Goal: Task Accomplishment & Management: Use online tool/utility

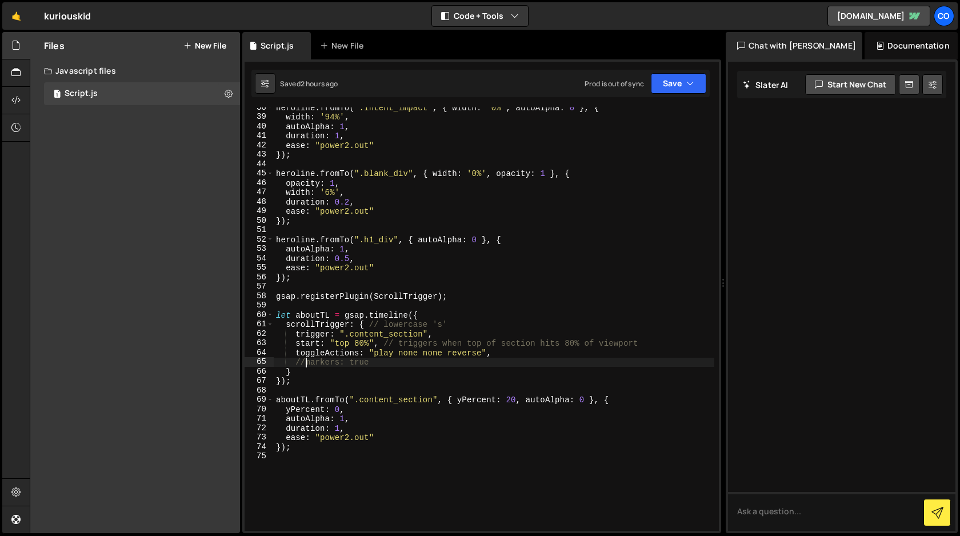
scroll to position [353, 0]
click at [304, 449] on div "heroline . fromTo ( ".intent_impact" , { width : '0%' , autoAlpha : 0 } , { wid…" at bounding box center [494, 324] width 441 height 442
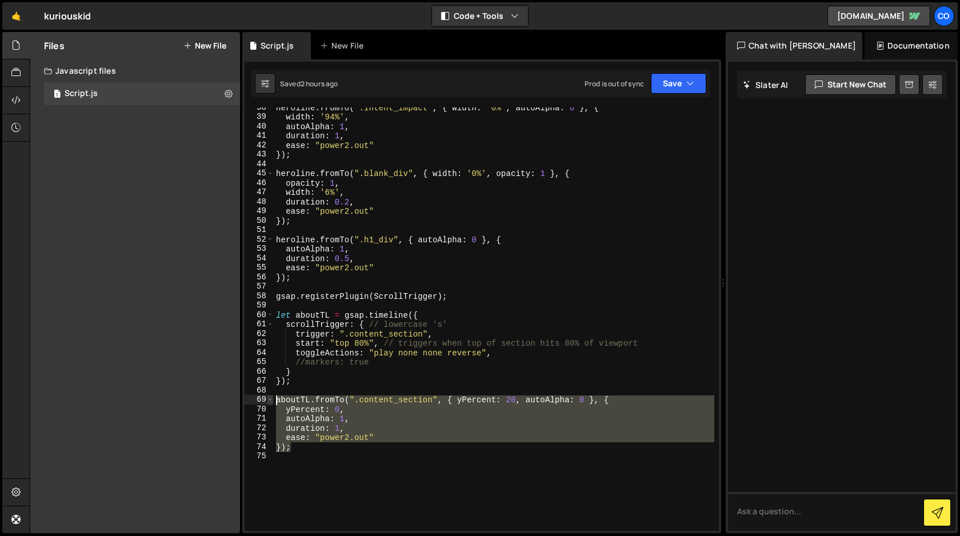
drag, startPoint x: 304, startPoint y: 449, endPoint x: 271, endPoint y: 401, distance: 58.8
click at [271, 401] on div "}); 38 39 40 41 42 43 44 45 46 47 48 49 50 51 52 53 54 55 56 57 58 59 60 61 62 …" at bounding box center [482, 318] width 474 height 423
click at [308, 449] on div "heroline . fromTo ( ".intent_impact" , { width : '0%' , autoAlpha : 0 } , { wid…" at bounding box center [494, 318] width 441 height 423
type textarea "});"
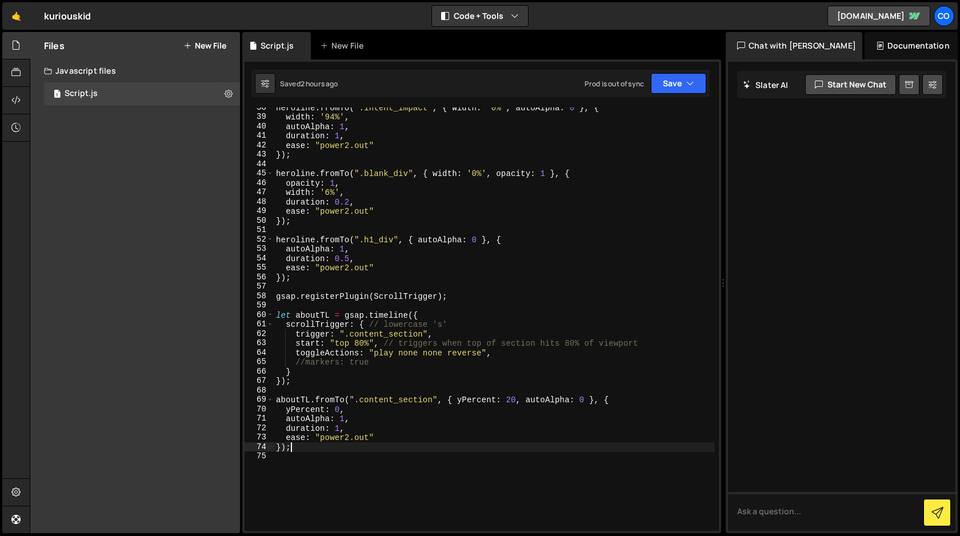
scroll to position [0, 0]
paste textarea "});"
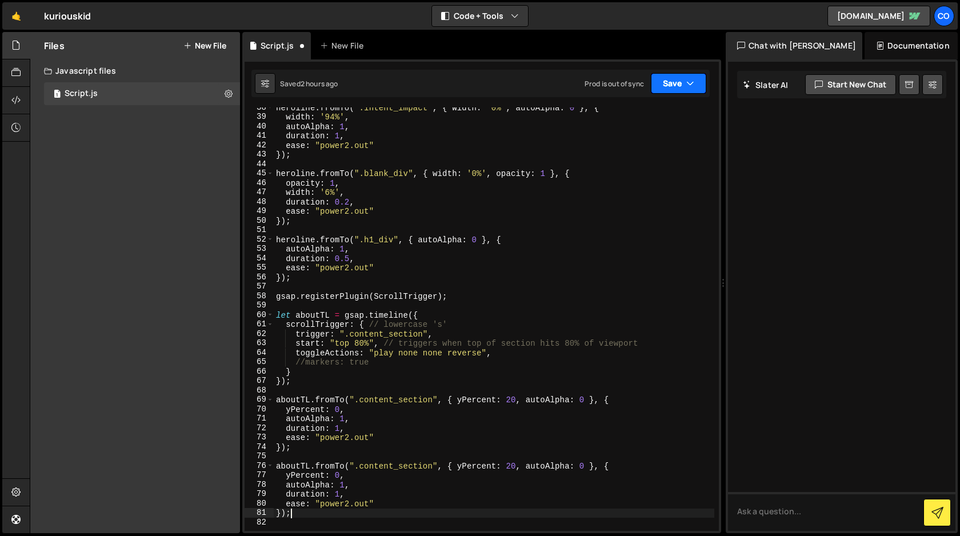
click at [677, 87] on button "Save" at bounding box center [678, 83] width 55 height 21
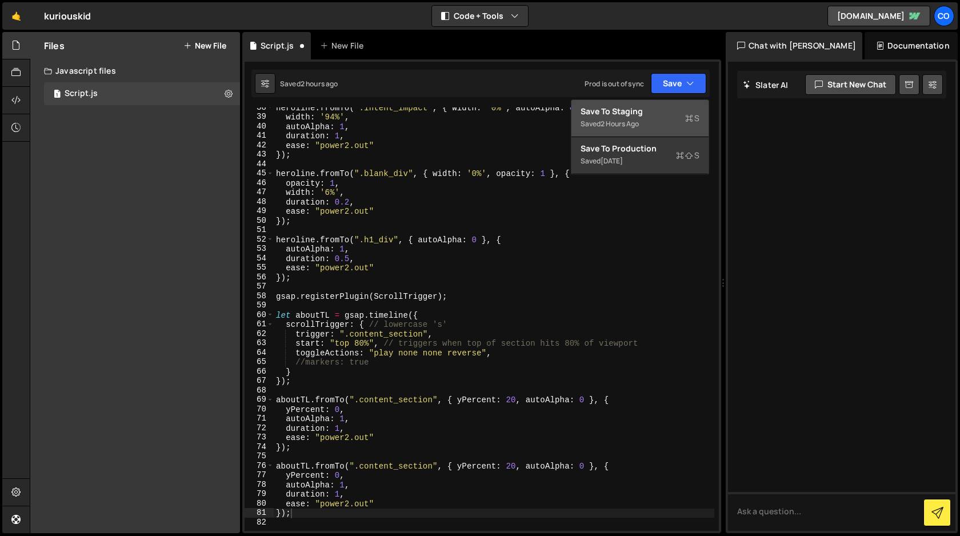
click at [639, 114] on div "Save to Staging S" at bounding box center [640, 111] width 119 height 11
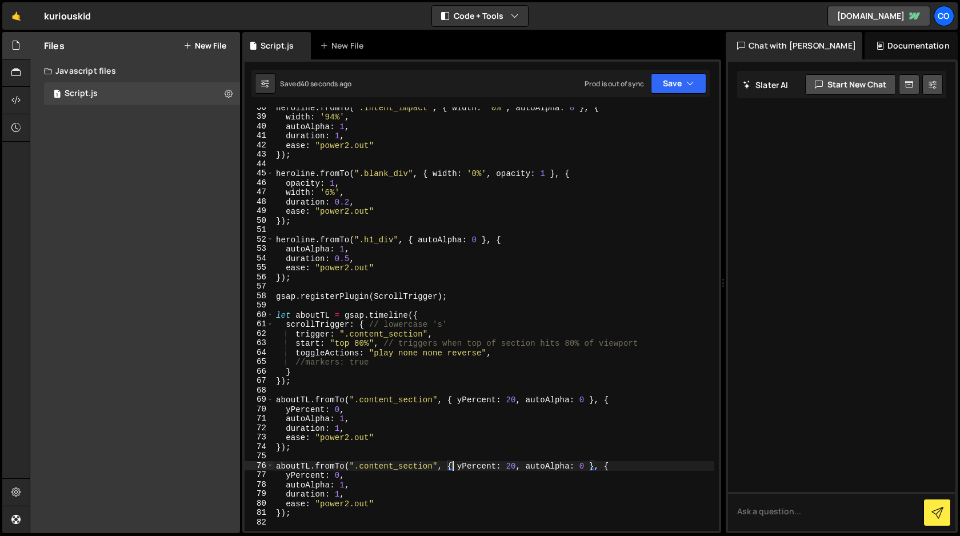
click at [452, 466] on div "heroline . fromTo ( ".intent_impact" , { width : '0%' , autoAlpha : 0 } , { wid…" at bounding box center [494, 324] width 441 height 442
click at [307, 514] on div "heroline . fromTo ( ".intent_impact" , { width : '0%' , autoAlpha : 0 } , { wid…" at bounding box center [494, 324] width 441 height 442
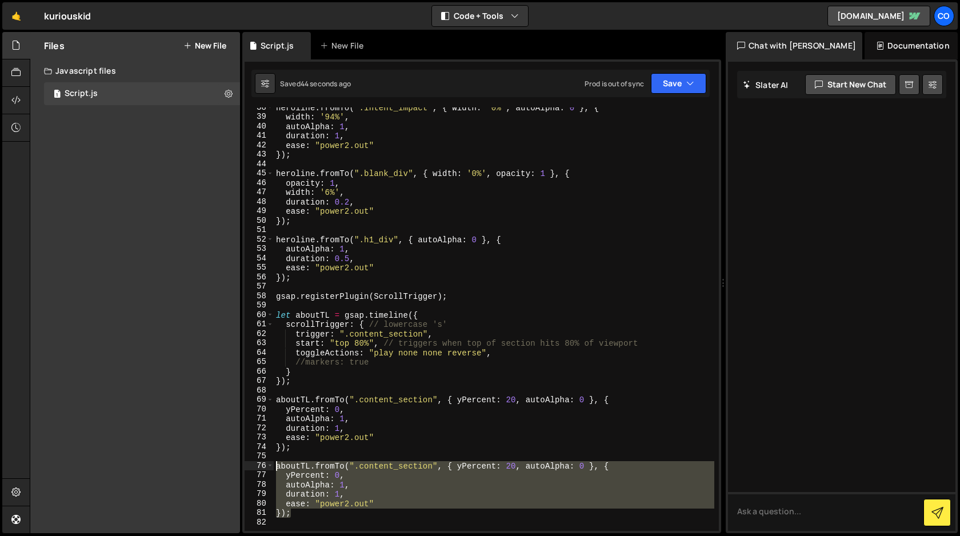
drag, startPoint x: 307, startPoint y: 514, endPoint x: 262, endPoint y: 464, distance: 67.2
click at [262, 464] on div "}); 38 39 40 41 42 43 44 45 46 47 48 49 50 51 52 53 54 55 56 57 58 59 60 61 62 …" at bounding box center [482, 318] width 474 height 423
type textarea "aboutTL.fromTo(".content_section", { yPercent: 20, autoAlpha: 0 }, { yPercent: …"
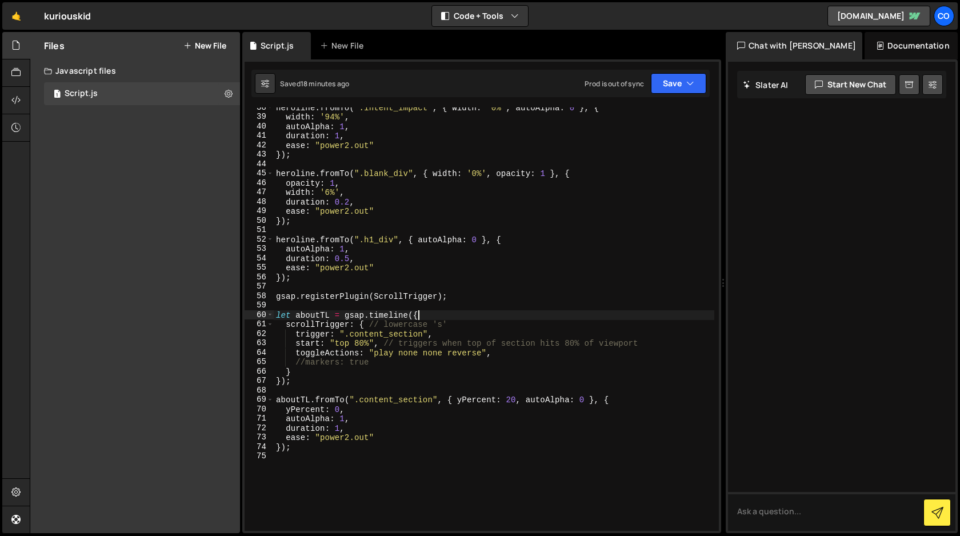
click at [445, 315] on div "heroline . fromTo ( ".intent_impact" , { width : '0%' , autoAlpha : 0 } , { wid…" at bounding box center [494, 324] width 441 height 442
type textarea "let aboutTL = gsap.timeline({"
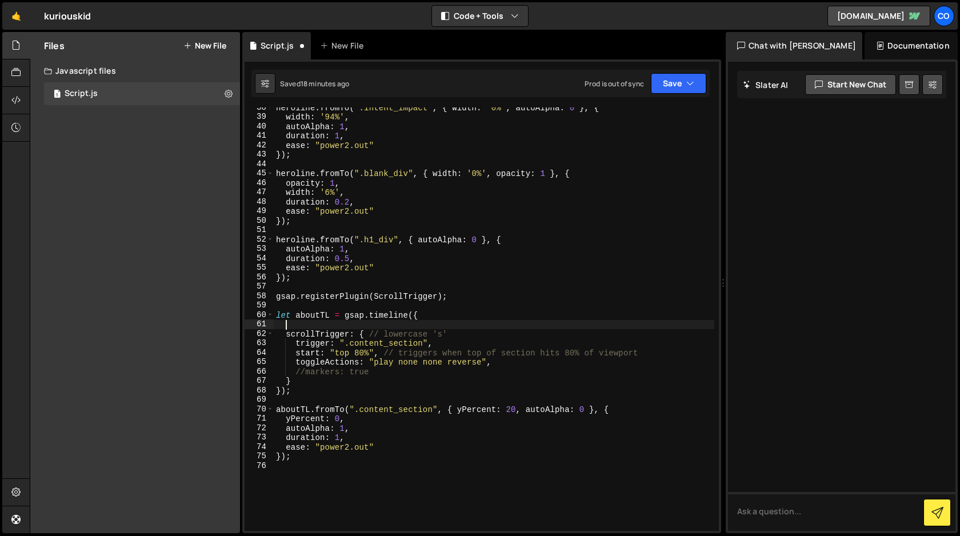
paste textarea "}"
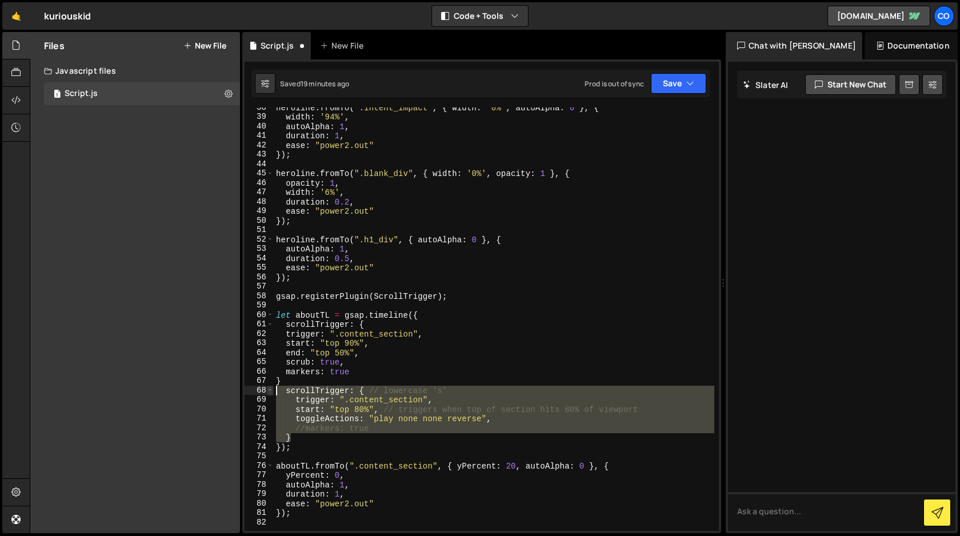
drag, startPoint x: 387, startPoint y: 433, endPoint x: 270, endPoint y: 391, distance: 124.0
click at [270, 391] on div "} 38 39 40 41 42 43 44 45 46 47 48 49 50 51 52 53 54 55 56 57 58 59 60 61 62 63…" at bounding box center [482, 318] width 474 height 423
type textarea "scrollTrigger: { // lowercase 's' trigger: ".content_section","
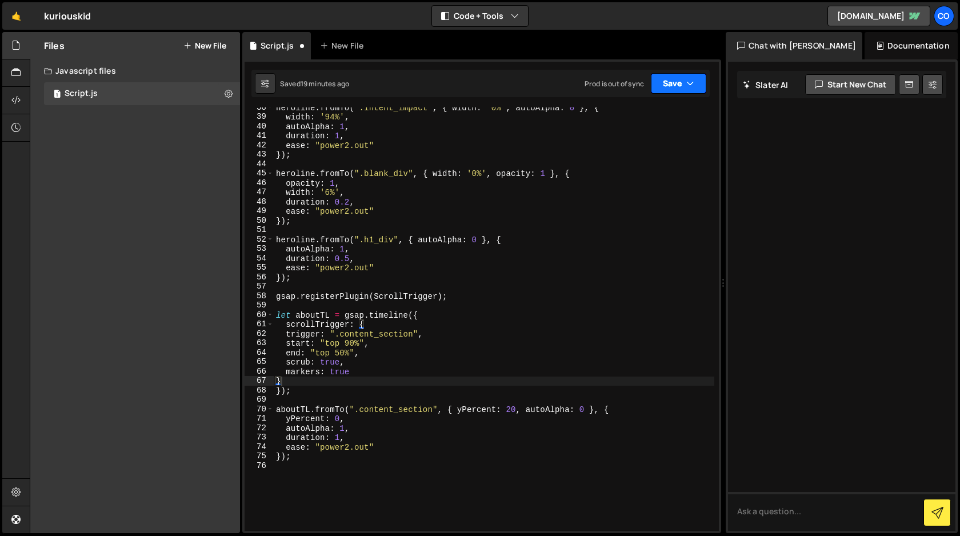
click at [670, 86] on button "Save" at bounding box center [678, 83] width 55 height 21
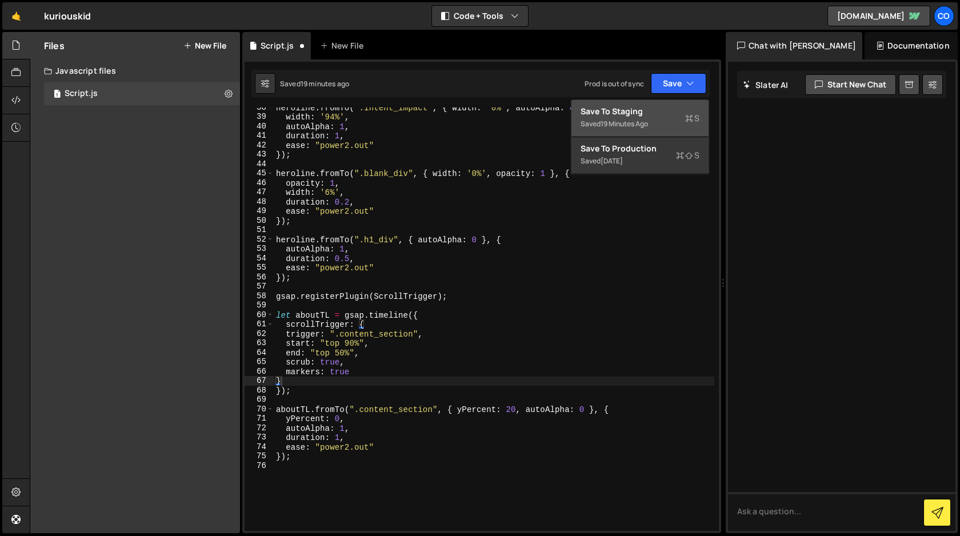
click at [649, 109] on div "Save to Staging S" at bounding box center [640, 111] width 119 height 11
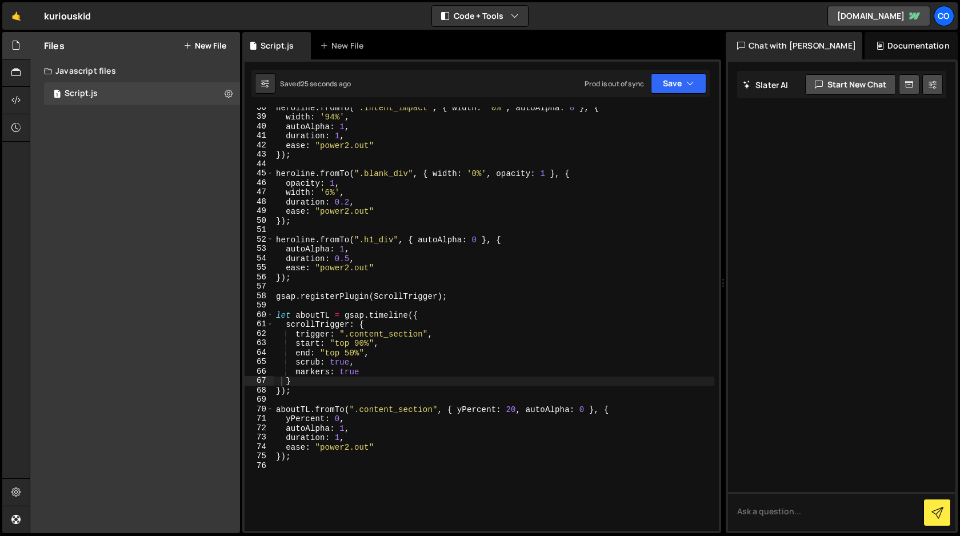
click at [359, 345] on div "heroline . fromTo ( ".intent_impact" , { width : '0%' , autoAlpha : 0 } , { wid…" at bounding box center [494, 324] width 441 height 442
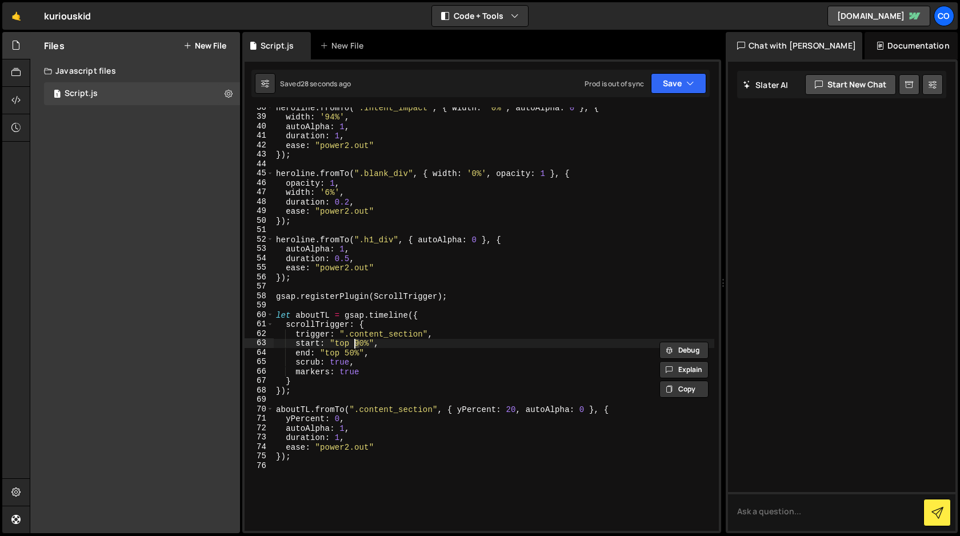
scroll to position [0, 5]
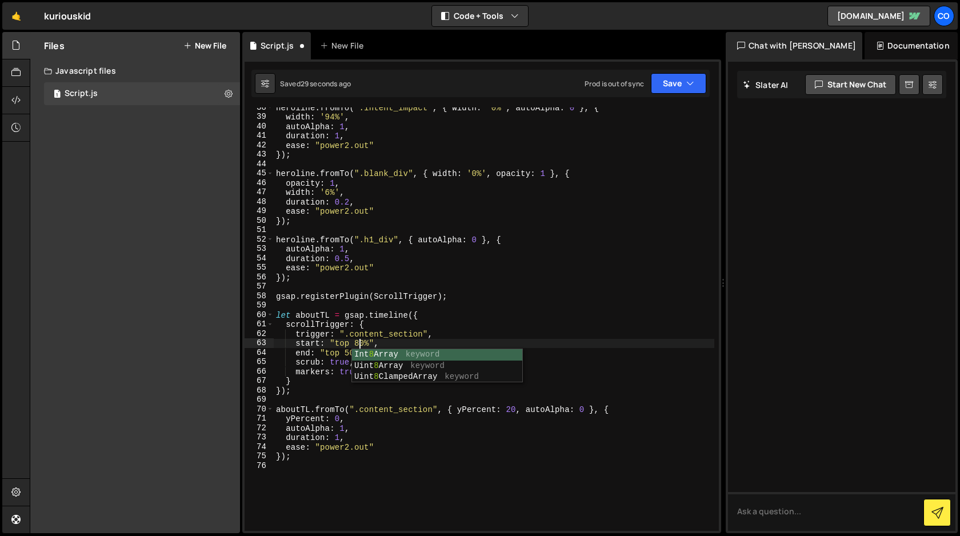
click at [498, 316] on div "heroline . fromTo ( ".intent_impact" , { width : '0%' , autoAlpha : 0 } , { wid…" at bounding box center [494, 324] width 441 height 442
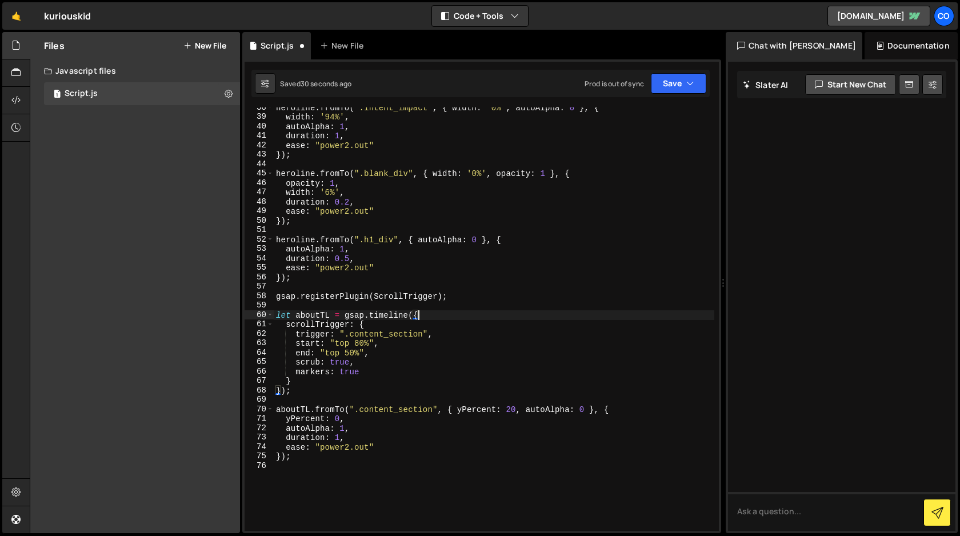
click at [498, 316] on div "heroline . fromTo ( ".intent_impact" , { width : '0%' , autoAlpha : 0 } , { wid…" at bounding box center [494, 324] width 441 height 442
click at [381, 371] on div "heroline . fromTo ( ".intent_impact" , { width : '0%' , autoAlpha : 0 } , { wid…" at bounding box center [494, 324] width 441 height 442
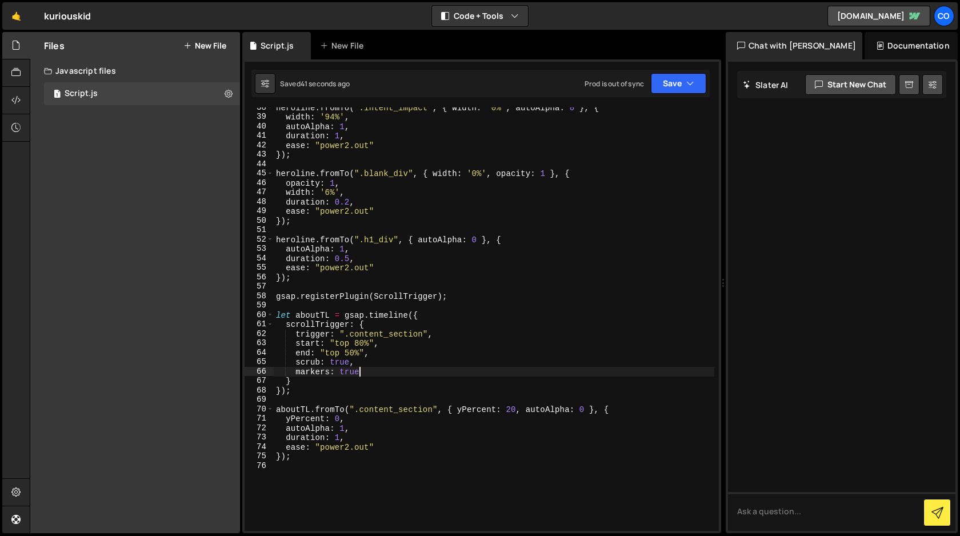
click at [296, 365] on div "heroline . fromTo ( ".intent_impact" , { width : '0%' , autoAlpha : 0 } , { wid…" at bounding box center [494, 324] width 441 height 442
click at [290, 362] on div "heroline . fromTo ( ".intent_impact" , { width : '0%' , autoAlpha : 0 } , { wid…" at bounding box center [494, 324] width 441 height 442
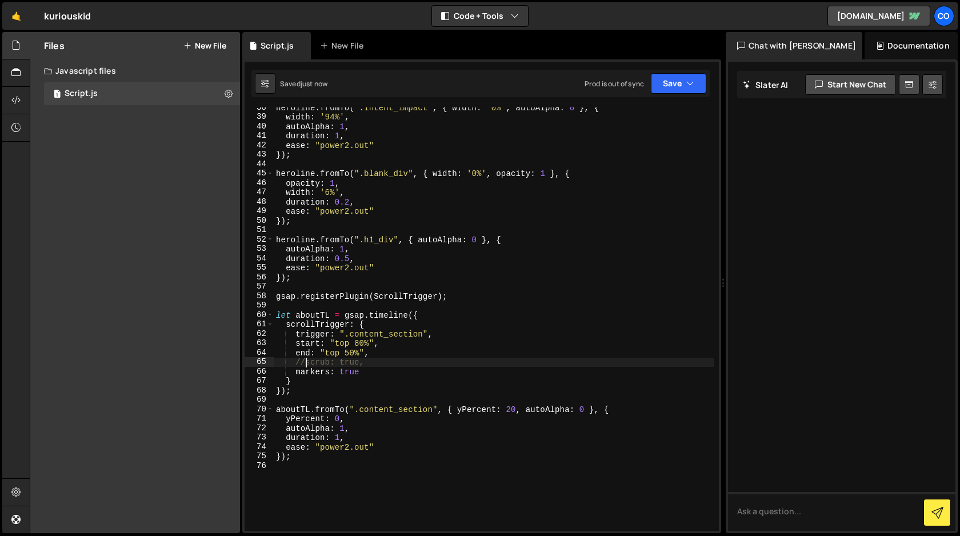
type textarea "//scrub: true,"
click at [489, 283] on div "heroline . fromTo ( ".intent_impact" , { width : '0%' , autoAlpha : 0 } , { wid…" at bounding box center [494, 324] width 441 height 442
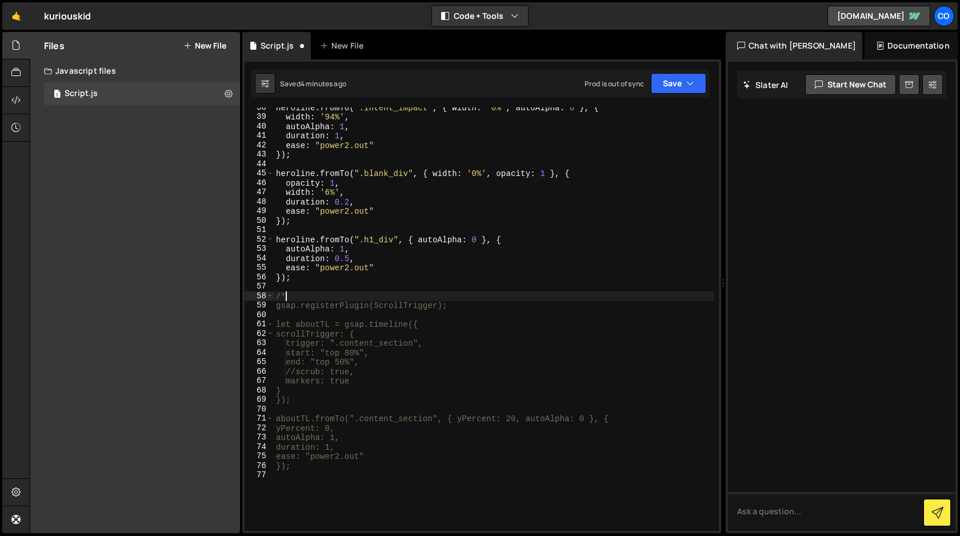
click at [330, 466] on div "heroline . fromTo ( ".intent_impact" , { width : '0%' , autoAlpha : 0 } , { wid…" at bounding box center [494, 324] width 441 height 442
type textarea "});*/"
paste textarea "});"
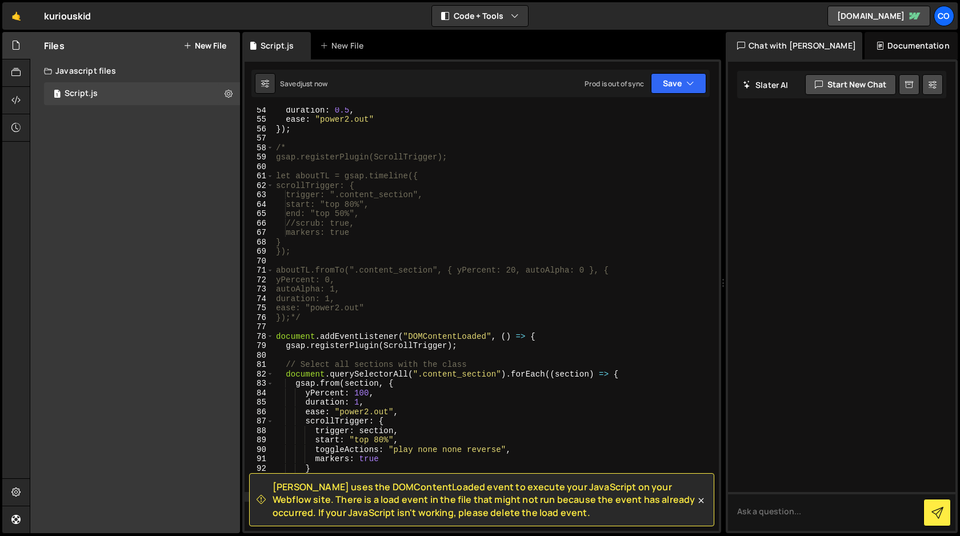
scroll to position [502, 0]
click at [285, 346] on div "duration : 0.5 , ease : "power2.out" }) ; /* gsap.registerPlugin(ScrollTrigger)…" at bounding box center [494, 326] width 441 height 442
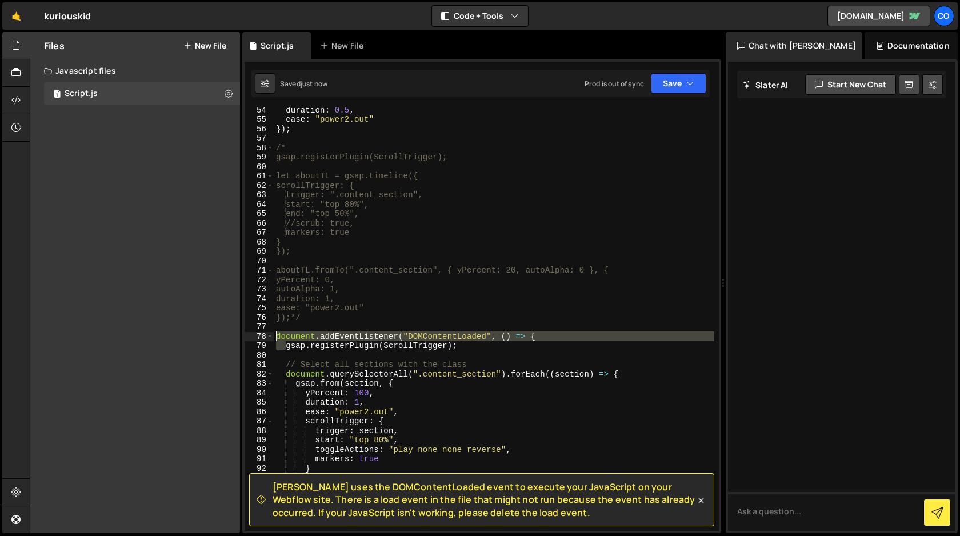
drag, startPoint x: 286, startPoint y: 347, endPoint x: 262, endPoint y: 337, distance: 25.4
click at [262, 337] on div "gsap.registerPlugin(ScrollTrigger); 54 55 56 57 58 59 60 61 62 63 64 65 66 67 6…" at bounding box center [482, 318] width 474 height 423
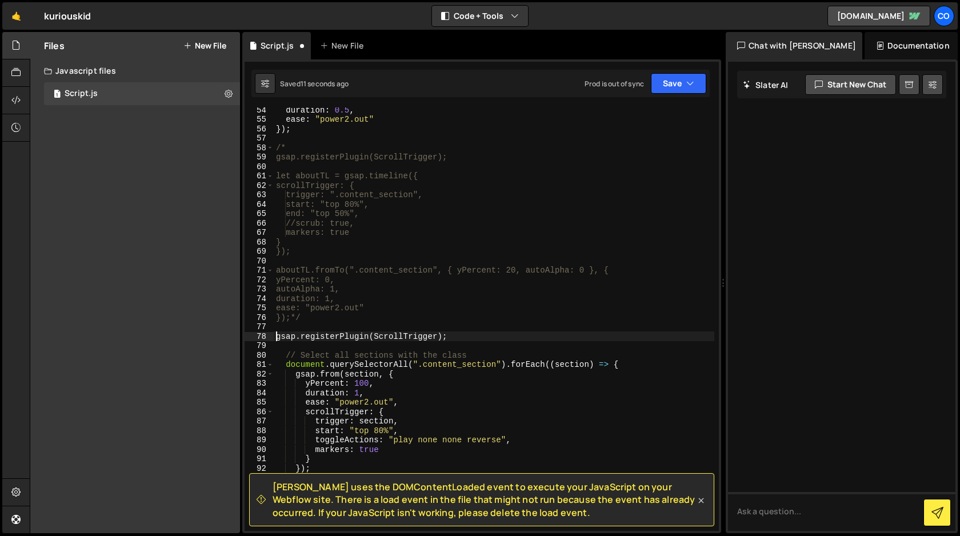
click at [701, 502] on icon at bounding box center [701, 500] width 11 height 11
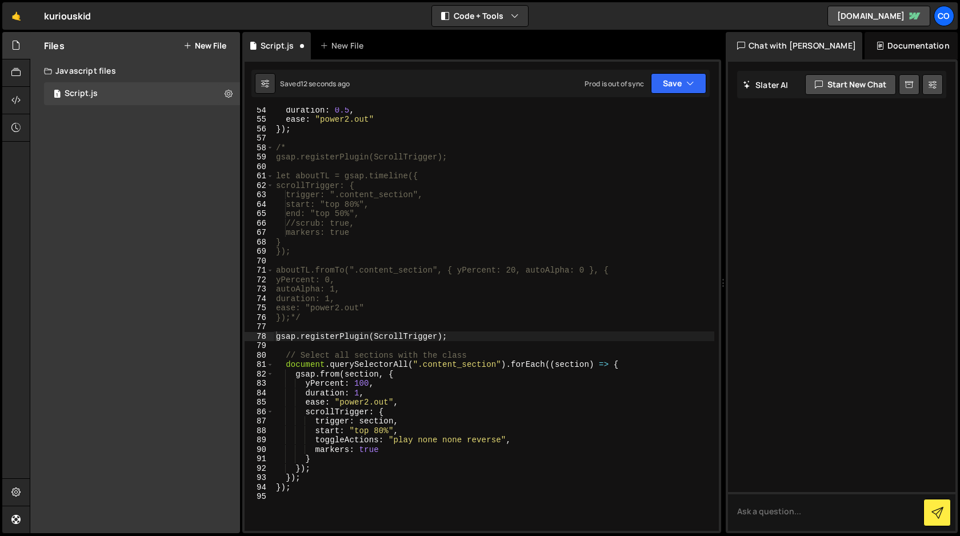
type textarea "});"
drag, startPoint x: 297, startPoint y: 490, endPoint x: 271, endPoint y: 490, distance: 25.7
click at [271, 490] on div "}); 54 55 56 57 58 59 60 61 62 63 64 65 66 67 68 69 70 71 72 73 74 75 76 77 78 …" at bounding box center [482, 318] width 474 height 423
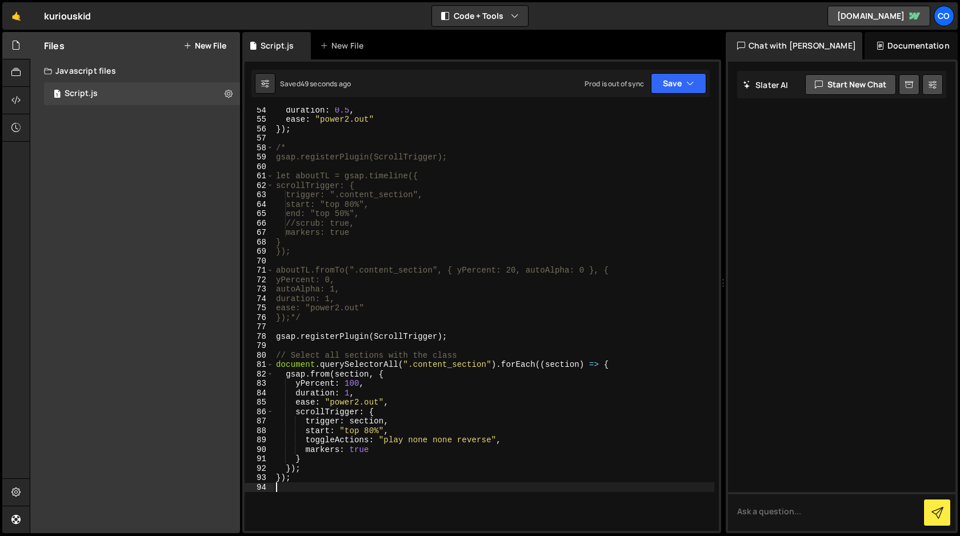
click at [353, 384] on div "duration : 0.5 , ease : "power2.out" }) ; /* gsap.registerPlugin(ScrollTrigger)…" at bounding box center [494, 326] width 441 height 442
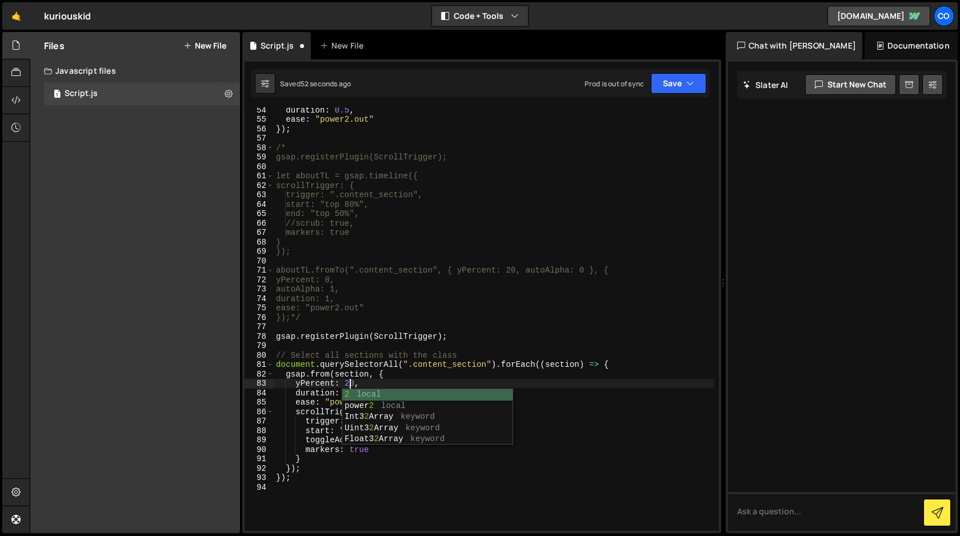
click at [429, 382] on div "duration : 0.5 , ease : "power2.out" }) ; /* gsap.registerPlugin(ScrollTrigger)…" at bounding box center [494, 326] width 441 height 442
click at [388, 374] on div "duration : 0.5 , ease : "power2.out" }) ; /* gsap.registerPlugin(ScrollTrigger)…" at bounding box center [494, 326] width 441 height 442
type textarea "gsap.from(section, {"
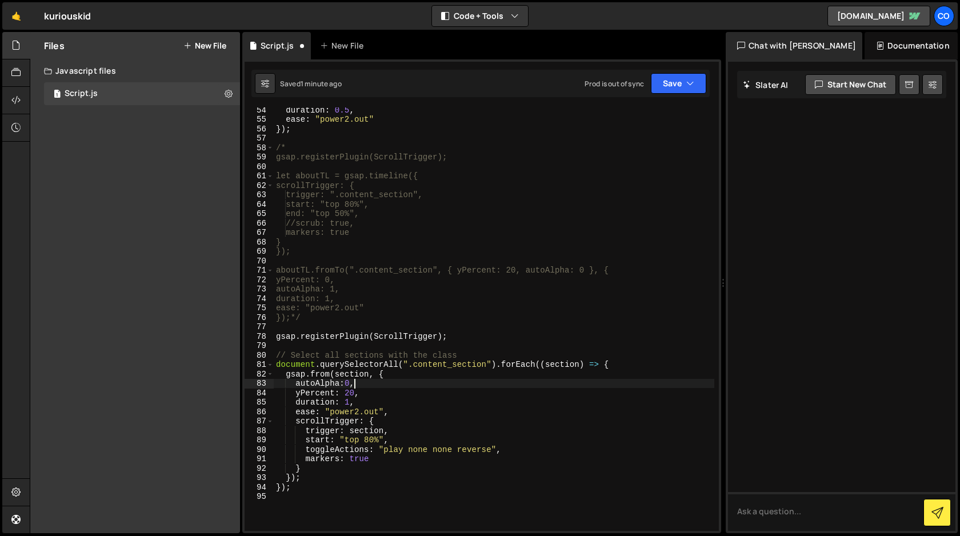
click at [345, 382] on div "duration : 0.5 , ease : "power2.out" }) ; /* gsap.registerPlugin(ScrollTrigger)…" at bounding box center [494, 326] width 441 height 442
click at [688, 87] on icon "button" at bounding box center [690, 83] width 8 height 11
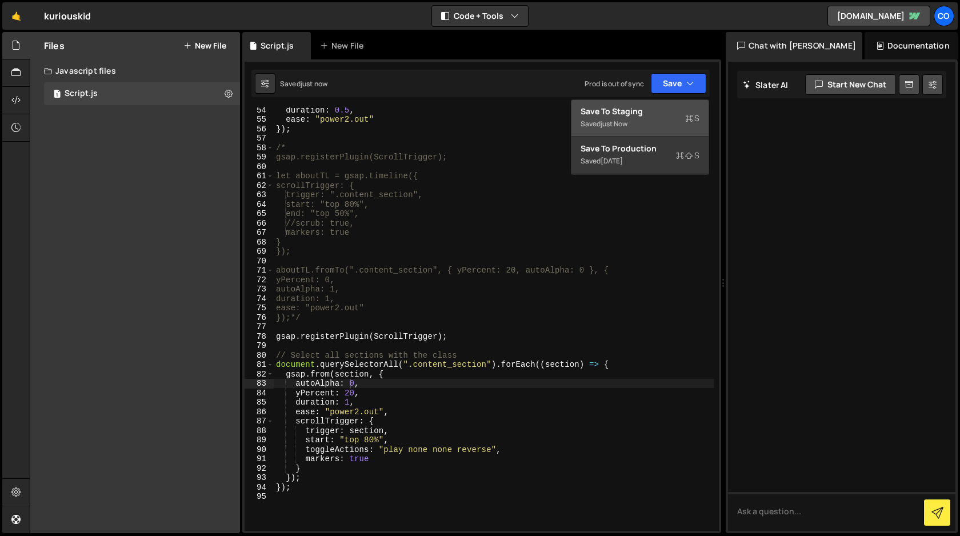
click at [657, 117] on div "Save to Staging S" at bounding box center [640, 111] width 119 height 11
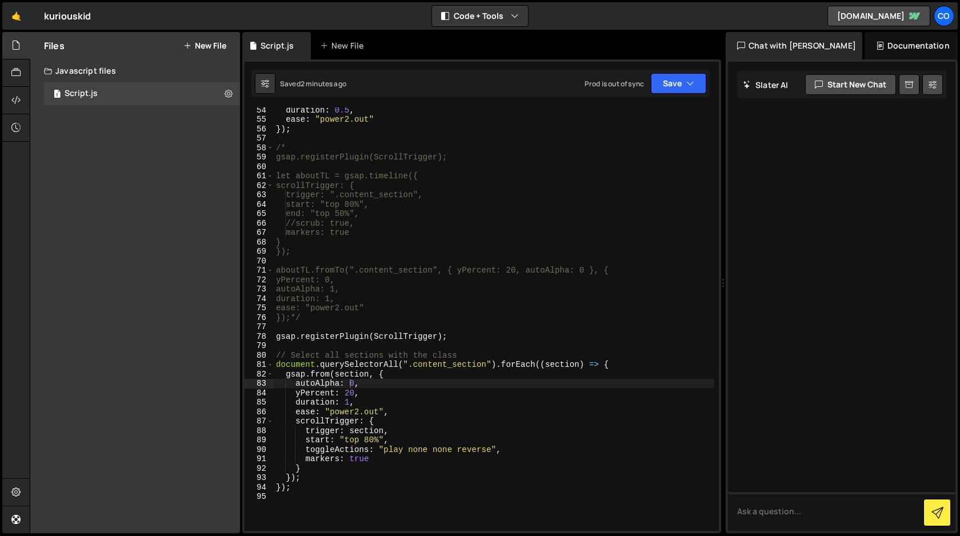
click at [382, 461] on div "duration : 0.5 , ease : "power2.out" }) ; /* gsap.registerPlugin(ScrollTrigger)…" at bounding box center [494, 326] width 441 height 442
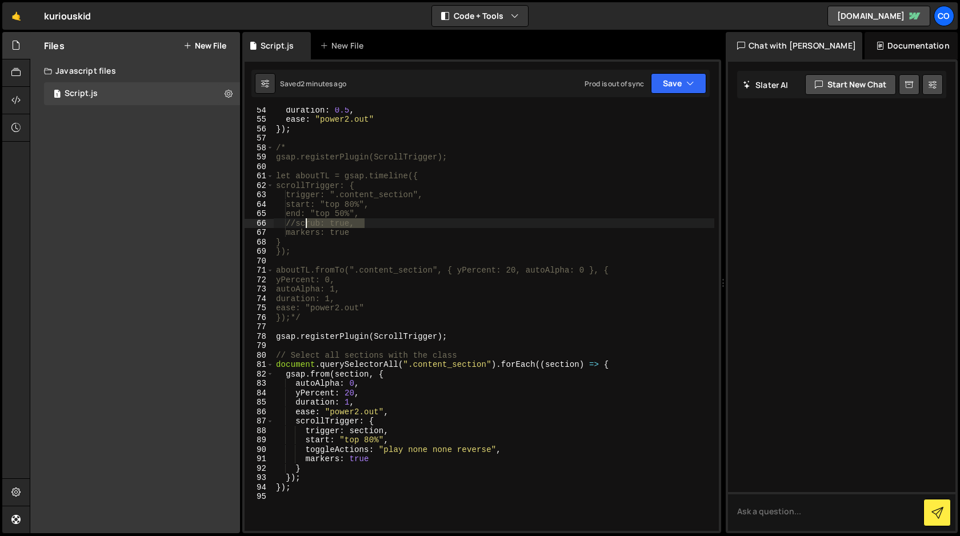
drag, startPoint x: 366, startPoint y: 224, endPoint x: 306, endPoint y: 225, distance: 59.4
click at [306, 225] on div "duration : 0.5 , ease : "power2.out" }) ; /* gsap.registerPlugin(ScrollTrigger)…" at bounding box center [494, 326] width 441 height 442
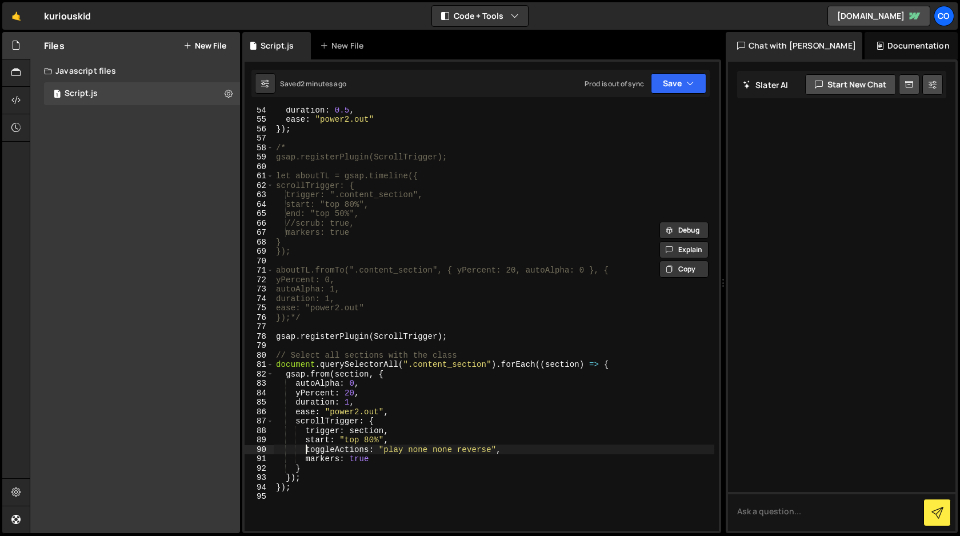
click at [306, 449] on div "duration : 0.5 , ease : "power2.out" }) ; /* gsap.registerPlugin(ScrollTrigger)…" at bounding box center [494, 326] width 441 height 442
click at [413, 439] on div "duration : 0.5 , ease : "power2.out" }) ; /* gsap.registerPlugin(ScrollTrigger)…" at bounding box center [494, 326] width 441 height 442
type textarea "start: "top 80%","
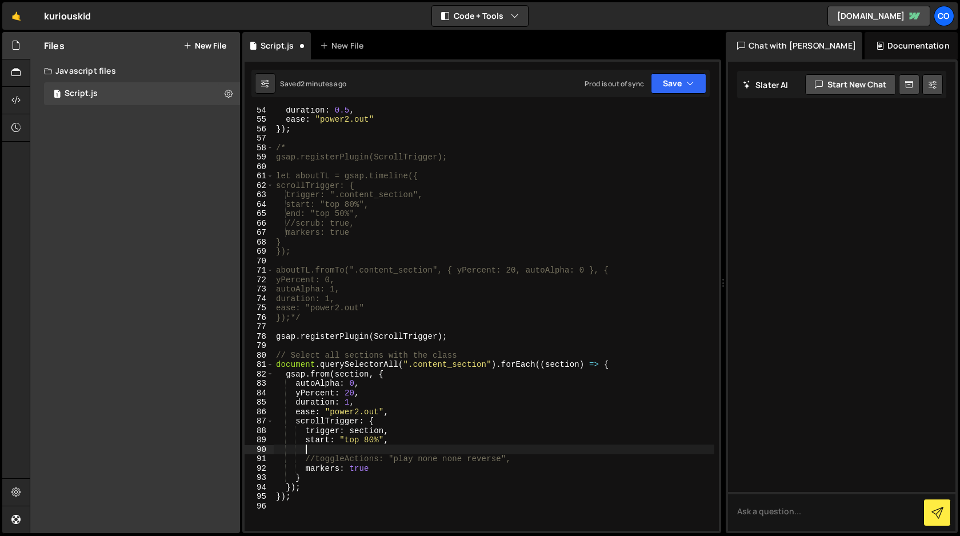
paste textarea "scrub: true,"
type textarea "scrub: true,"
click at [673, 90] on button "Save" at bounding box center [678, 83] width 55 height 21
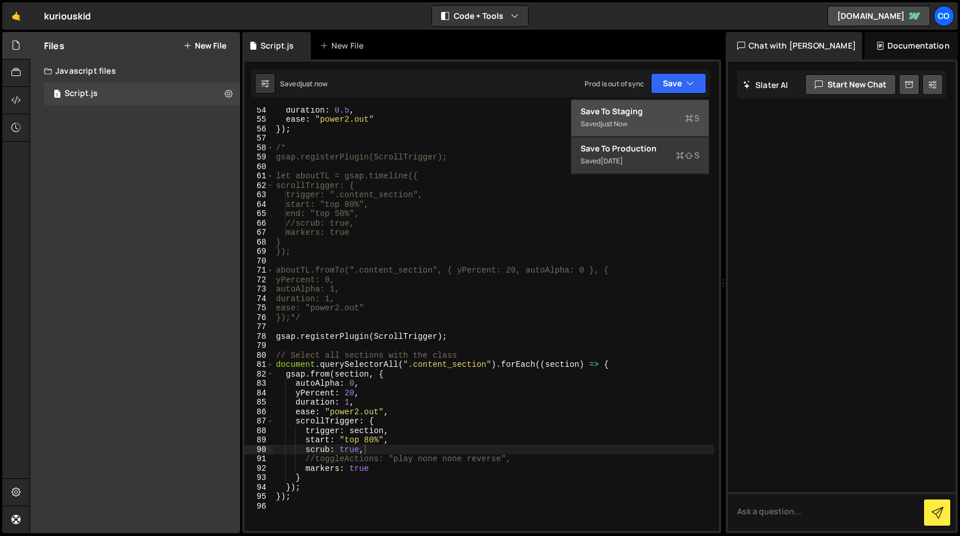
click at [660, 121] on div "Saved just now" at bounding box center [640, 124] width 119 height 14
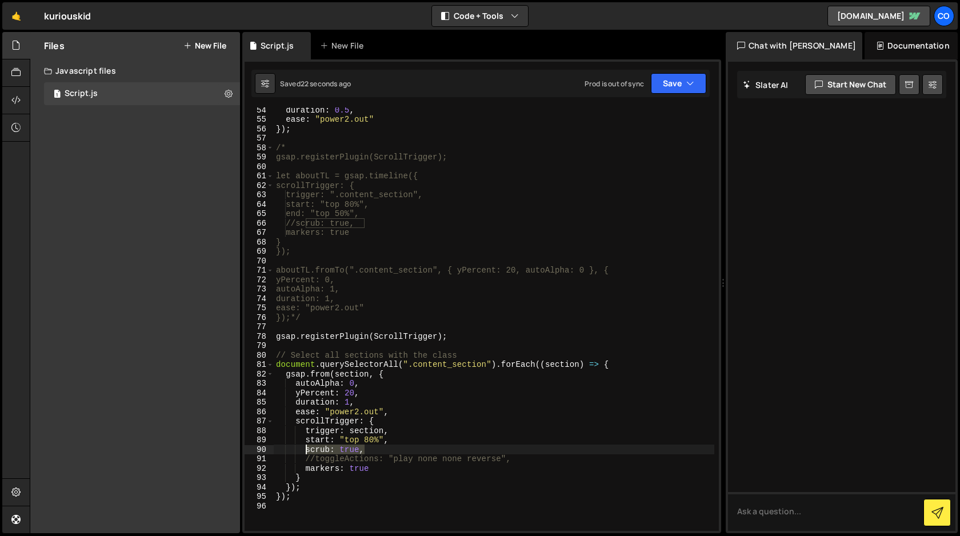
drag, startPoint x: 369, startPoint y: 451, endPoint x: 305, endPoint y: 450, distance: 64.0
click at [305, 450] on div "duration : 0.5 , ease : "power2.out" }) ; /* gsap.registerPlugin(ScrollTrigger)…" at bounding box center [494, 326] width 441 height 442
click at [670, 82] on button "Save" at bounding box center [678, 83] width 55 height 21
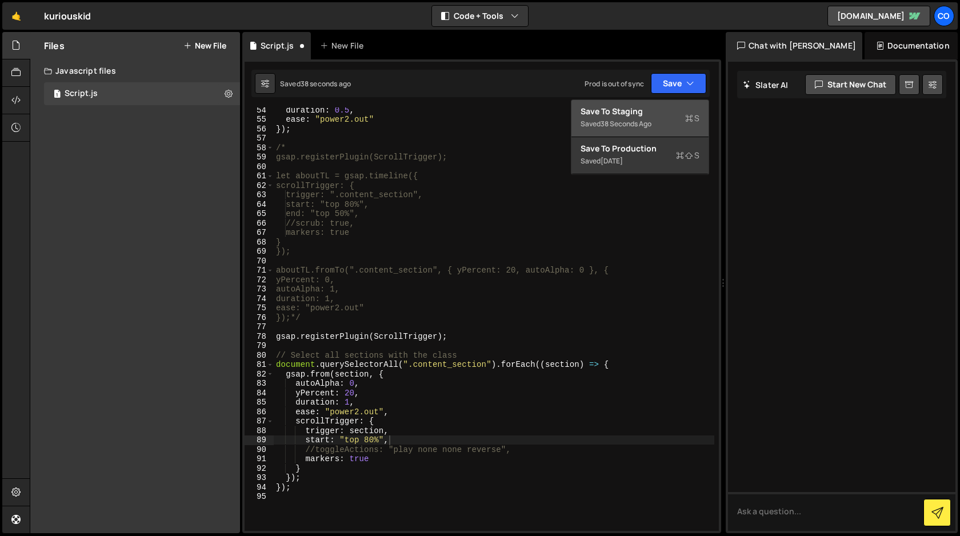
click at [646, 109] on div "Save to Staging S" at bounding box center [640, 111] width 119 height 11
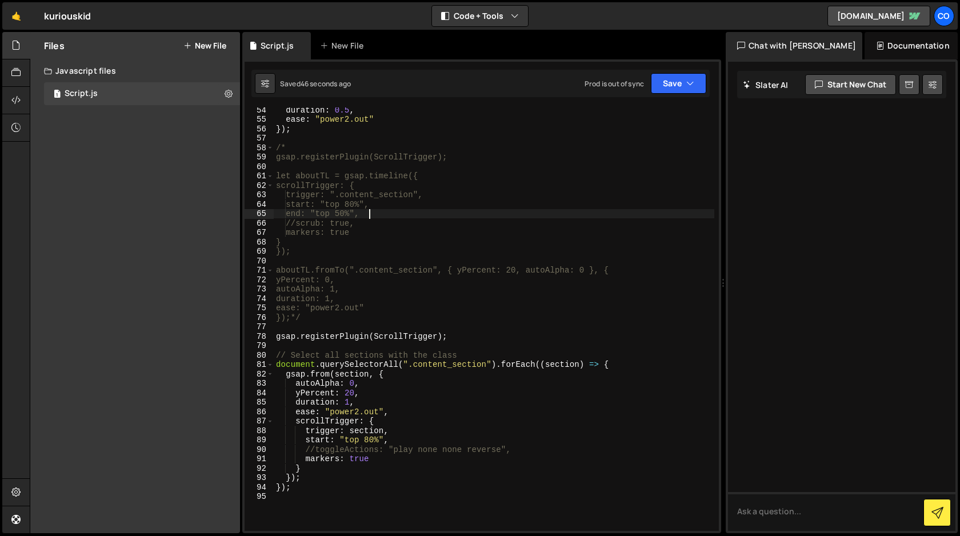
click at [369, 212] on div "duration : 0.5 , ease : "power2.out" }) ; /* gsap.registerPlugin(ScrollTrigger)…" at bounding box center [494, 326] width 441 height 442
drag, startPoint x: 371, startPoint y: 214, endPoint x: 297, endPoint y: 213, distance: 73.7
click at [297, 213] on div "duration : 0.5 , ease : "power2.out" }) ; /* gsap.registerPlugin(ScrollTrigger)…" at bounding box center [494, 326] width 441 height 442
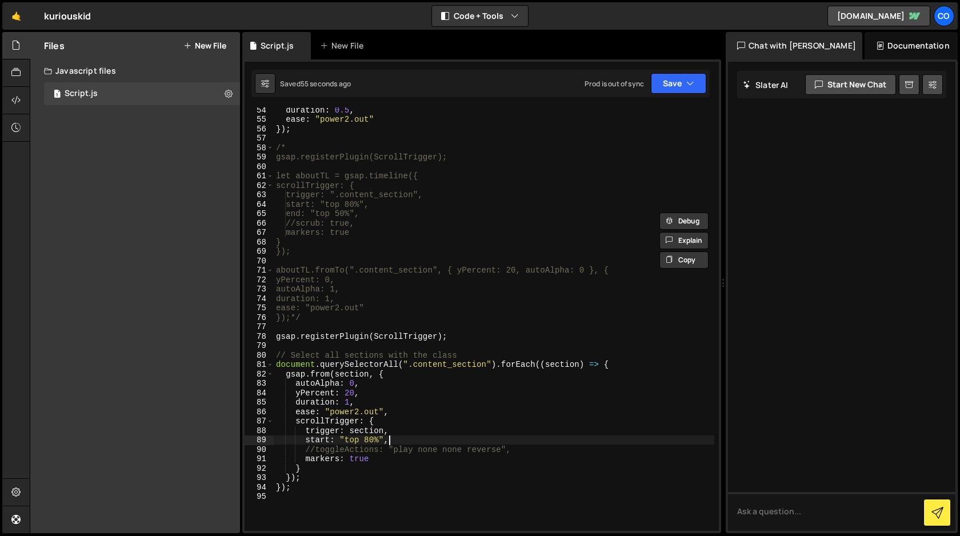
click at [404, 440] on div "duration : 0.5 , ease : "power2.out" }) ; /* gsap.registerPlugin(ScrollTrigger)…" at bounding box center [494, 326] width 441 height 442
type textarea "start: "top 80%","
paste textarea "end: "top 50%","
click at [379, 441] on div "duration : 0.5 , ease : "power2.out" }) ; /* gsap.registerPlugin(ScrollTrigger)…" at bounding box center [494, 326] width 441 height 442
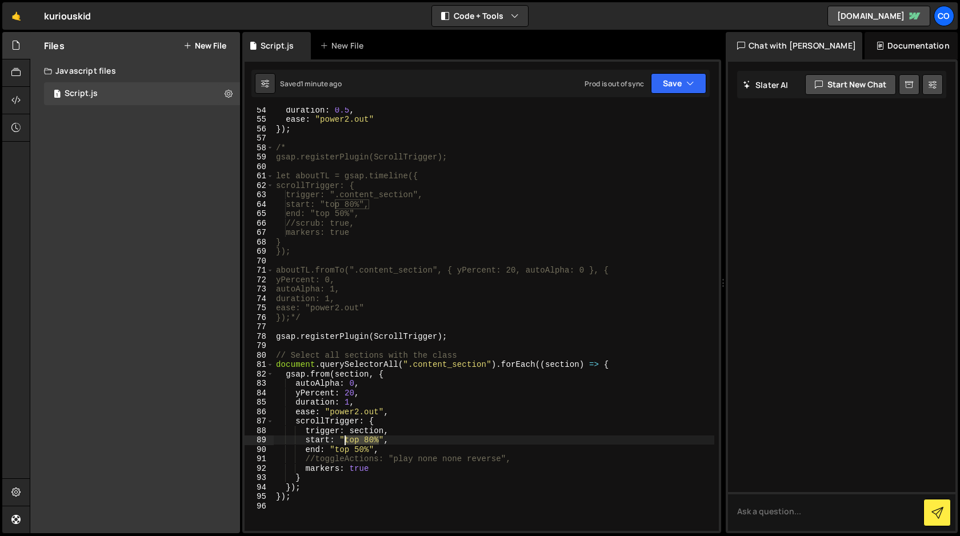
drag, startPoint x: 379, startPoint y: 441, endPoint x: 346, endPoint y: 443, distance: 33.2
click at [346, 443] on div "duration : 0.5 , ease : "power2.out" }) ; /* gsap.registerPlugin(ScrollTrigger)…" at bounding box center [494, 326] width 441 height 442
click at [390, 441] on div "duration : 0.5 , ease : "power2.out" }) ; /* gsap.registerPlugin(ScrollTrigger)…" at bounding box center [494, 326] width 441 height 442
drag, startPoint x: 390, startPoint y: 441, endPoint x: 307, endPoint y: 444, distance: 83.5
click at [307, 444] on div "duration : 0.5 , ease : "power2.out" }) ; /* gsap.registerPlugin(ScrollTrigger)…" at bounding box center [494, 326] width 441 height 442
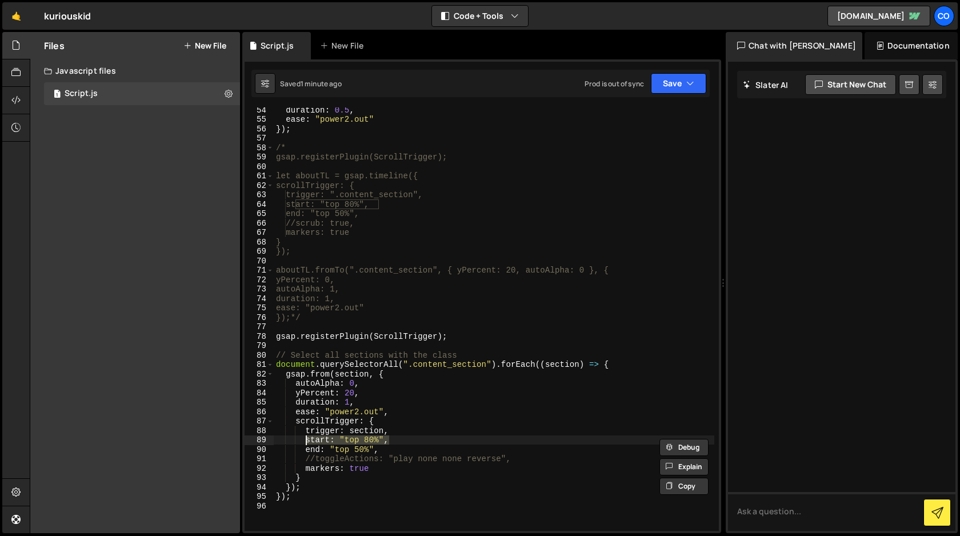
click at [385, 450] on div "duration : 0.5 , ease : "power2.out" }) ; /* gsap.registerPlugin(ScrollTrigger)…" at bounding box center [494, 326] width 441 height 442
drag, startPoint x: 385, startPoint y: 450, endPoint x: 307, endPoint y: 442, distance: 78.6
click at [307, 442] on div "duration : 0.5 , ease : "power2.out" }) ; /* gsap.registerPlugin(ScrollTrigger)…" at bounding box center [494, 326] width 441 height 442
type textarea "start: "top 80%", end: "top 50%","
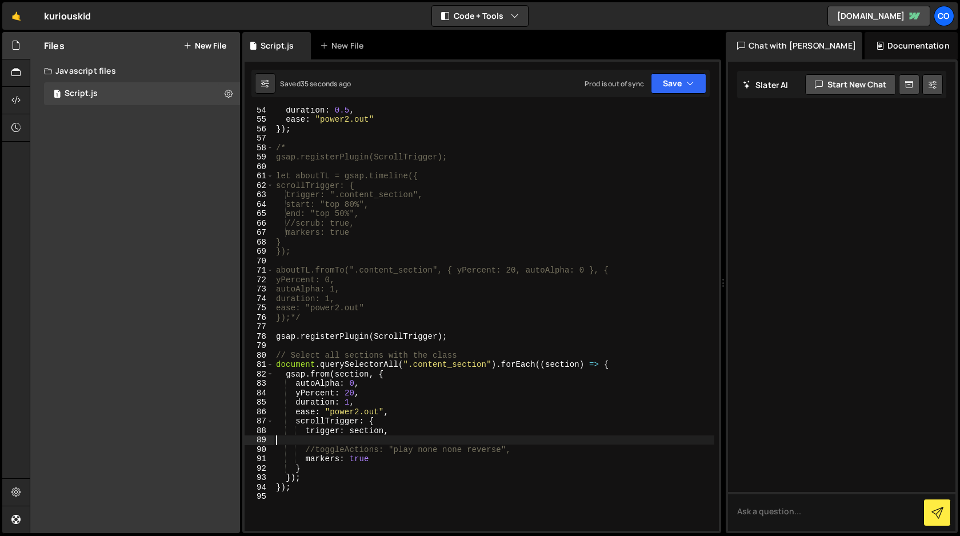
click at [452, 438] on div "duration : 0.5 , ease : "power2.out" }) ; /* gsap.registerPlugin(ScrollTrigger)…" at bounding box center [494, 326] width 441 height 442
type textarea "});"
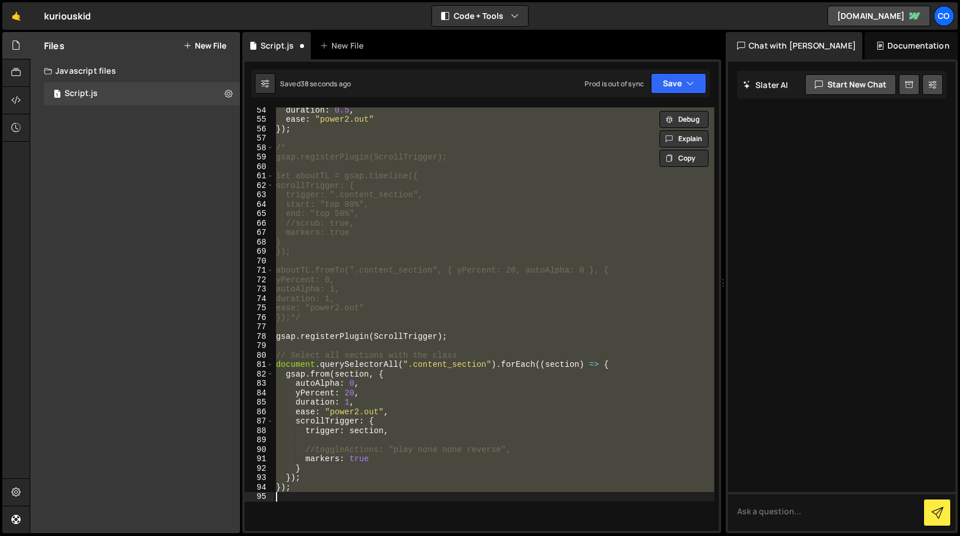
click at [452, 438] on div "duration : 0.5 , ease : "power2.out" }) ; /* gsap.registerPlugin(ScrollTrigger)…" at bounding box center [494, 318] width 441 height 423
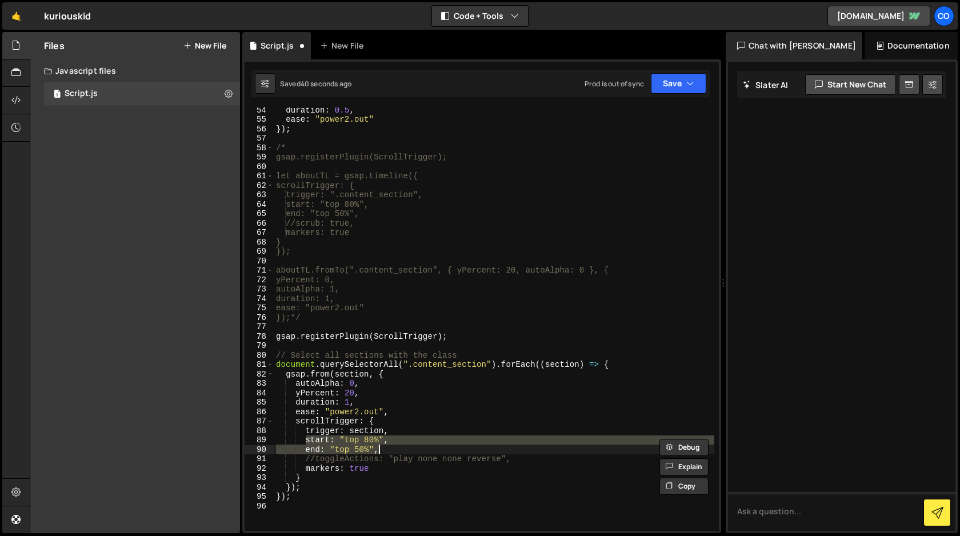
click at [437, 439] on div "duration : 0.5 , ease : "power2.out" }) ; /* gsap.registerPlugin(ScrollTrigger)…" at bounding box center [494, 318] width 441 height 423
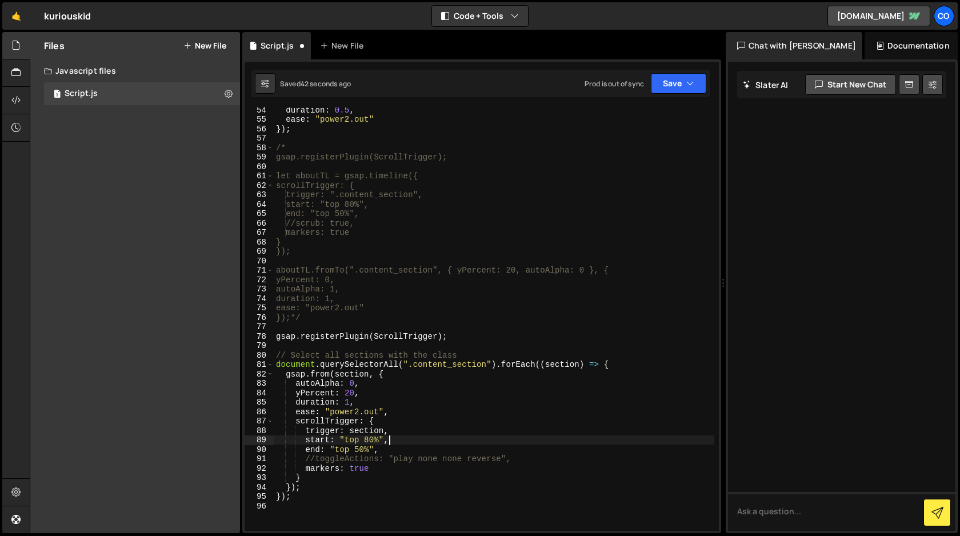
click at [371, 440] on div "duration : 0.5 , ease : "power2.out" }) ; /* gsap.registerPlugin(ScrollTrigger)…" at bounding box center [494, 326] width 441 height 442
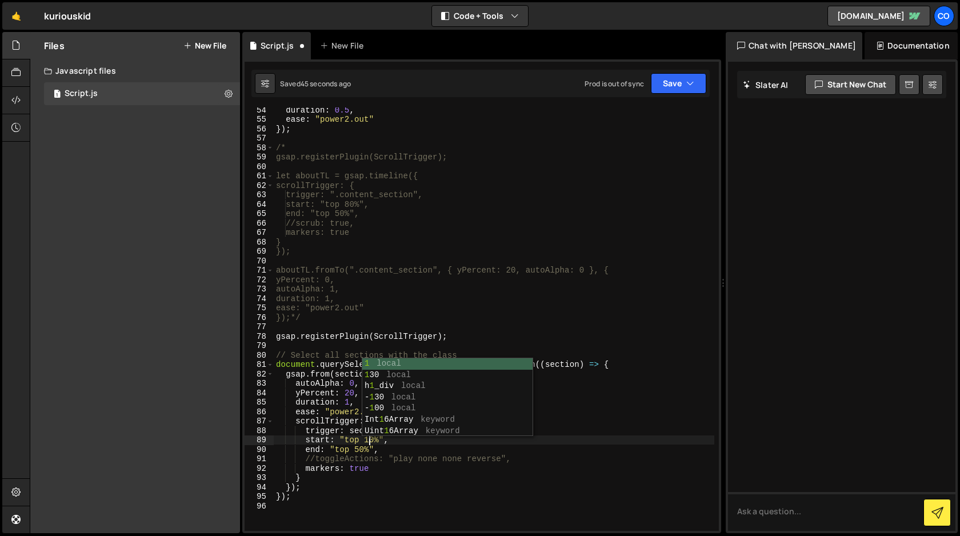
scroll to position [0, 6]
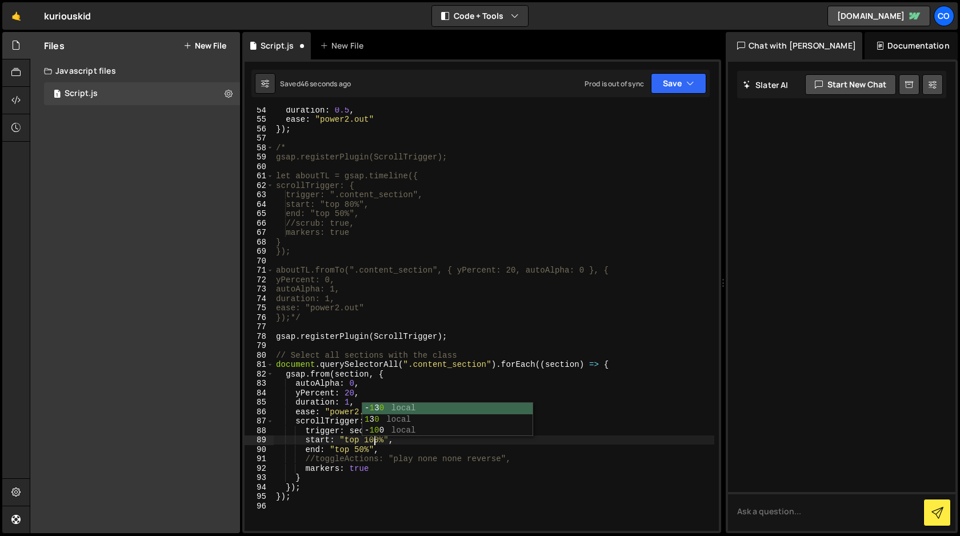
click at [423, 441] on div "duration : 0.5 , ease : "power2.out" }) ; /* gsap.registerPlugin(ScrollTrigger)…" at bounding box center [494, 326] width 441 height 442
click at [686, 87] on icon "button" at bounding box center [690, 83] width 8 height 11
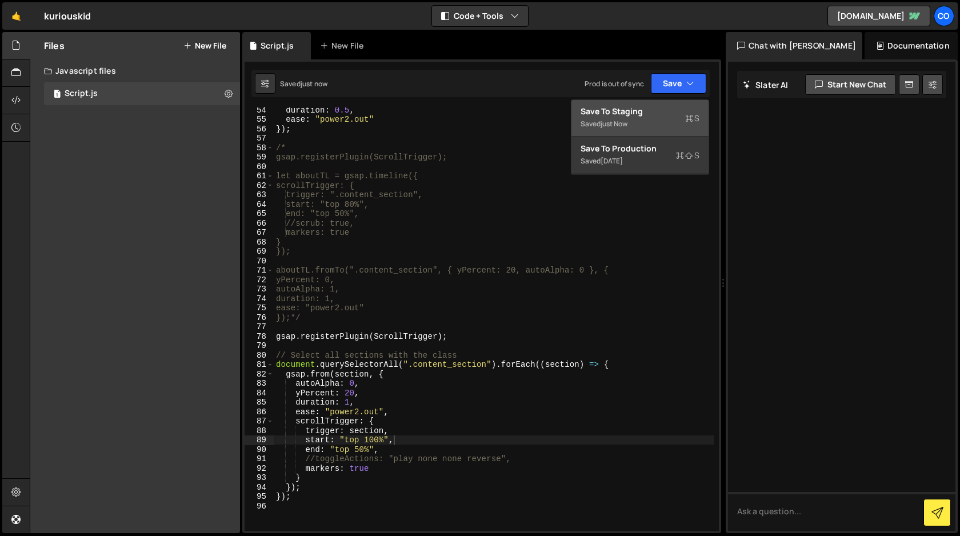
click at [653, 121] on div "Saved just now" at bounding box center [640, 124] width 119 height 14
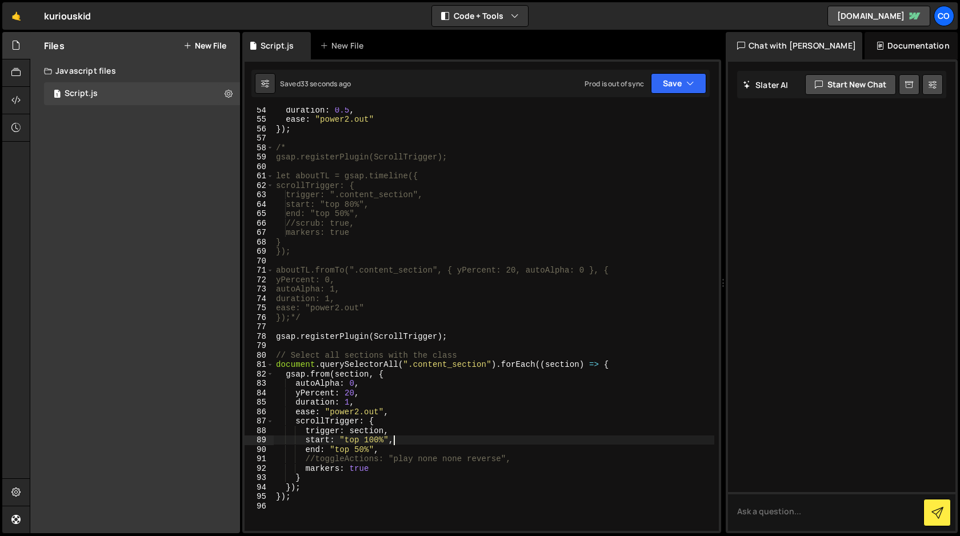
click at [414, 439] on div "duration : 0.5 , ease : "power2.out" }) ; /* gsap.registerPlugin(ScrollTrigger)…" at bounding box center [494, 326] width 441 height 442
click at [373, 438] on div "duration : 0.5 , ease : "power2.out" }) ; /* gsap.registerPlugin(ScrollTrigger)…" at bounding box center [494, 326] width 441 height 442
click at [425, 477] on div "duration : 0.5 , ease : "power2.out" }) ; /* gsap.registerPlugin(ScrollTrigger)…" at bounding box center [494, 326] width 441 height 442
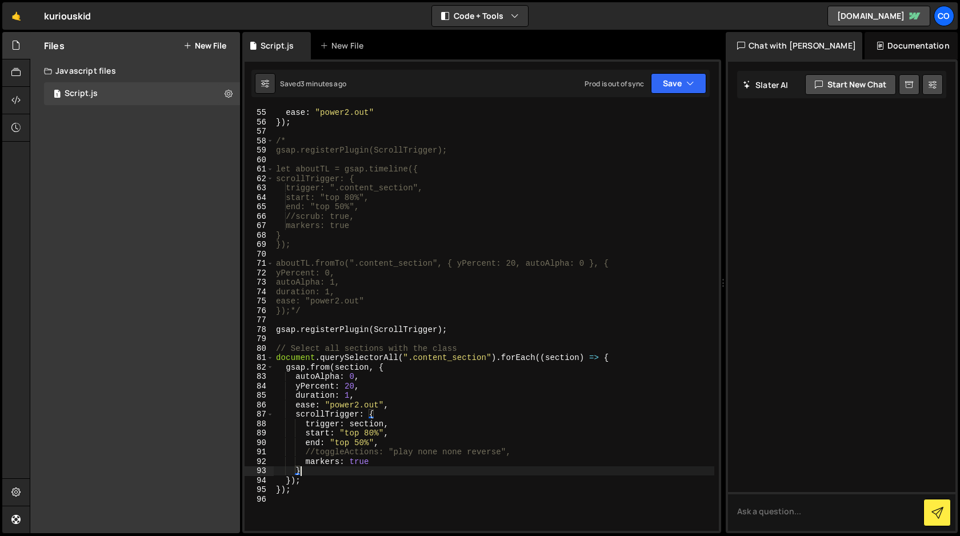
scroll to position [509, 0]
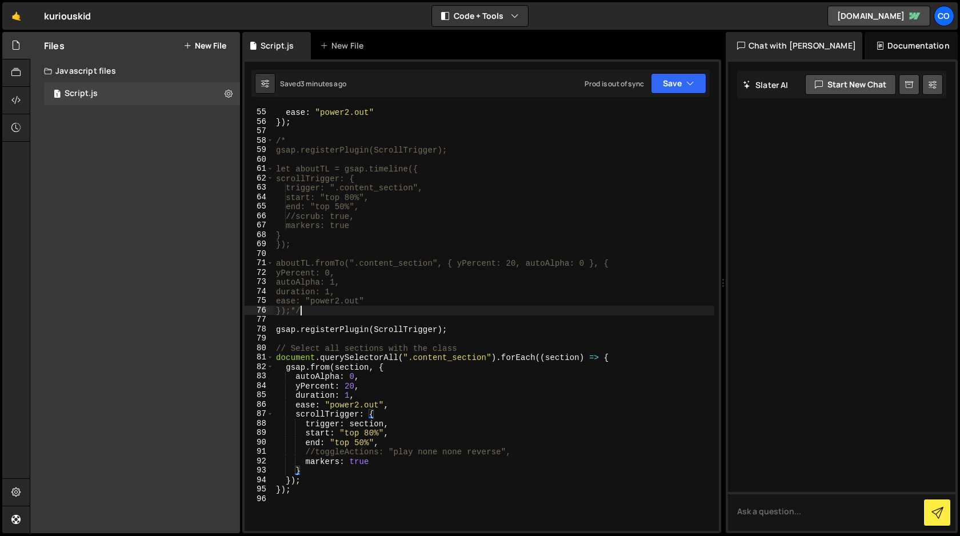
click at [306, 313] on div "duration : 0.5 , ease : "power2.out" }) ; /* gsap.registerPlugin(ScrollTrigger)…" at bounding box center [494, 319] width 441 height 442
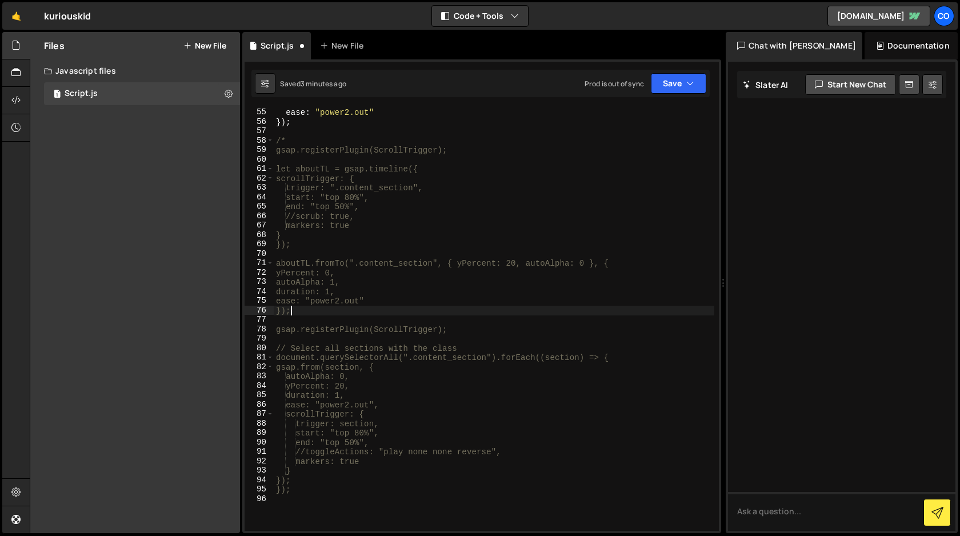
click at [290, 143] on div "duration : 0.5 , ease : "power2.out" }) ; /* gsap.registerPlugin(ScrollTrigger)…" at bounding box center [494, 319] width 441 height 442
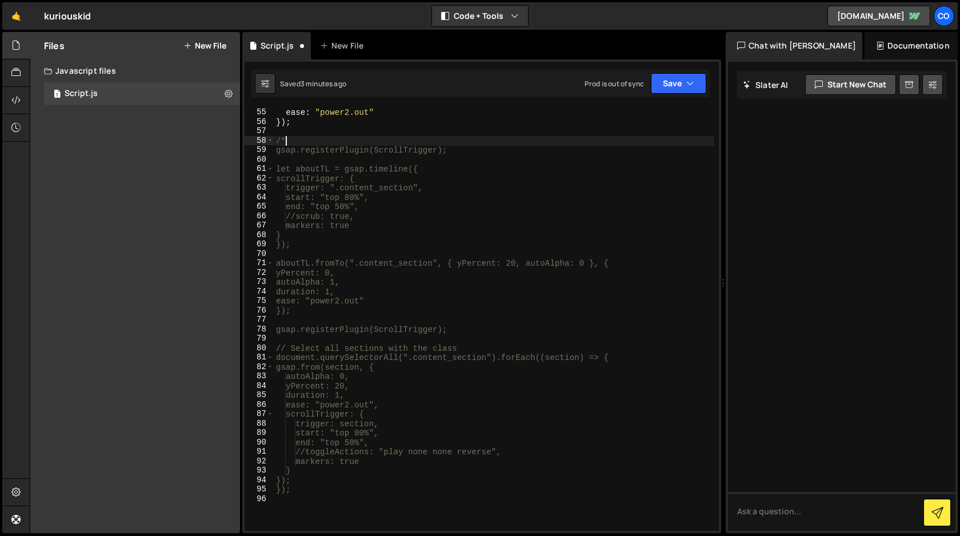
type textarea "/"
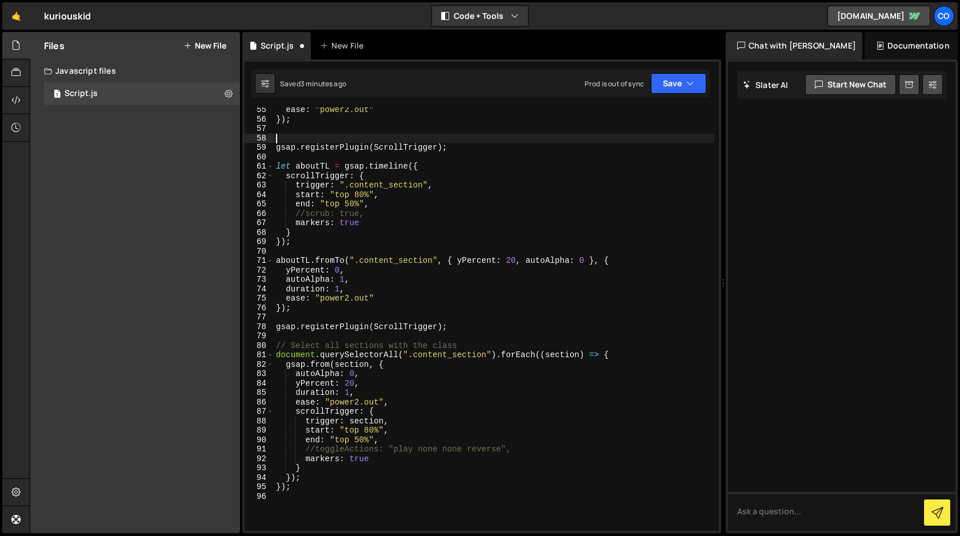
scroll to position [511, 0]
drag, startPoint x: 427, startPoint y: 166, endPoint x: 265, endPoint y: 165, distance: 162.3
click at [265, 165] on div "55 56 57 58 59 60 61 62 63 64 65 66 67 68 69 70 71 72 73 74 75 76 77 78 79 80 8…" at bounding box center [482, 318] width 474 height 423
type textarea "let aboutTL = gsap.timeline({"
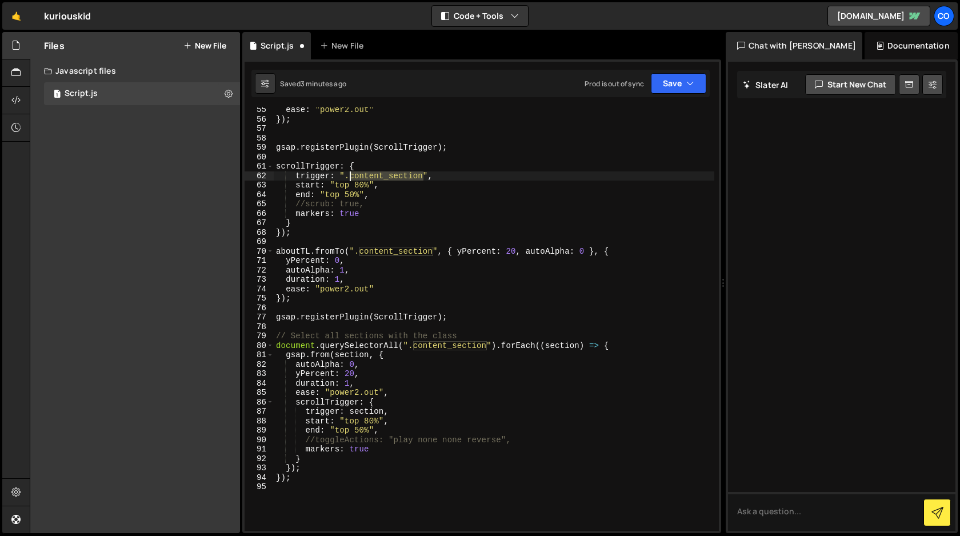
drag, startPoint x: 423, startPoint y: 175, endPoint x: 352, endPoint y: 176, distance: 70.9
click at [352, 176] on div "ease : "power2.out" }) ; gsap . registerPlugin ( ScrollTrigger ) ; scrollTrigge…" at bounding box center [494, 326] width 441 height 442
paste textarea "_big"
click at [375, 187] on div "ease : "power2.out" }) ; gsap . registerPlugin ( ScrollTrigger ) ; scrollTrigge…" at bounding box center [494, 326] width 441 height 442
click at [293, 223] on div "ease : "power2.out" }) ; gsap . registerPlugin ( ScrollTrigger ) ; scrollTrigge…" at bounding box center [494, 326] width 441 height 442
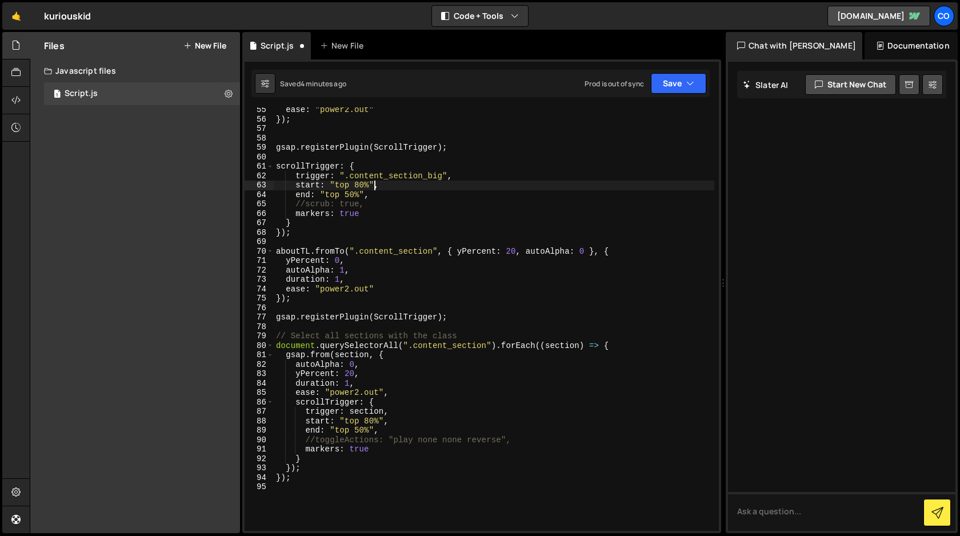
type textarea "}"
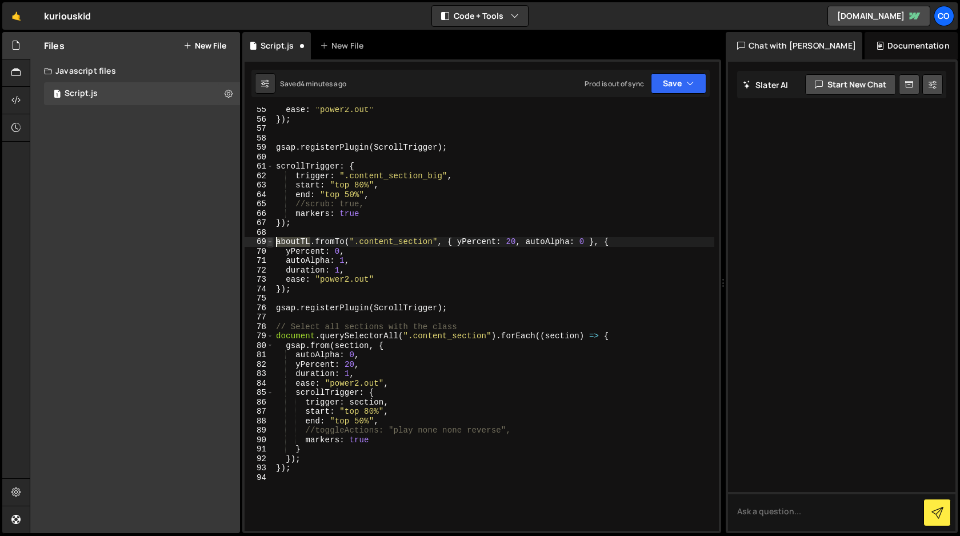
drag, startPoint x: 310, startPoint y: 242, endPoint x: 268, endPoint y: 240, distance: 41.8
click at [268, 240] on div "markers: true 55 56 57 58 59 60 61 62 63 64 65 66 67 68 69 70 71 72 73 74 75 76…" at bounding box center [482, 318] width 474 height 423
click at [330, 241] on div "ease : "power2.out" }) ; gsap . registerPlugin ( ScrollTrigger ) ; scrollTrigge…" at bounding box center [494, 326] width 441 height 442
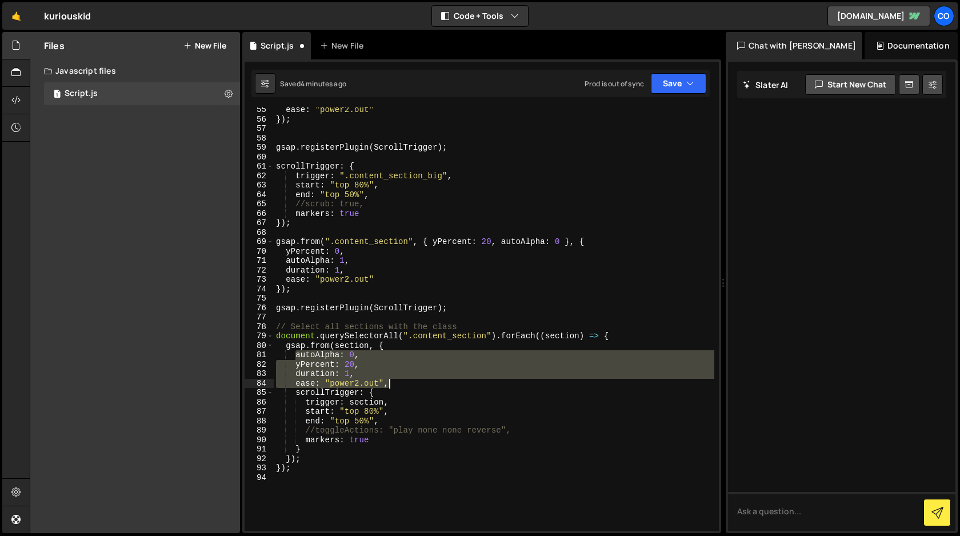
drag, startPoint x: 295, startPoint y: 355, endPoint x: 392, endPoint y: 381, distance: 100.5
click at [392, 381] on div "ease : "power2.out" }) ; gsap . registerPlugin ( ScrollTrigger ) ; scrollTrigge…" at bounding box center [494, 326] width 441 height 442
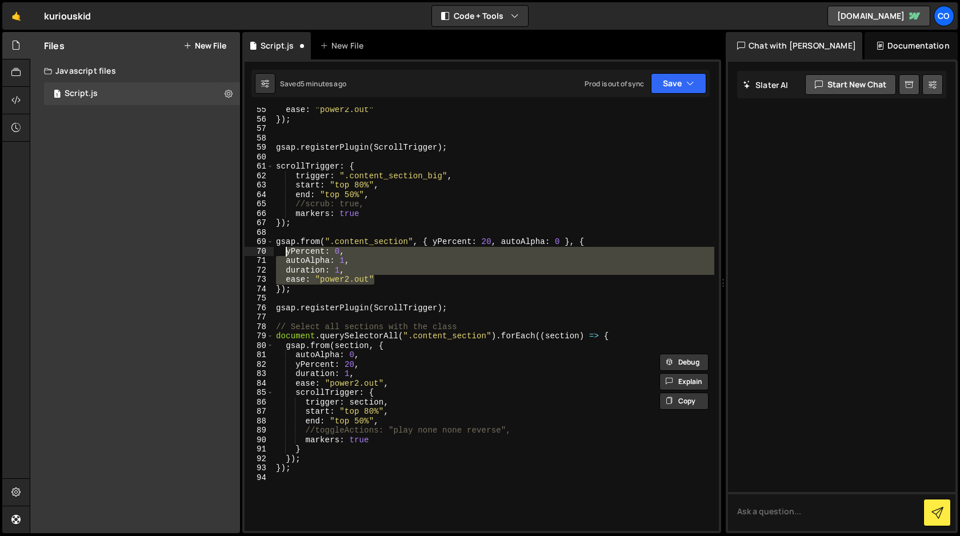
drag, startPoint x: 381, startPoint y: 278, endPoint x: 285, endPoint y: 253, distance: 98.7
click at [285, 253] on div "ease : "power2.out" }) ; gsap . registerPlugin ( ScrollTrigger ) ; scrollTrigge…" at bounding box center [494, 326] width 441 height 442
paste textarea "ease: "power2.out""
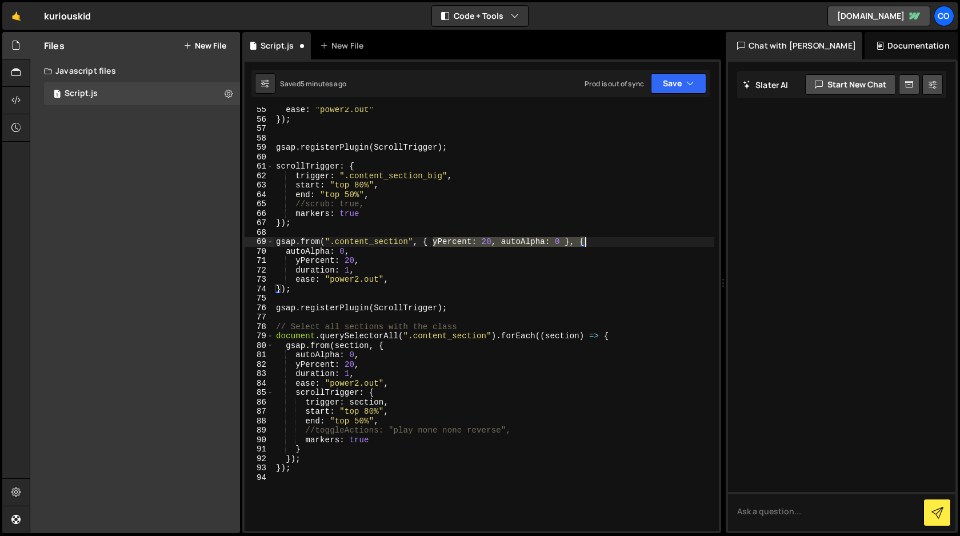
drag, startPoint x: 431, startPoint y: 241, endPoint x: 586, endPoint y: 239, distance: 155.5
click at [586, 239] on div "ease : "power2.out" }) ; gsap . registerPlugin ( ScrollTrigger ) ; scrollTrigge…" at bounding box center [494, 326] width 441 height 442
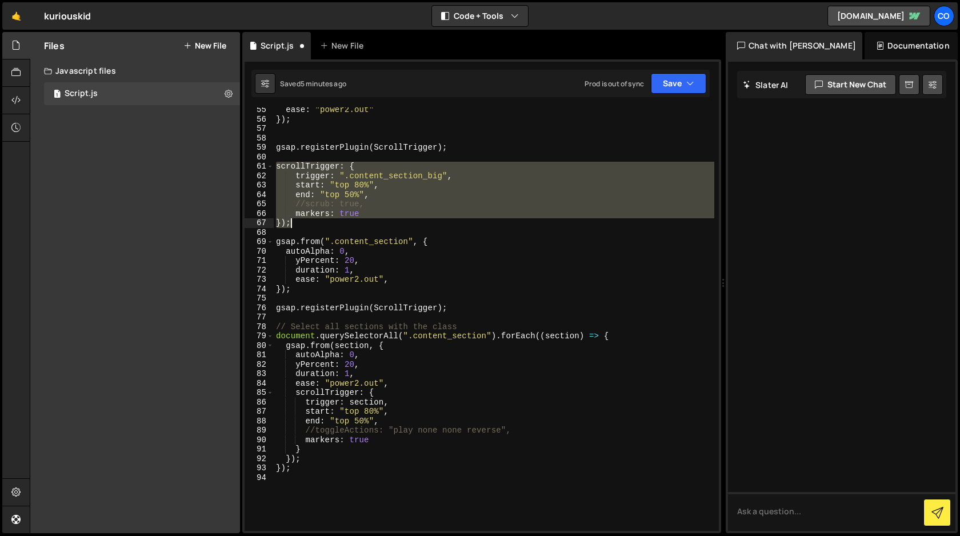
drag, startPoint x: 277, startPoint y: 165, endPoint x: 321, endPoint y: 221, distance: 71.6
click at [321, 221] on div "ease : "power2.out" }) ; gsap . registerPlugin ( ScrollTrigger ) ; scrollTrigge…" at bounding box center [494, 326] width 441 height 442
type textarea "markers: true });"
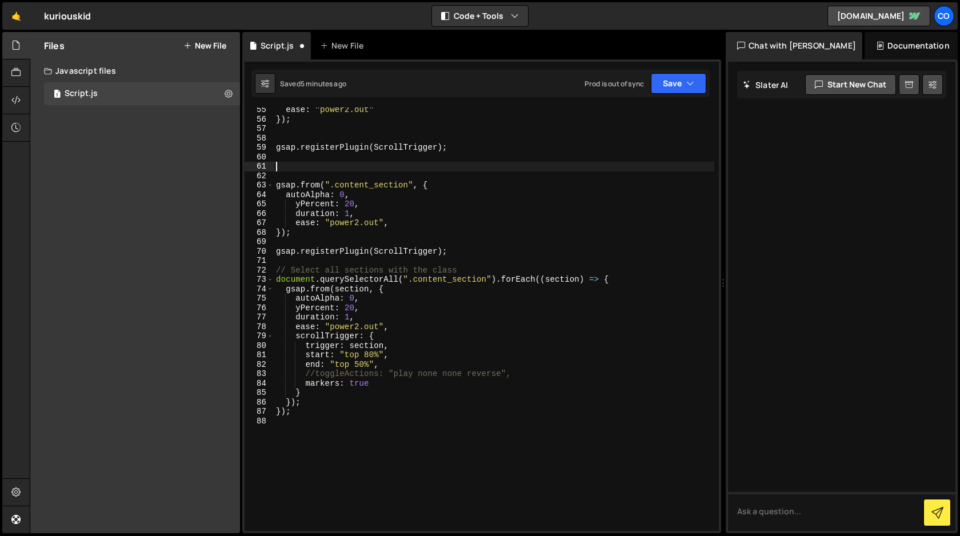
scroll to position [0, 0]
click at [394, 225] on div "ease : "power2.out" }) ; gsap . registerPlugin ( ScrollTrigger ) ; gsap . from …" at bounding box center [494, 326] width 441 height 442
type textarea "ease: "power2.out","
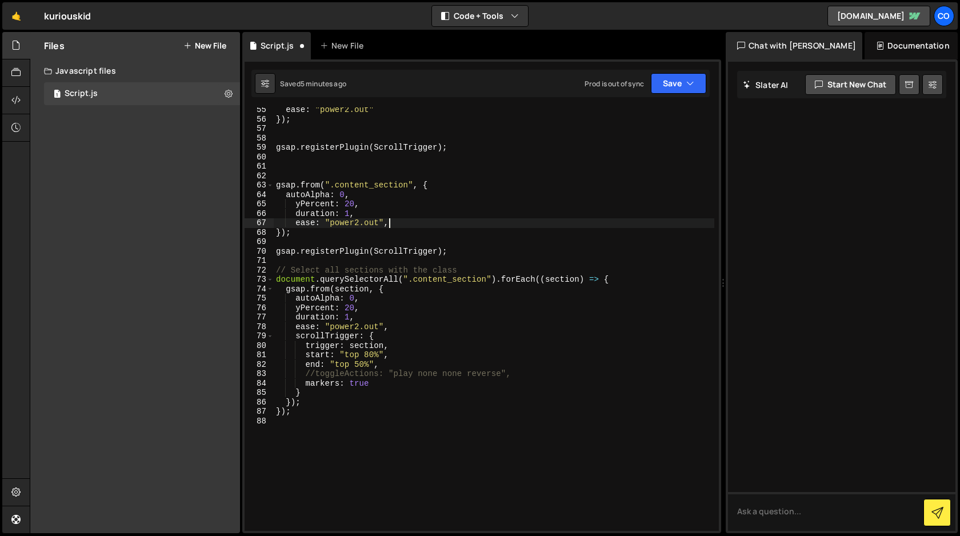
scroll to position [0, 1]
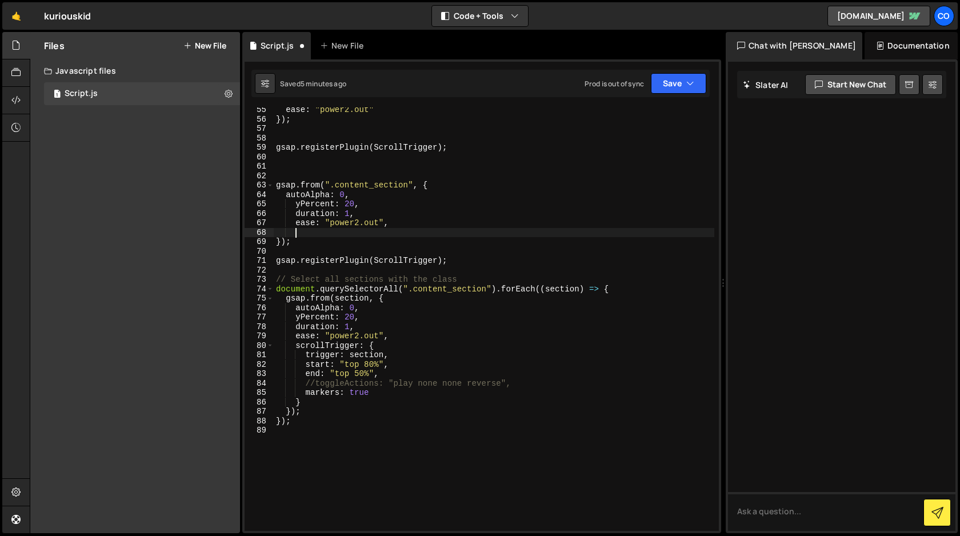
paste textarea "});"
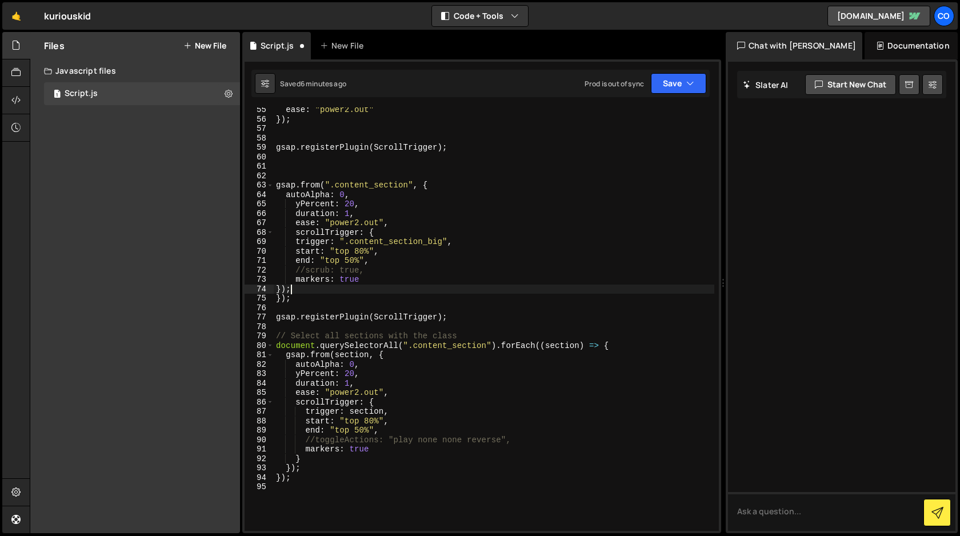
click at [458, 243] on div "ease : "power2.out" }) ; gsap . registerPlugin ( ScrollTrigger ) ; gsap . from …" at bounding box center [494, 326] width 441 height 442
click at [291, 290] on div "ease : "power2.out" }) ; gsap . registerPlugin ( ScrollTrigger ) ; gsap . from …" at bounding box center [494, 326] width 441 height 442
drag, startPoint x: 454, startPoint y: 149, endPoint x: 270, endPoint y: 145, distance: 184.6
click at [270, 145] on div "}); 55 56 57 58 59 60 61 62 63 64 65 66 67 68 69 70 71 72 73 74 75 76 77 78 79 …" at bounding box center [482, 318] width 474 height 423
type textarea "gsap.registerPlugin(ScrollTrigger);"
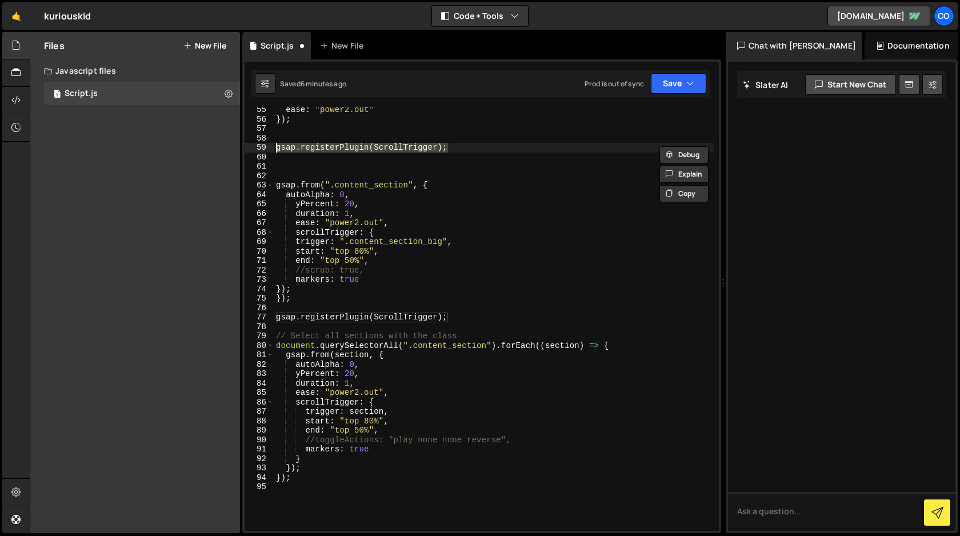
scroll to position [0, 0]
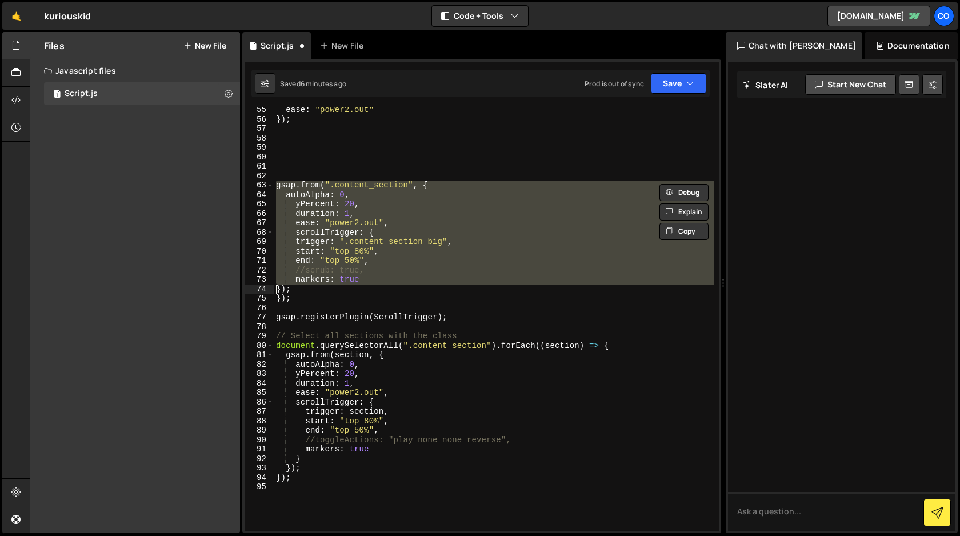
type textarea "}); });"
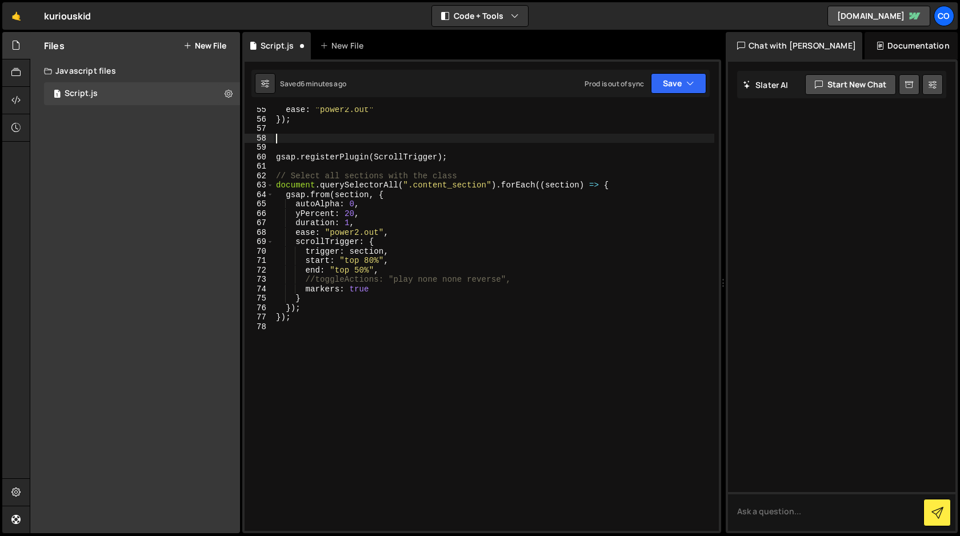
click at [305, 319] on div "ease : "power2.out" }) ; gsap . registerPlugin ( ScrollTrigger ) ; // Select al…" at bounding box center [494, 326] width 441 height 442
type textarea "});"
paste textarea "});"
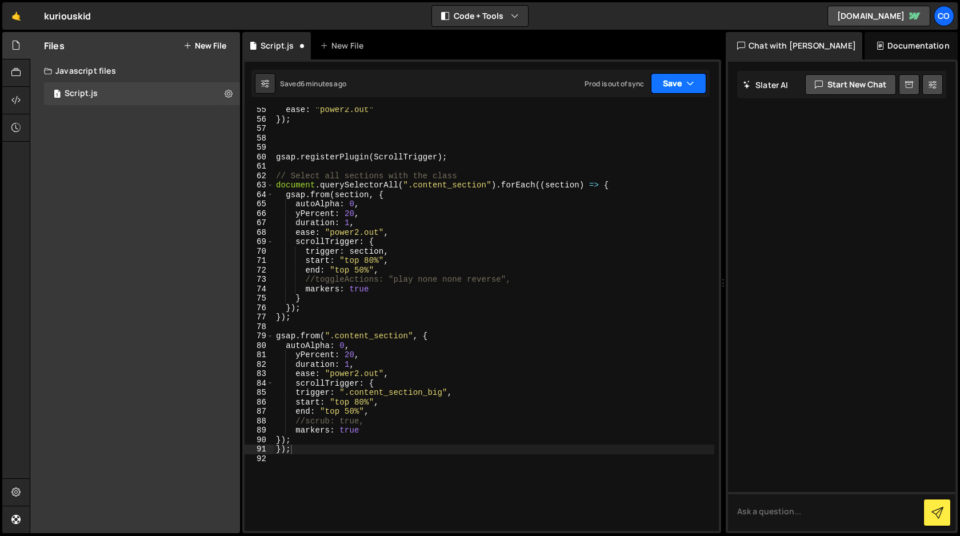
click at [681, 89] on button "Save" at bounding box center [678, 83] width 55 height 21
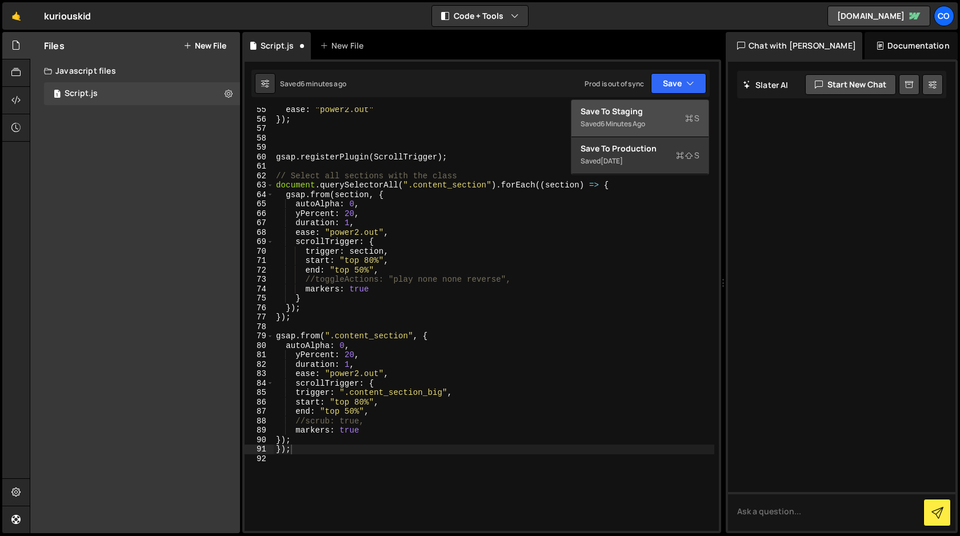
click at [662, 110] on div "Save to Staging S" at bounding box center [640, 111] width 119 height 11
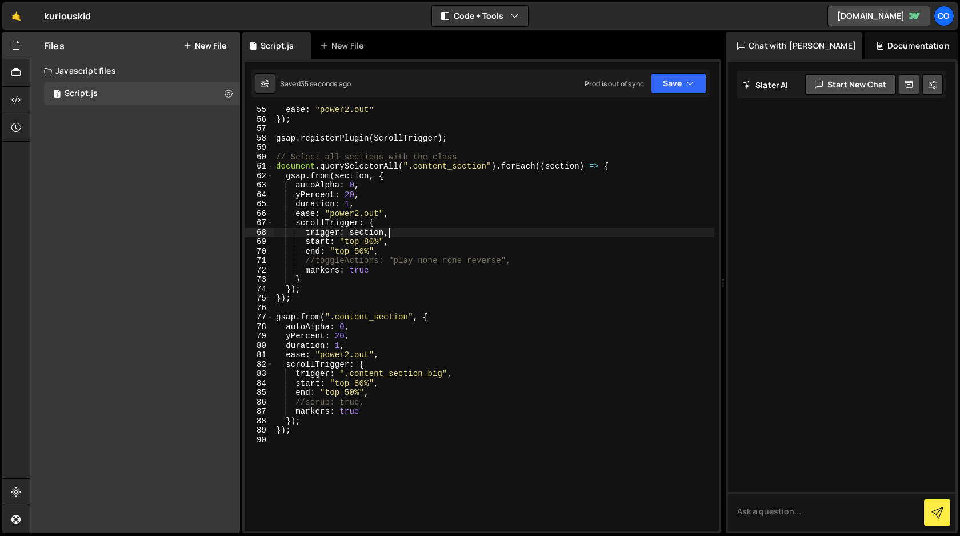
click at [391, 234] on div "ease : "power2.out" }) ; gsap . registerPlugin ( ScrollTrigger ) ; // Select al…" at bounding box center [494, 326] width 441 height 442
click at [303, 434] on div "ease : "power2.out" }) ; gsap . registerPlugin ( ScrollTrigger ) ; // Select al…" at bounding box center [494, 326] width 441 height 442
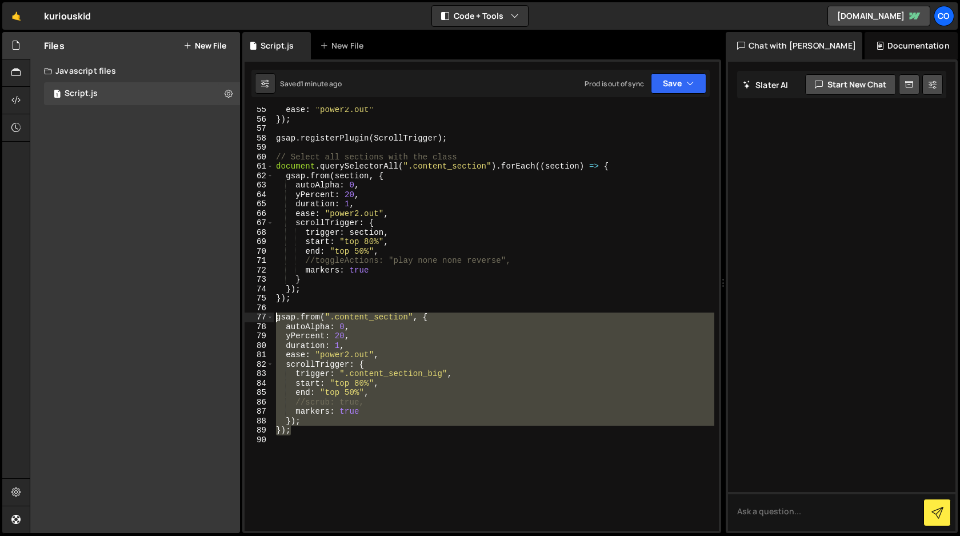
drag, startPoint x: 303, startPoint y: 434, endPoint x: 259, endPoint y: 317, distance: 125.1
click at [259, 317] on div "}); 55 56 57 58 59 60 61 62 63 64 65 66 67 68 69 70 71 72 73 74 75 76 77 78 79 …" at bounding box center [482, 318] width 474 height 423
paste textarea "});"
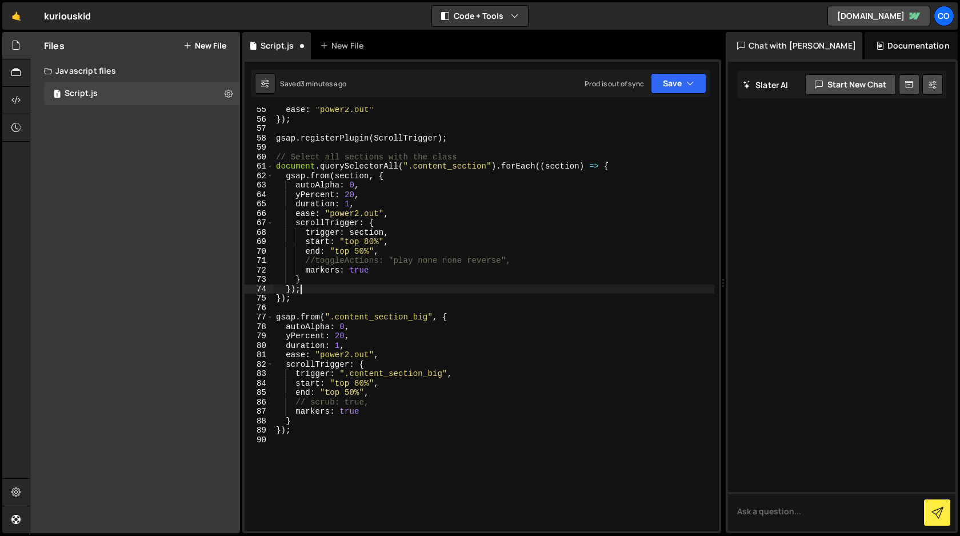
click at [301, 286] on div "ease : "power2.out" }) ; gsap . registerPlugin ( ScrollTrigger ) ; // Select al…" at bounding box center [494, 326] width 441 height 442
click at [310, 277] on div "ease : "power2.out" }) ; gsap . registerPlugin ( ScrollTrigger ) ; // Select al…" at bounding box center [494, 326] width 441 height 442
click at [293, 288] on div "ease : "power2.out" }) ; gsap . registerPlugin ( ScrollTrigger ) ; // Select al…" at bounding box center [494, 326] width 441 height 442
click at [289, 298] on div "ease : "power2.out" }) ; gsap . registerPlugin ( ScrollTrigger ) ; // Select al…" at bounding box center [494, 326] width 441 height 442
click at [681, 82] on button "Save" at bounding box center [678, 83] width 55 height 21
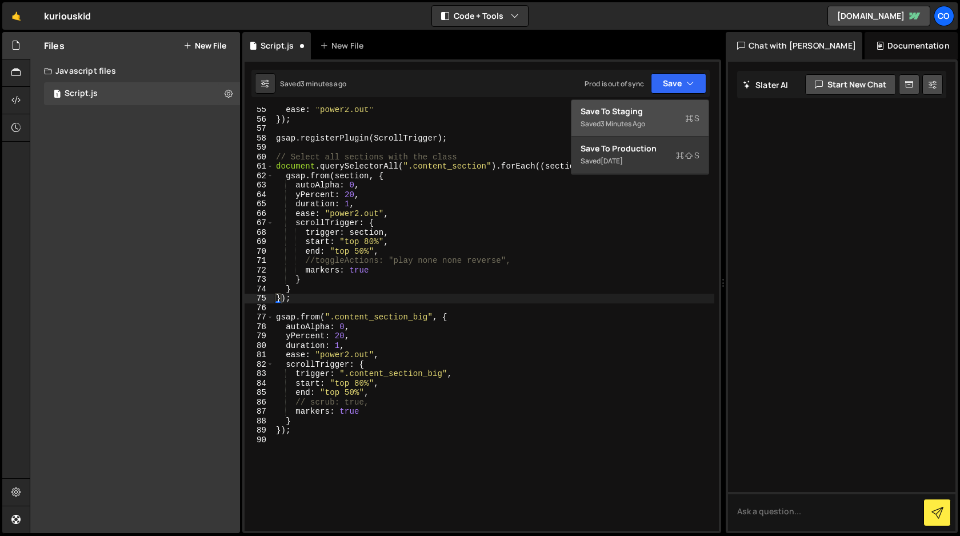
click at [655, 117] on div "Save to Staging S" at bounding box center [640, 111] width 119 height 11
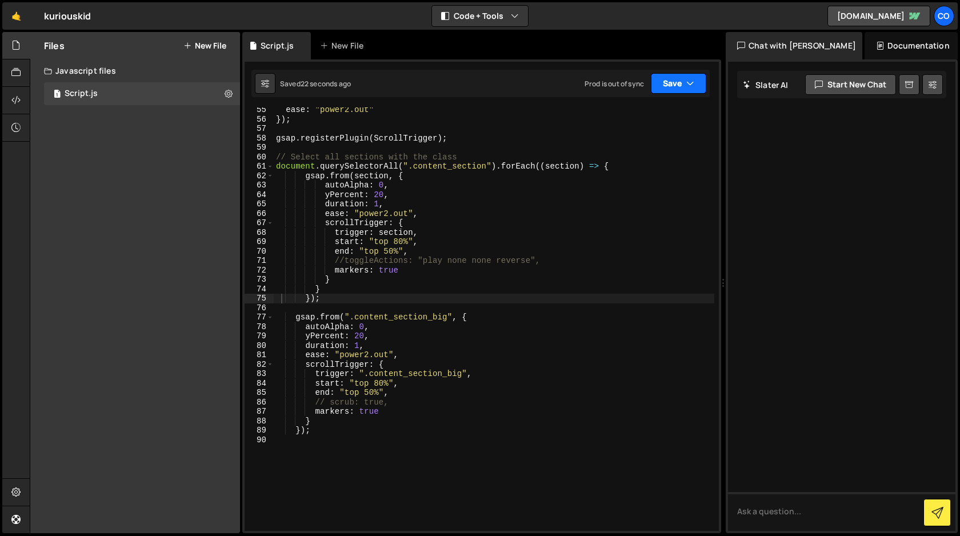
click at [698, 82] on button "Save" at bounding box center [678, 83] width 55 height 21
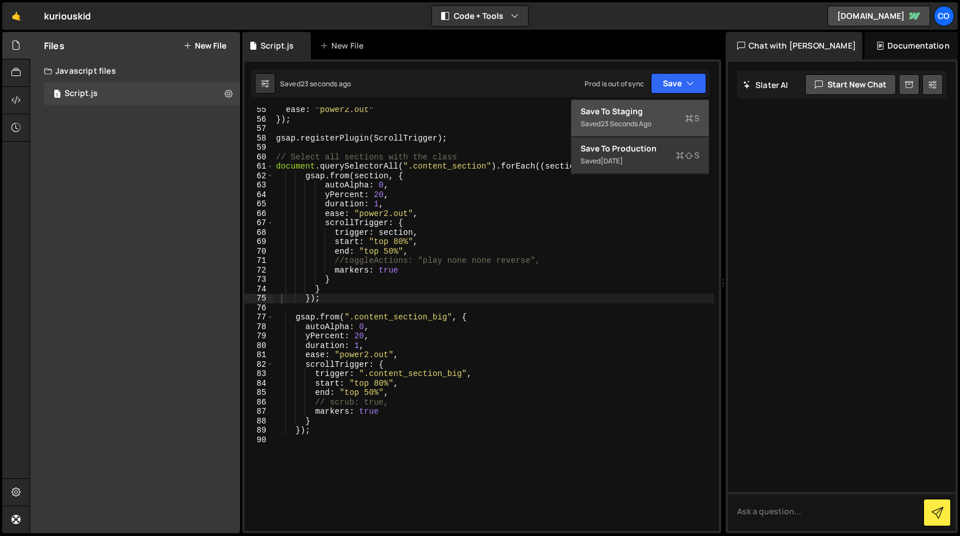
click at [657, 107] on div "Save to Staging S" at bounding box center [640, 111] width 119 height 11
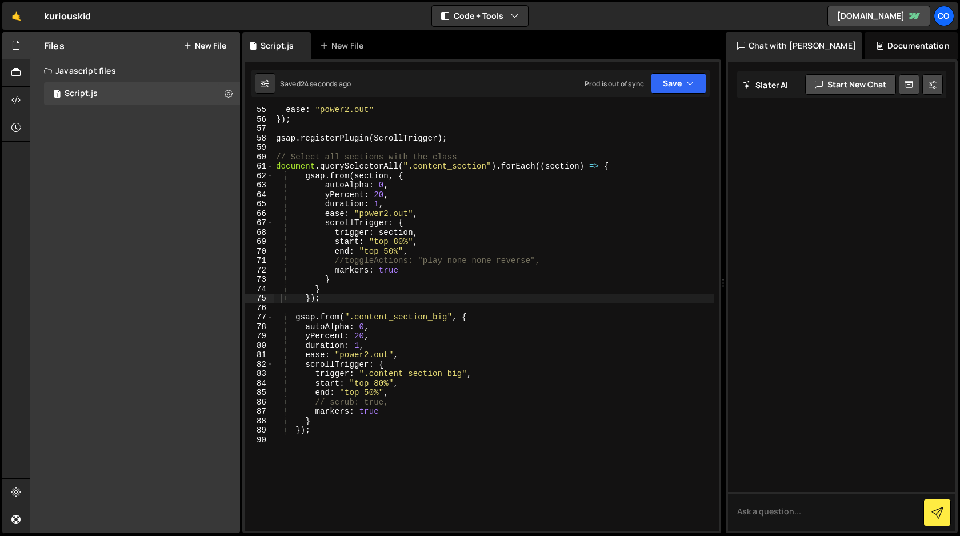
click at [333, 429] on div "ease : "power2.out" }) ; gsap . registerPlugin ( ScrollTrigger ) ; // Select al…" at bounding box center [494, 326] width 441 height 442
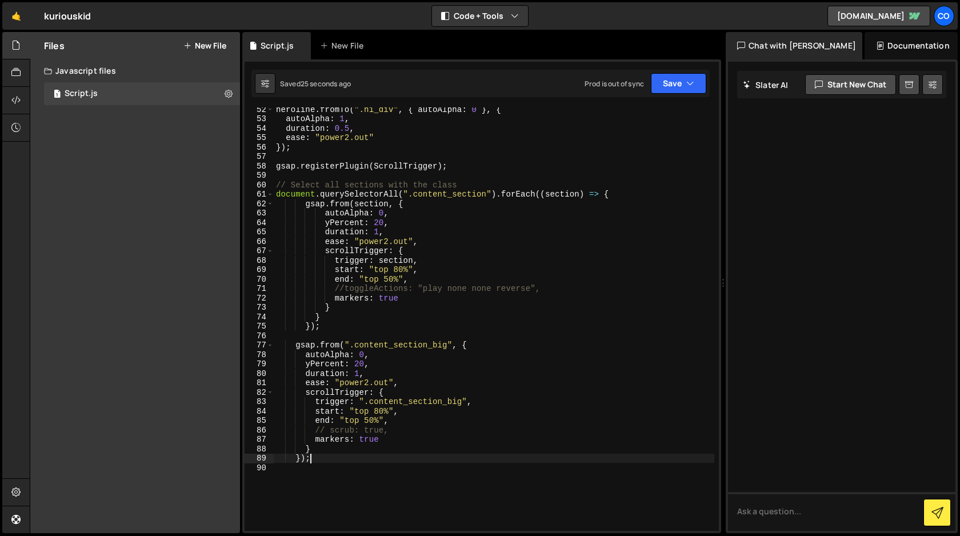
scroll to position [475, 0]
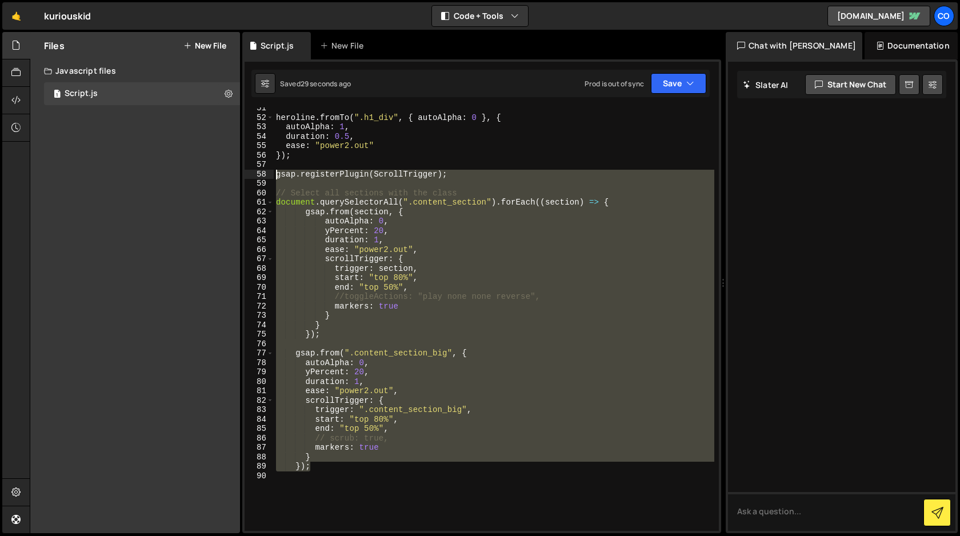
drag, startPoint x: 324, startPoint y: 465, endPoint x: 270, endPoint y: 175, distance: 294.8
click at [270, 175] on div "}); 51 52 53 54 55 56 57 58 59 60 61 62 63 64 65 66 67 68 69 70 71 72 73 74 75 …" at bounding box center [482, 318] width 474 height 423
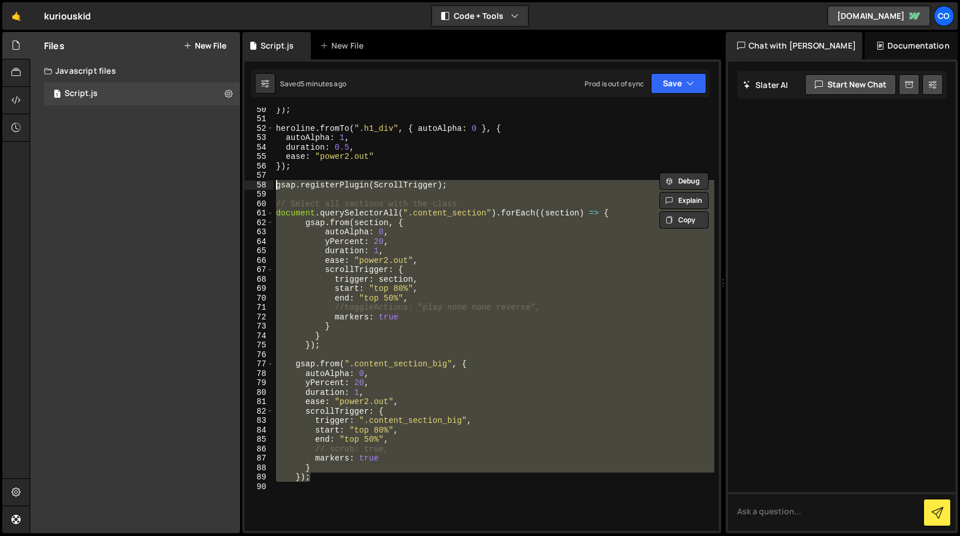
scroll to position [465, 0]
click at [466, 340] on div "}) ; heroline . fromTo ( ".h1_div" , { autoAlpha : 0 } , { autoAlpha : 1 , dura…" at bounding box center [494, 318] width 441 height 423
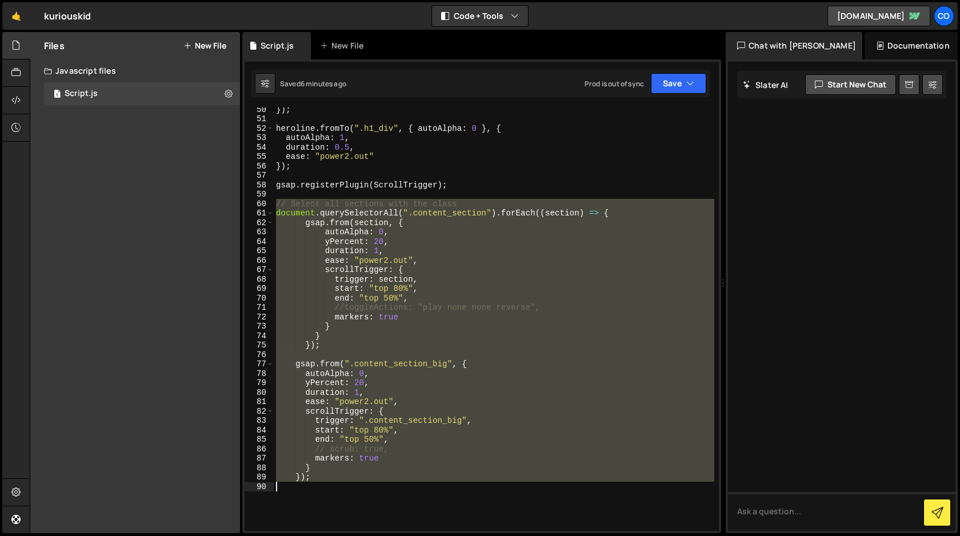
drag, startPoint x: 275, startPoint y: 202, endPoint x: 402, endPoint y: 513, distance: 335.5
click at [402, 513] on div "}) ; heroline . fromTo ( ".h1_div" , { autoAlpha : 0 } , { autoAlpha : 1 , dura…" at bounding box center [494, 326] width 441 height 442
paste textarea "});"
type textarea "});"
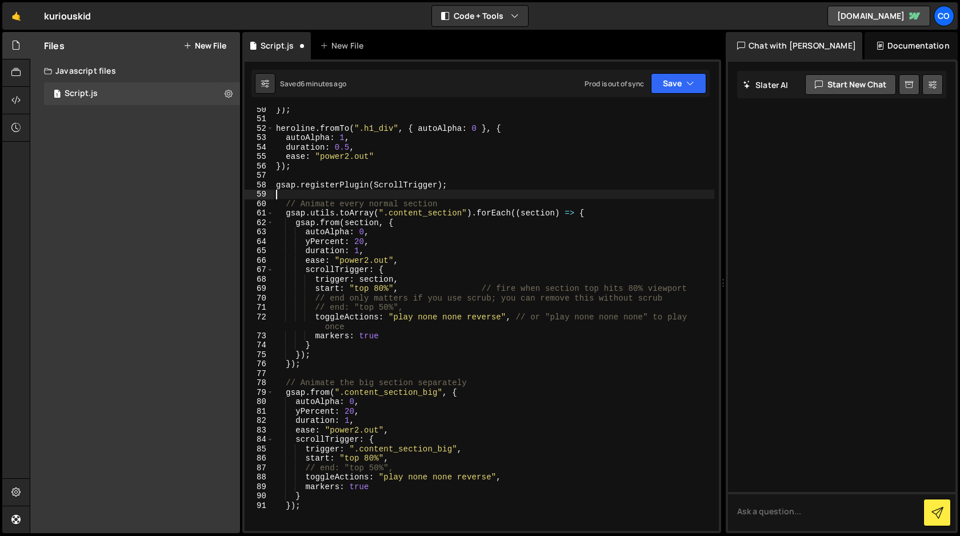
click at [466, 195] on div "}) ; heroline . fromTo ( ".h1_div" , { autoAlpha : 0 } , { autoAlpha : 1 , dura…" at bounding box center [494, 326] width 441 height 442
click at [466, 189] on div "}) ; heroline . fromTo ( ".h1_div" , { autoAlpha : 0 } , { autoAlpha : 1 , dura…" at bounding box center [494, 326] width 441 height 442
type textarea "gsap.registerPlugin(ScrollTrigger);"
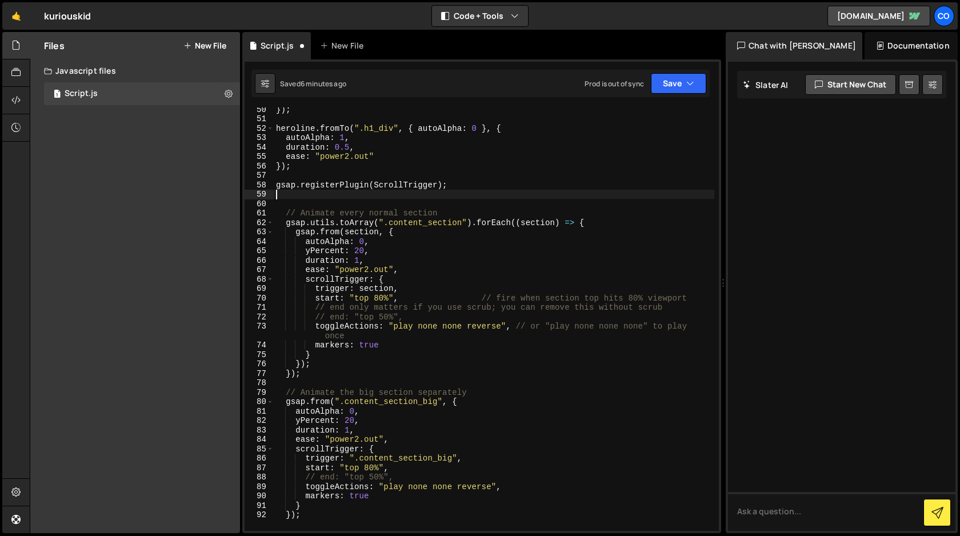
paste textarea "gsap.registerPlugin(ScrollTrigger);"
type textarea "gsap.registerPlugin(ScrollTrigger);"
click at [677, 85] on button "Save" at bounding box center [678, 83] width 55 height 21
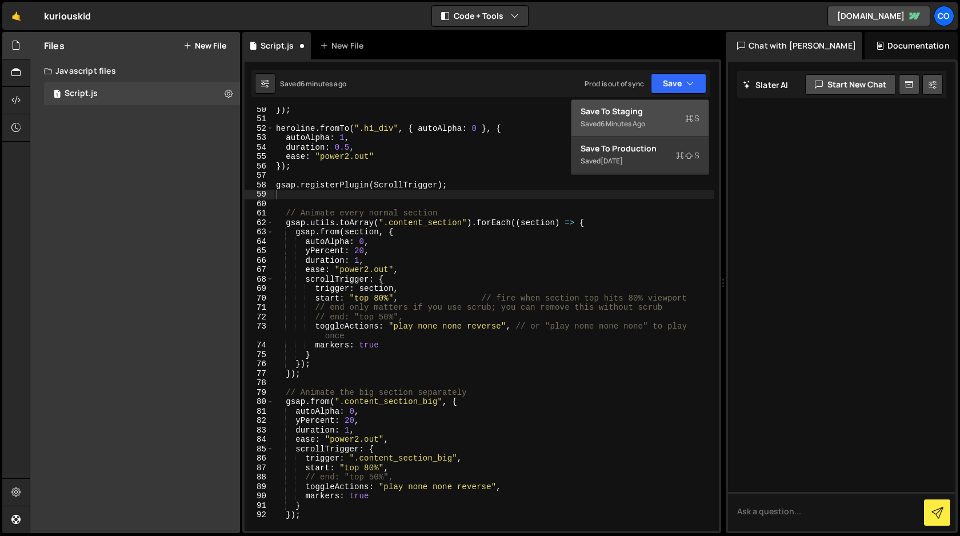
click at [649, 113] on div "Save to Staging S" at bounding box center [640, 111] width 119 height 11
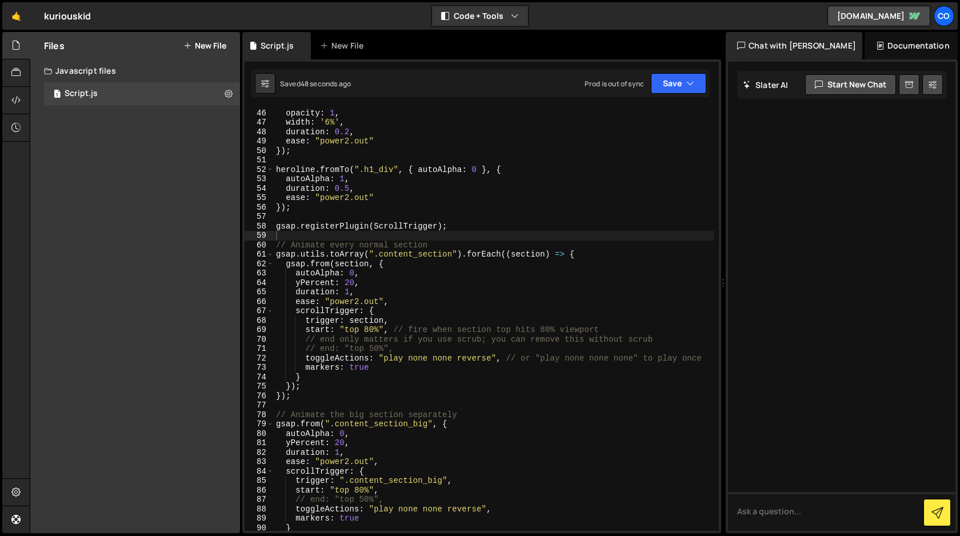
scroll to position [421, 0]
click at [372, 239] on div "heroline . fromTo ( ".blank_div" , { width : '0%' , opacity : 1 } , { opacity :…" at bounding box center [494, 322] width 441 height 442
click at [459, 223] on div "heroline . fromTo ( ".blank_div" , { width : '0%' , opacity : 1 } , { opacity :…" at bounding box center [494, 322] width 441 height 442
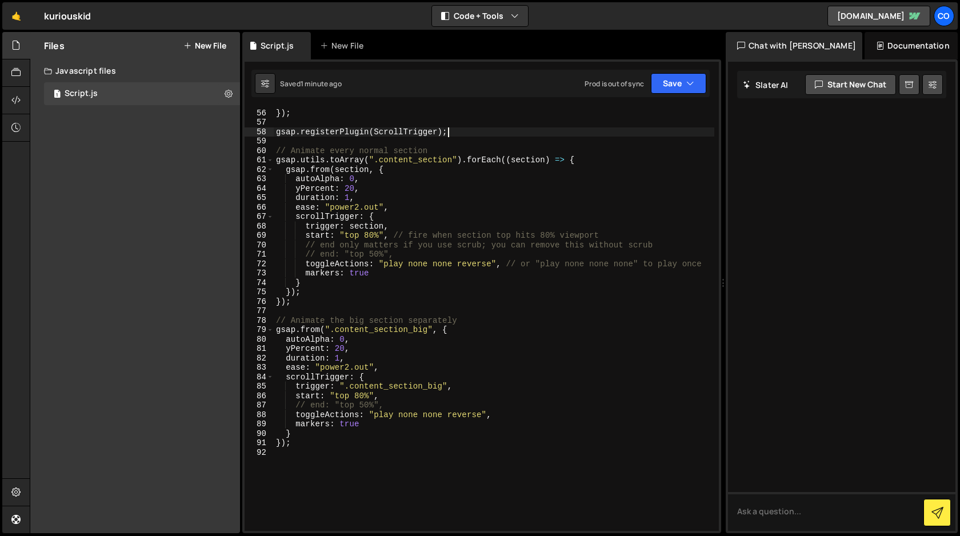
scroll to position [520, 0]
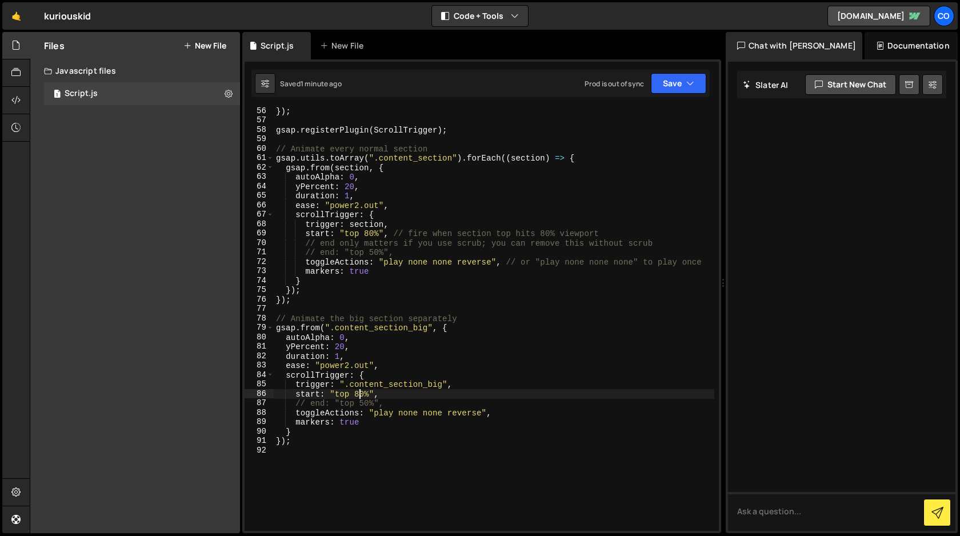
click at [359, 394] on div "}) ; gsap . registerPlugin ( ScrollTrigger ) ; // Animate every normal section …" at bounding box center [494, 327] width 441 height 442
click at [683, 86] on button "Save" at bounding box center [678, 83] width 55 height 21
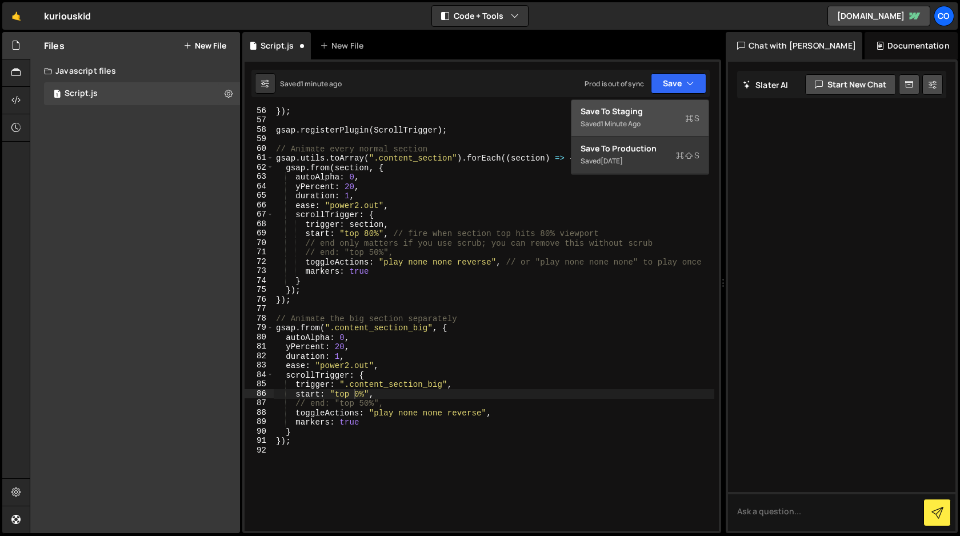
click at [646, 121] on div "Saved 1 minute ago" at bounding box center [640, 124] width 119 height 14
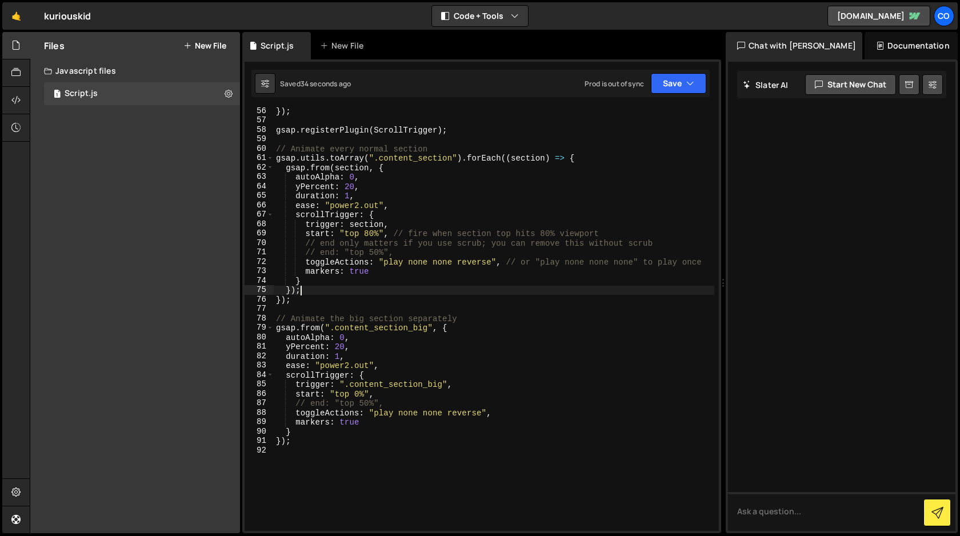
click at [383, 293] on div "}) ; gsap . registerPlugin ( ScrollTrigger ) ; // Animate every normal section …" at bounding box center [494, 327] width 441 height 442
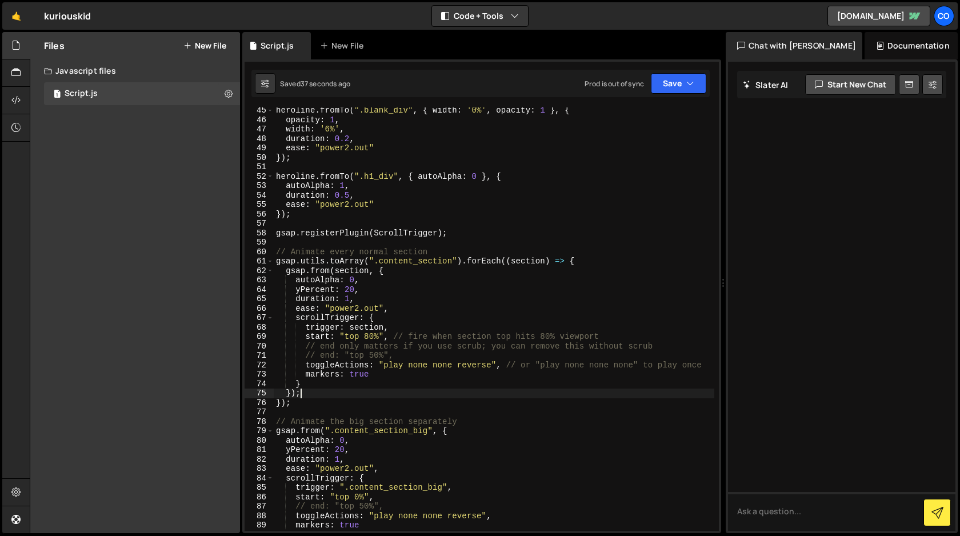
scroll to position [417, 0]
click at [321, 355] on div "heroline . fromTo ( ".blank_div" , { width : '0%' , opacity : 1 } , { opacity :…" at bounding box center [494, 327] width 441 height 442
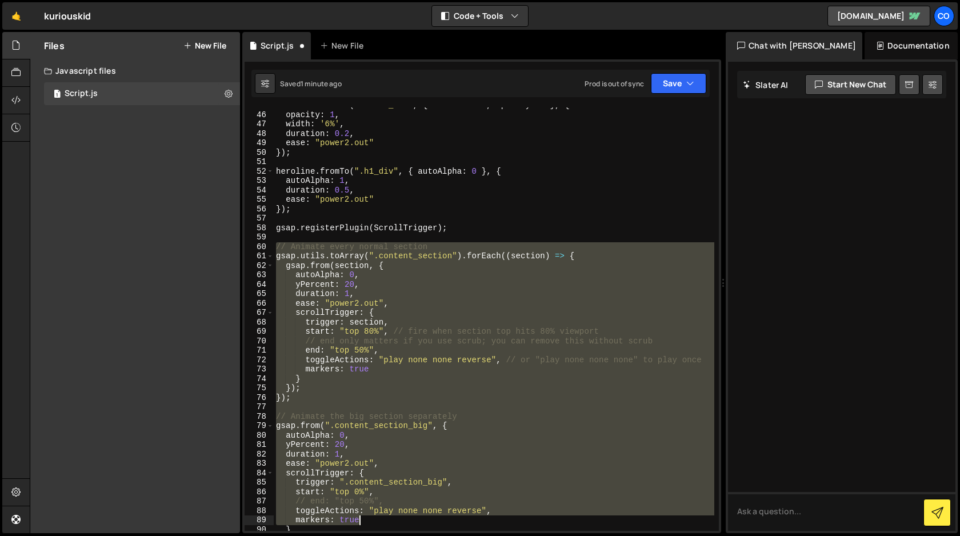
scroll to position [444, 0]
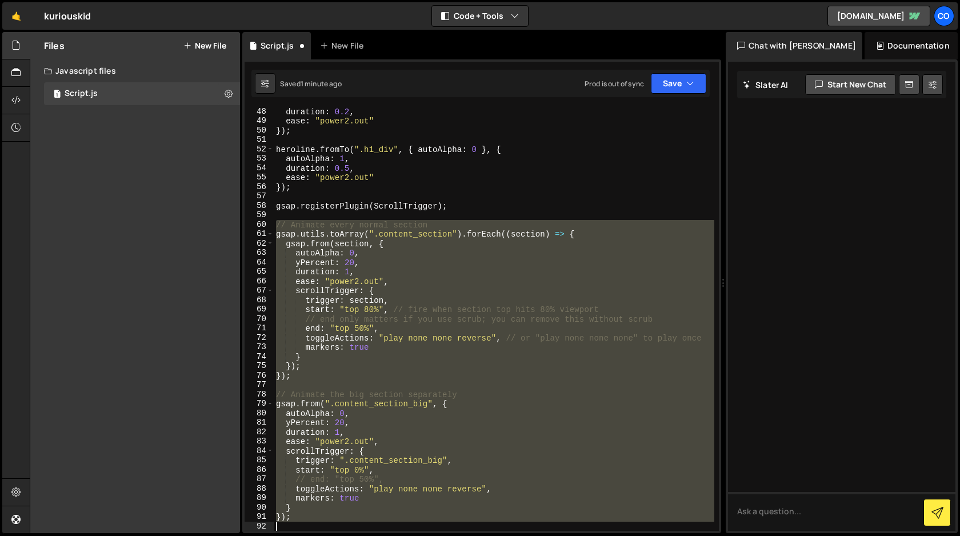
drag, startPoint x: 274, startPoint y: 247, endPoint x: 395, endPoint y: 535, distance: 313.2
click at [395, 535] on div "Hold on a sec... Are you certain you wish to leave this page? Any changes you'v…" at bounding box center [480, 268] width 960 height 536
paste textarea "});"
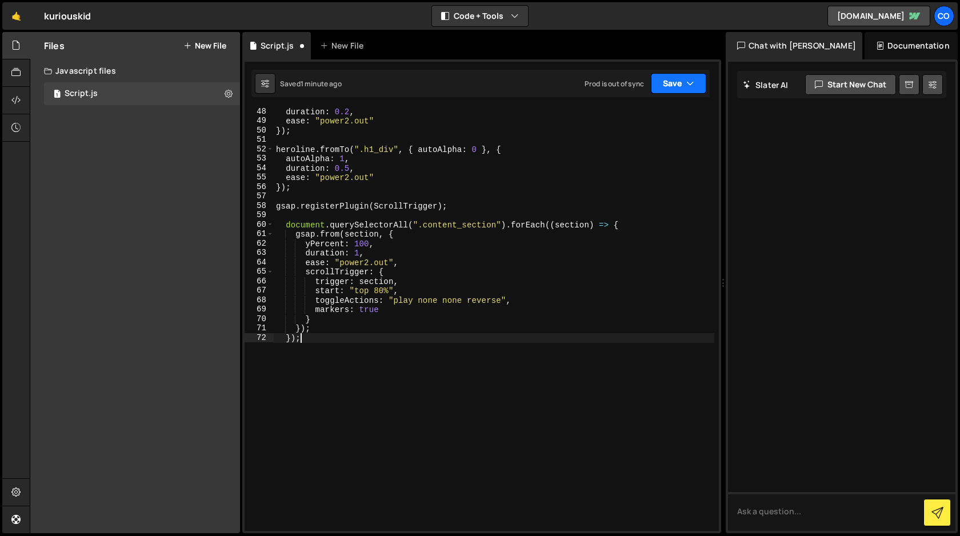
click at [681, 84] on button "Save" at bounding box center [678, 83] width 55 height 21
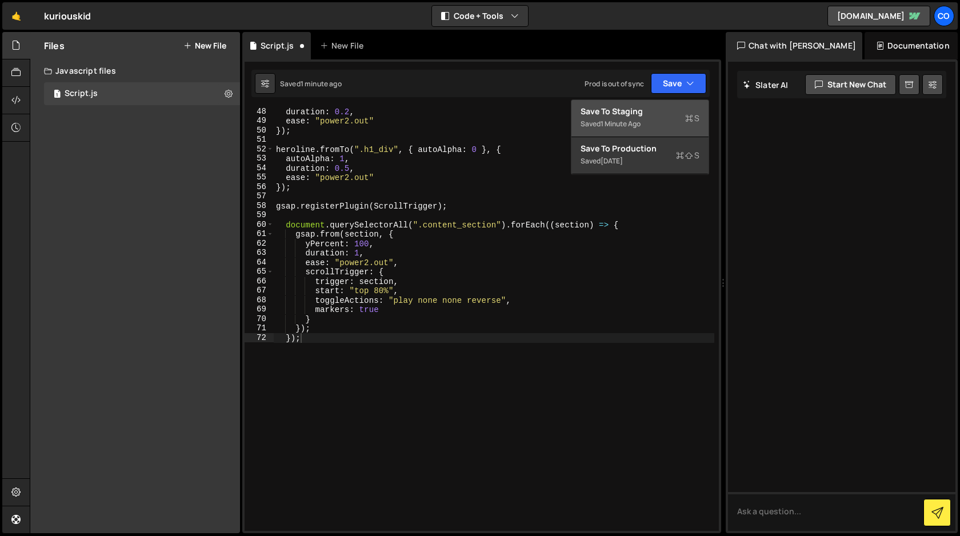
click at [654, 113] on div "Save to Staging S" at bounding box center [640, 111] width 119 height 11
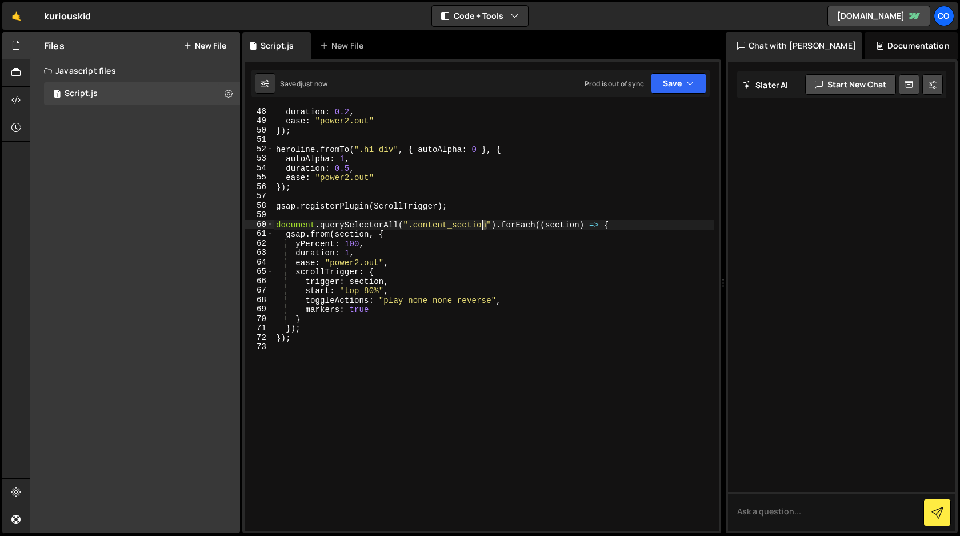
click at [484, 226] on div "duration : 0.2 , ease : "power2.out" }) ; heroline . fromTo ( ".h1_div" , { aut…" at bounding box center [494, 328] width 441 height 442
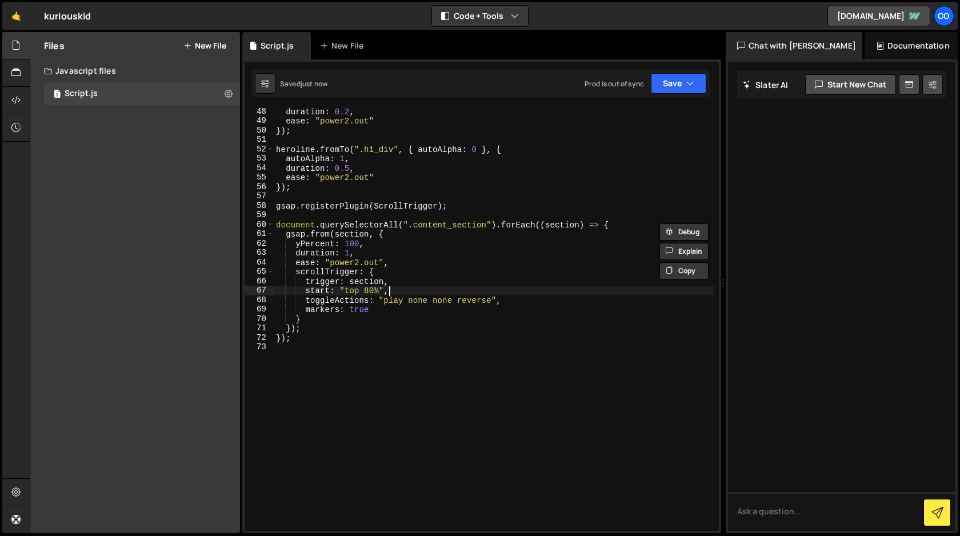
click at [406, 291] on div "duration : 0.2 , ease : "power2.out" }) ; heroline . fromTo ( ".h1_div" , { aut…" at bounding box center [494, 328] width 441 height 442
type textarea "start: "top 80%","
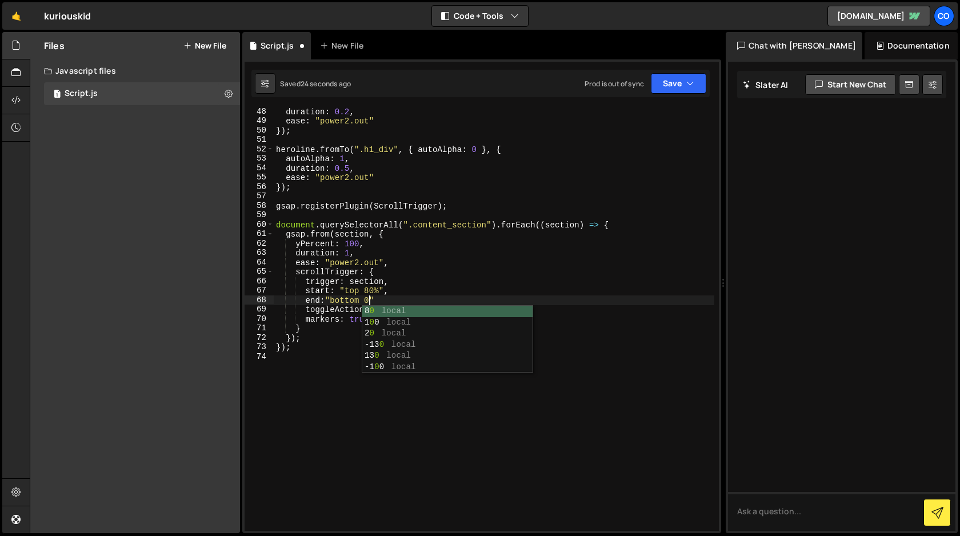
scroll to position [0, 6]
click at [409, 301] on div "duration : 0.2 , ease : "power2.out" }) ; heroline . fromTo ( ".h1_div" , { aut…" at bounding box center [494, 328] width 441 height 442
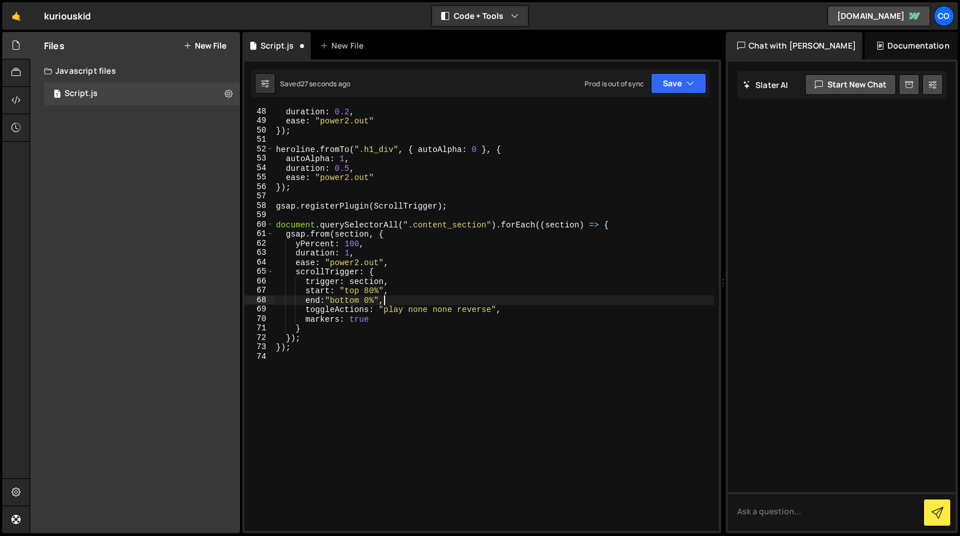
scroll to position [0, 7]
click at [688, 82] on icon "button" at bounding box center [690, 83] width 8 height 11
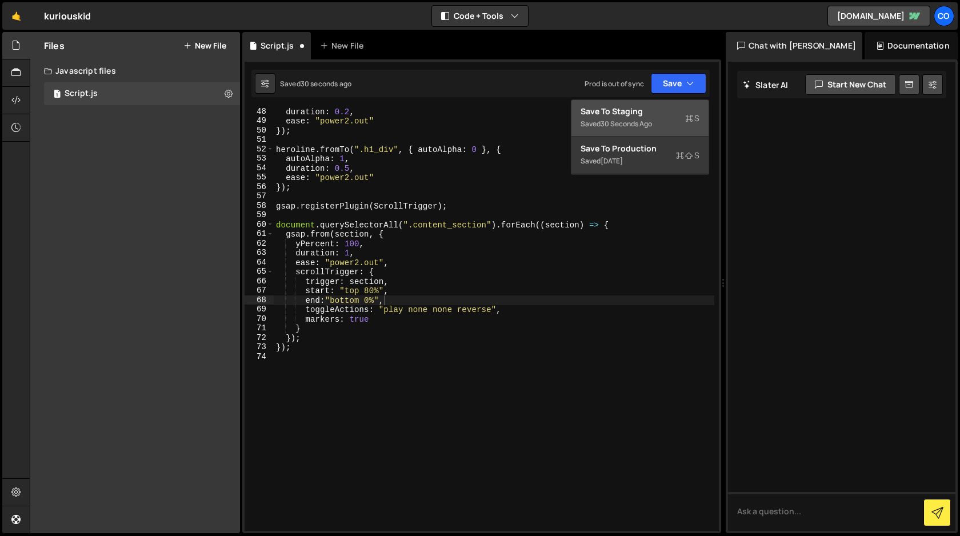
click at [660, 111] on div "Save to Staging S" at bounding box center [640, 111] width 119 height 11
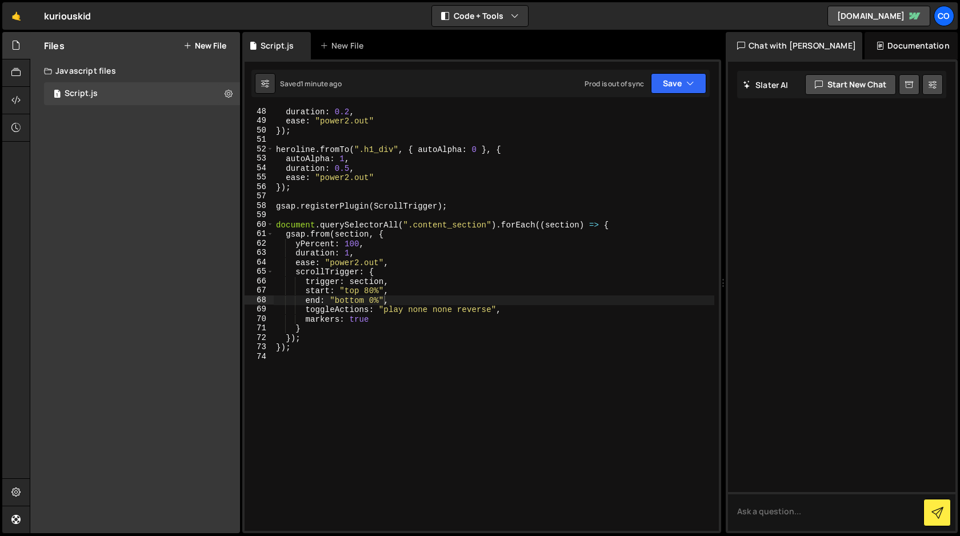
click at [370, 301] on div "duration : 0.2 , ease : "power2.out" }) ; heroline . fromTo ( ".h1_div" , { aut…" at bounding box center [494, 328] width 441 height 442
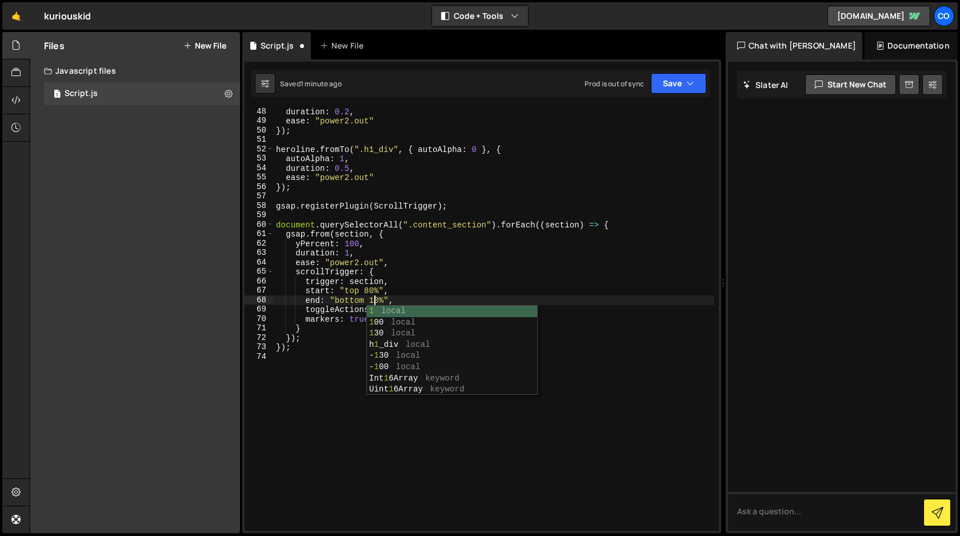
type textarea "end: "bottom 100%","
click at [483, 395] on div "duration : 0.2 , ease : "power2.out" }) ; heroline . fromTo ( ".h1_div" , { aut…" at bounding box center [494, 328] width 441 height 442
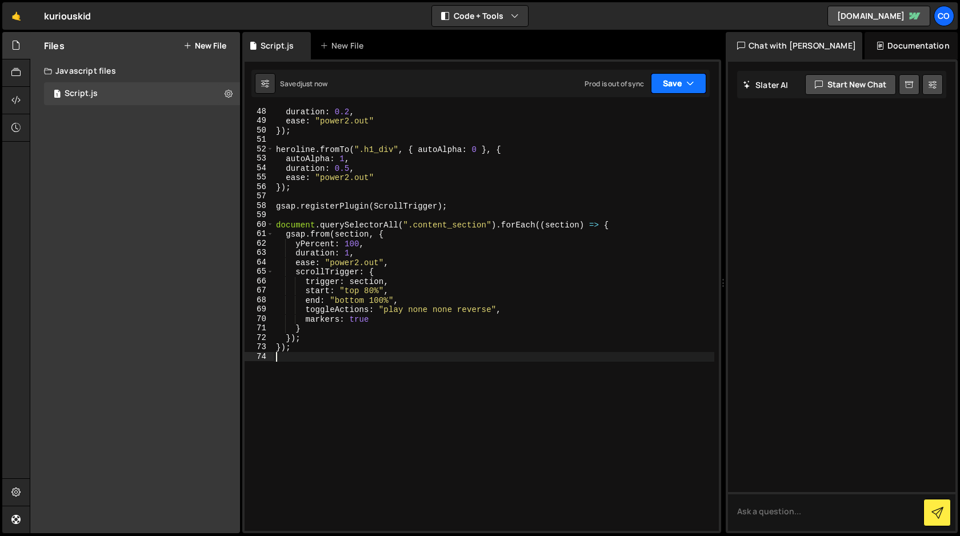
click at [686, 85] on icon "button" at bounding box center [690, 83] width 8 height 11
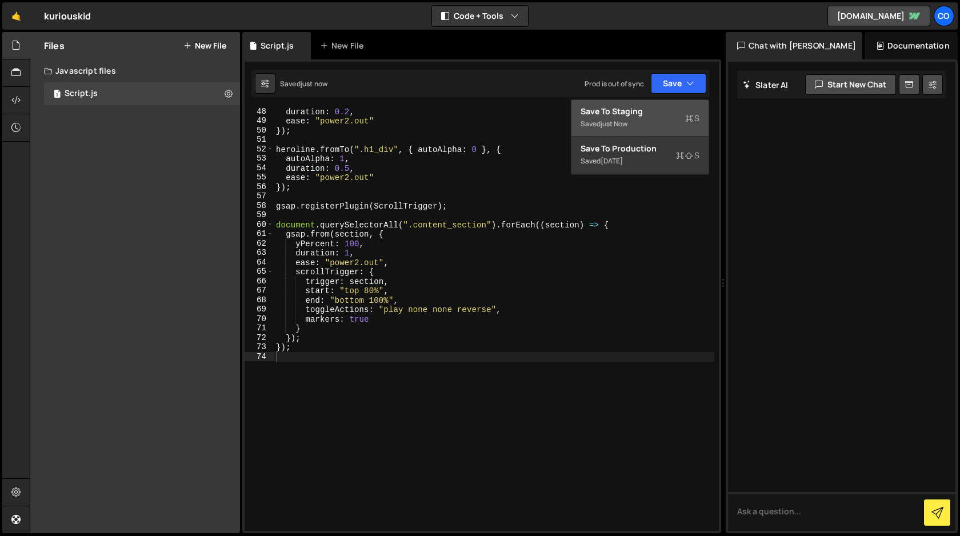
click at [661, 117] on div "Saved just now" at bounding box center [640, 124] width 119 height 14
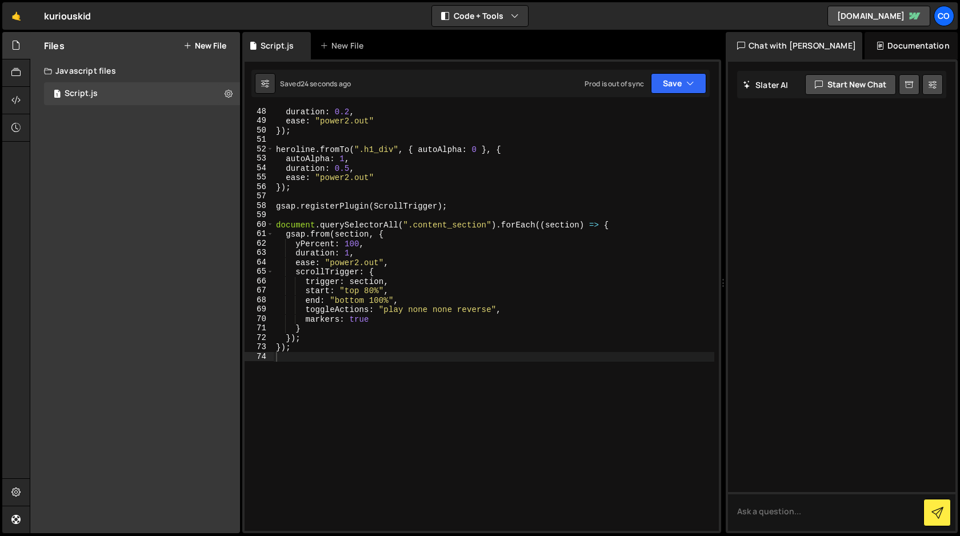
click at [354, 301] on div "duration : 0.2 , ease : "power2.out" }) ; heroline . fromTo ( ".h1_div" , { aut…" at bounding box center [494, 328] width 441 height 442
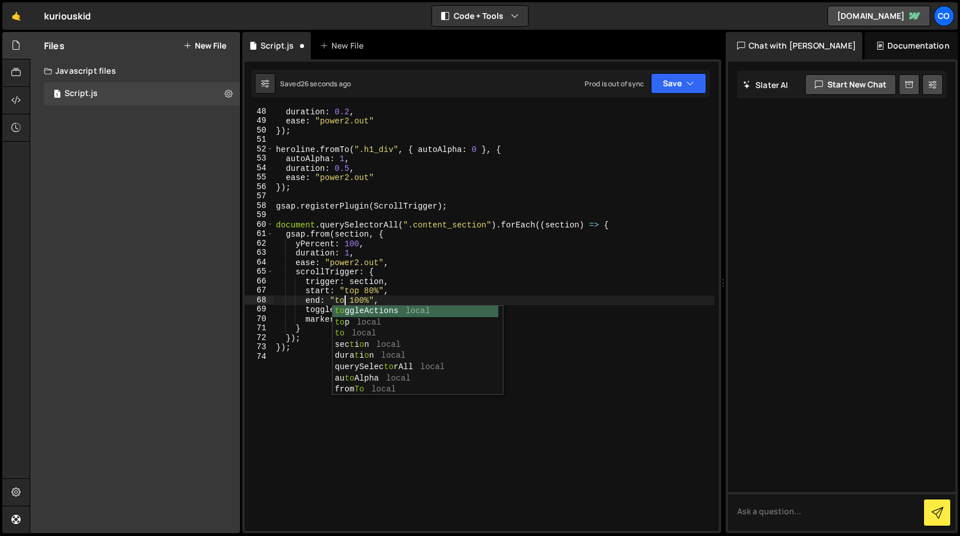
type textarea "end: "top 100%","
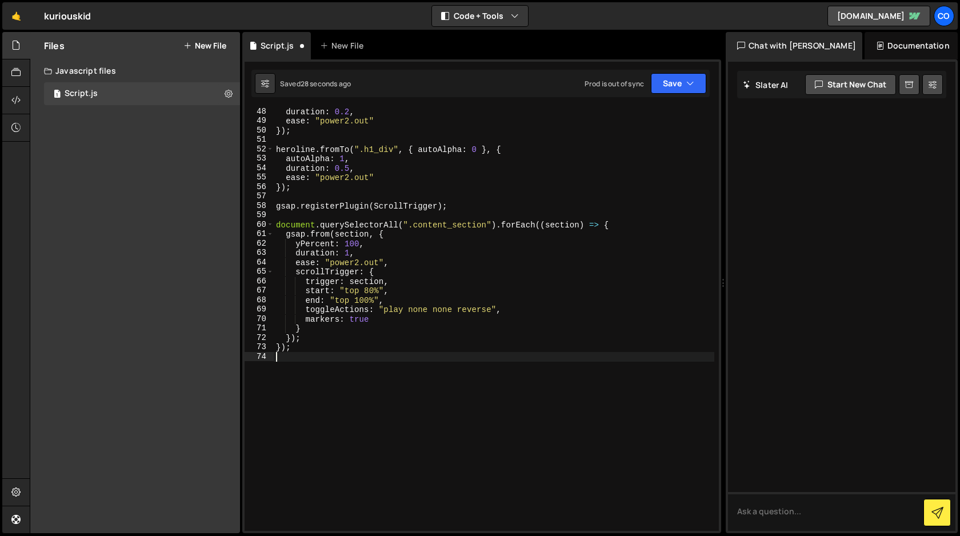
click at [361, 390] on div "duration : 0.2 , ease : "power2.out" }) ; heroline . fromTo ( ".h1_div" , { aut…" at bounding box center [494, 328] width 441 height 442
click at [679, 78] on button "Save" at bounding box center [678, 83] width 55 height 21
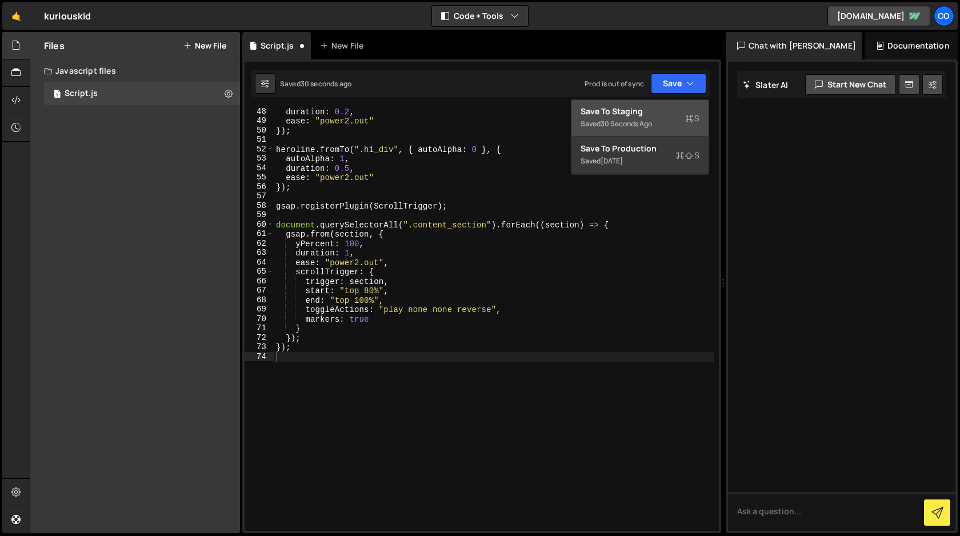
click at [657, 116] on div "Save to Staging S" at bounding box center [640, 111] width 119 height 11
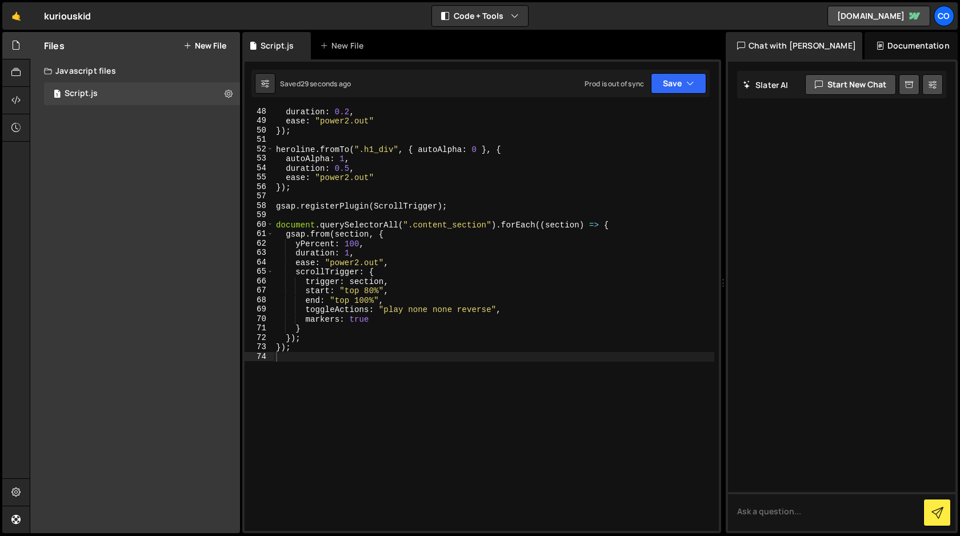
click at [364, 301] on div "duration : 0.2 , ease : "power2.out" }) ; heroline . fromTo ( ".h1_div" , { aut…" at bounding box center [494, 328] width 441 height 442
click at [687, 84] on icon "button" at bounding box center [690, 83] width 8 height 11
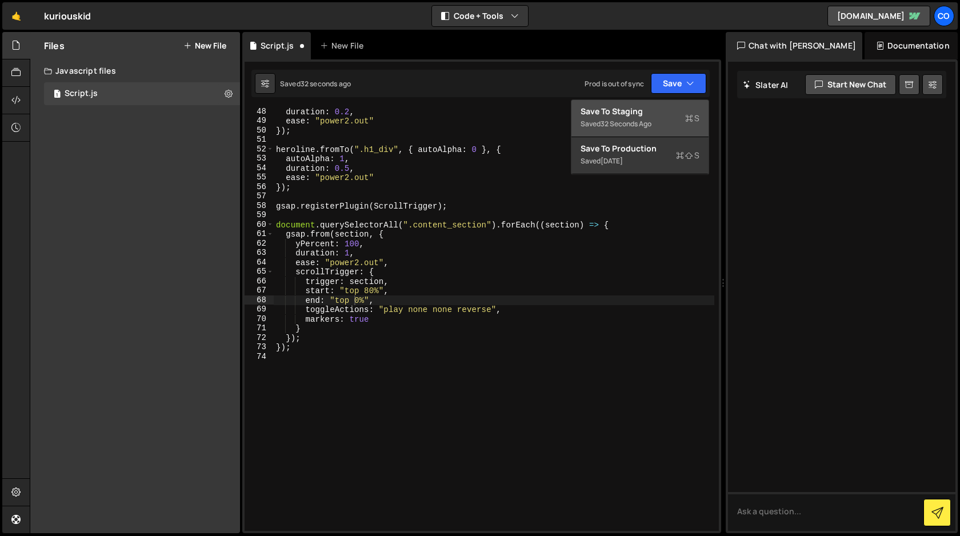
click at [641, 125] on div "32 seconds ago" at bounding box center [626, 124] width 51 height 10
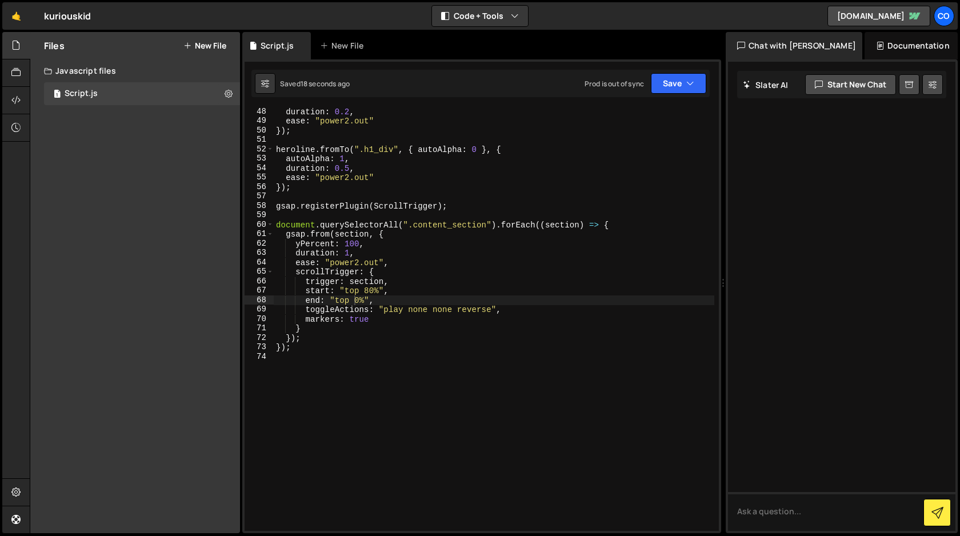
click at [355, 300] on div "duration : 0.2 , ease : "power2.out" }) ; heroline . fromTo ( ".h1_div" , { aut…" at bounding box center [494, 328] width 441 height 442
click at [676, 87] on button "Save" at bounding box center [678, 83] width 55 height 21
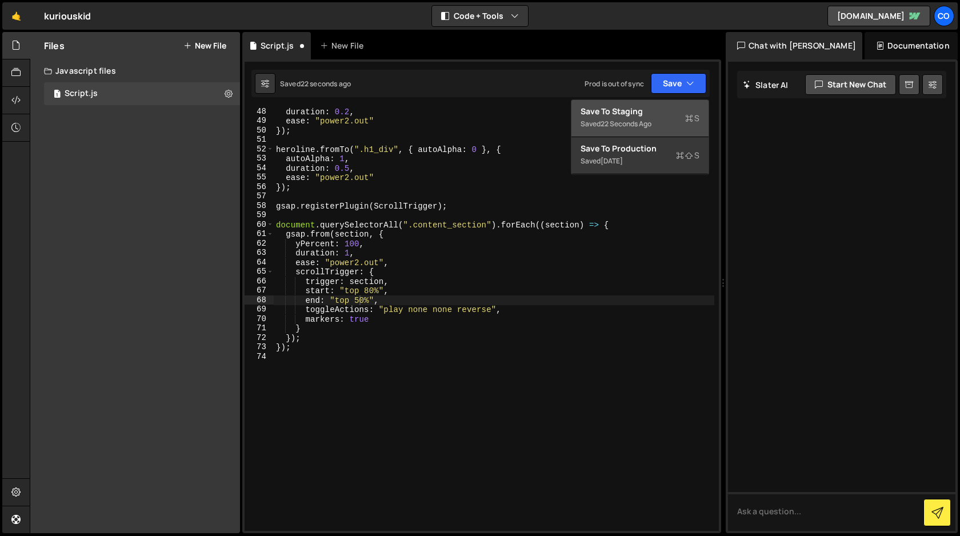
click at [654, 118] on div "Saved 22 seconds ago" at bounding box center [640, 124] width 119 height 14
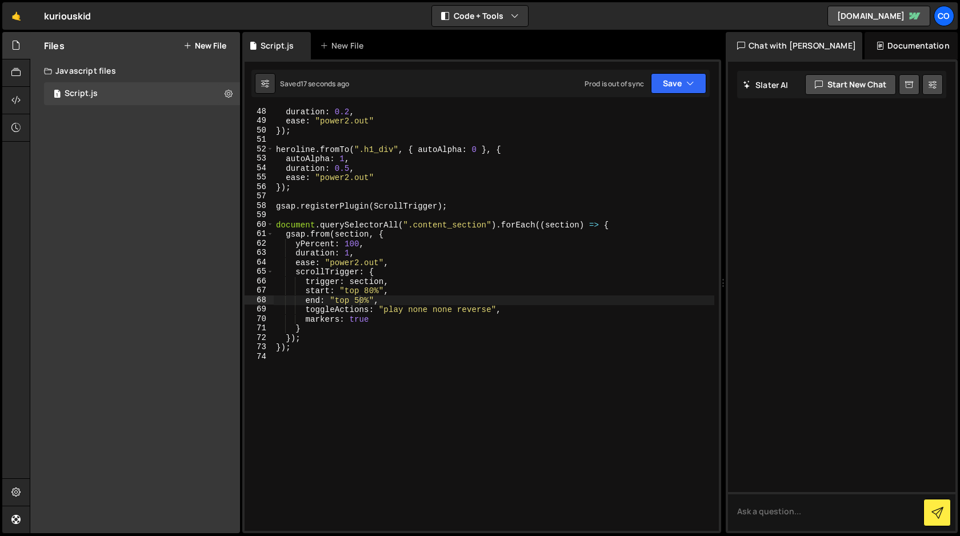
click at [382, 302] on div "duration : 0.2 , ease : "power2.out" }) ; heroline . fromTo ( ".h1_div" , { aut…" at bounding box center [494, 328] width 441 height 442
click at [362, 301] on div "duration : 0.2 , ease : "power2.out" }) ; heroline . fromTo ( ".h1_div" , { aut…" at bounding box center [494, 328] width 441 height 442
click at [672, 86] on button "Save" at bounding box center [678, 83] width 55 height 21
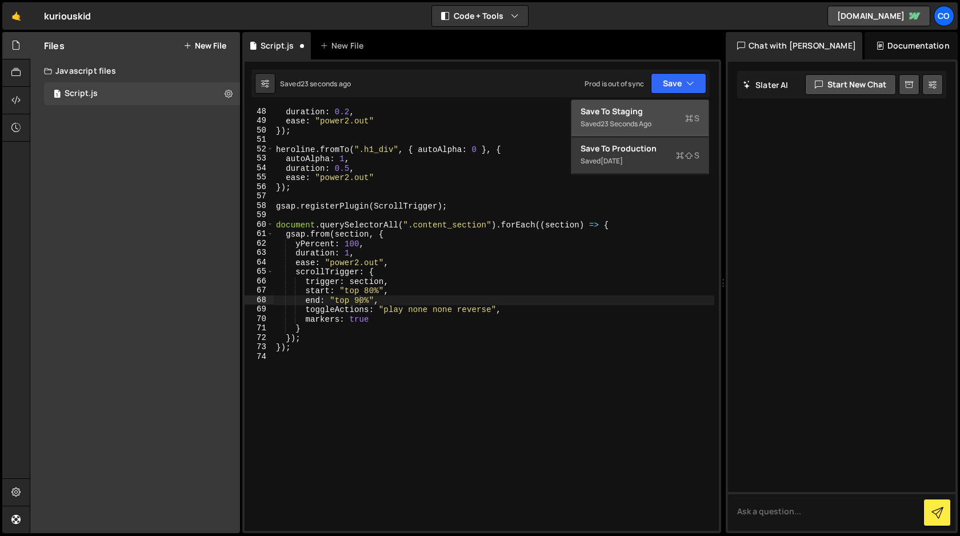
click at [651, 115] on div "Save to Staging S" at bounding box center [640, 111] width 119 height 11
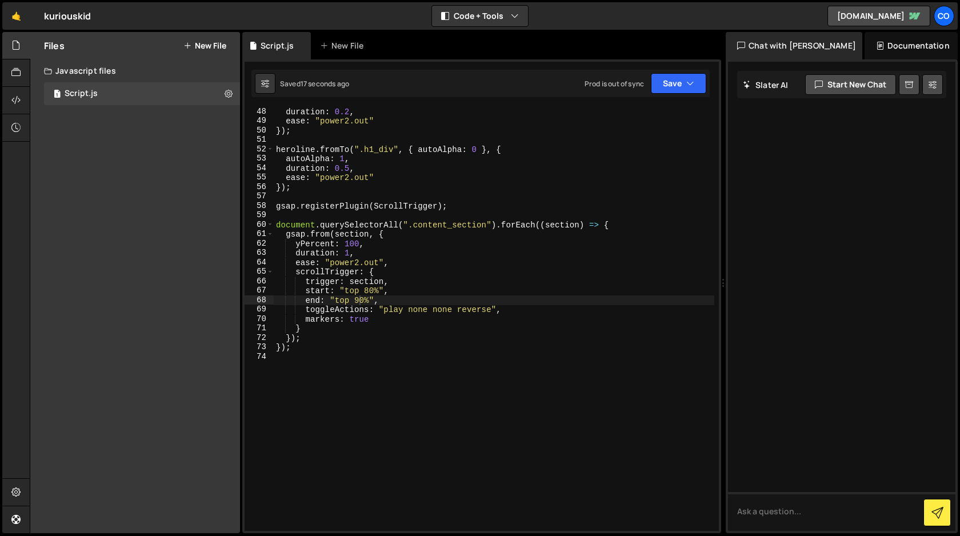
click at [353, 243] on div "duration : 0.2 , ease : "power2.out" }) ; heroline . fromTo ( ".h1_div" , { aut…" at bounding box center [494, 328] width 441 height 442
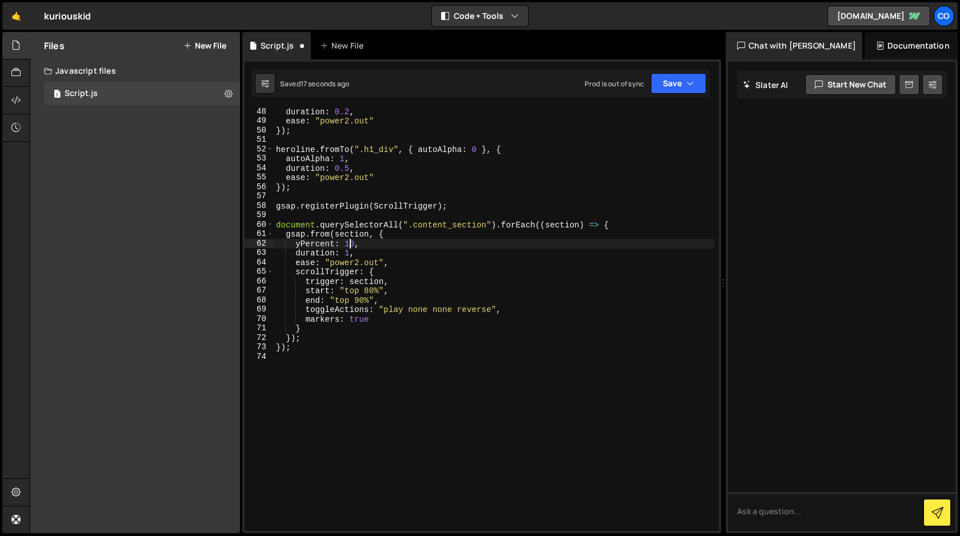
scroll to position [0, 5]
click at [680, 81] on button "Save" at bounding box center [678, 83] width 55 height 21
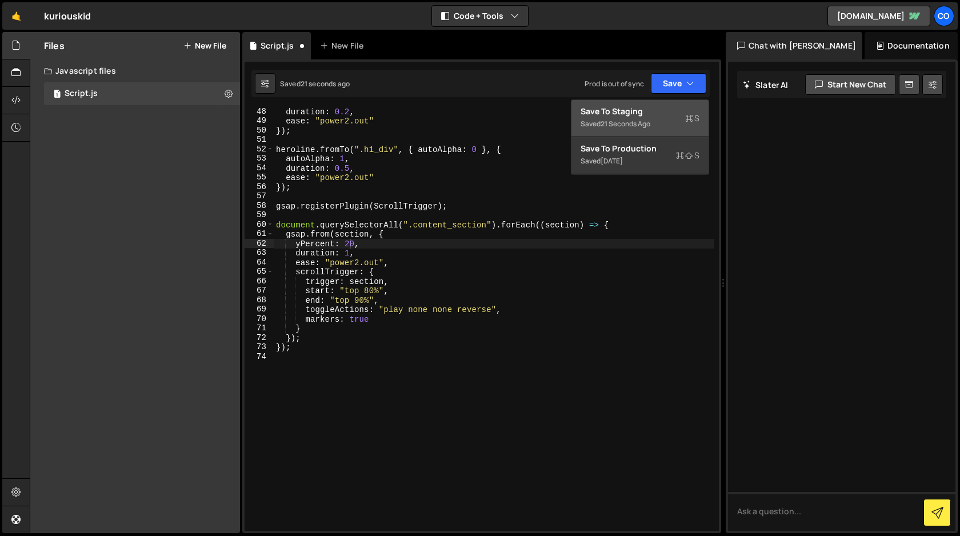
click at [639, 126] on div "21 seconds ago" at bounding box center [626, 124] width 50 height 10
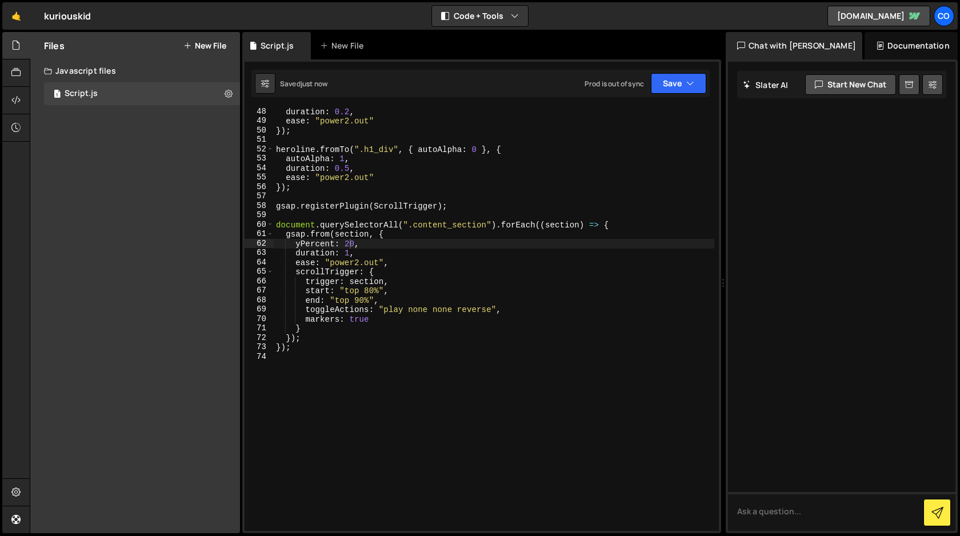
click at [382, 306] on div "duration : 0.2 , ease : "power2.out" }) ; heroline . fromTo ( ".h1_div" , { aut…" at bounding box center [494, 328] width 441 height 442
click at [386, 298] on div "duration : 0.2 , ease : "power2.out" }) ; heroline . fromTo ( ".h1_div" , { aut…" at bounding box center [494, 328] width 441 height 442
type textarea "end: "top 90%","
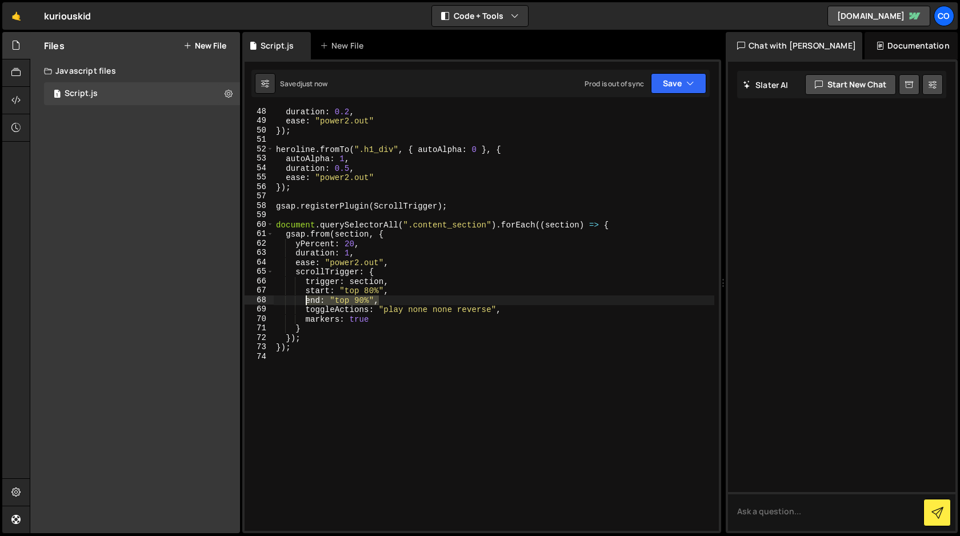
drag, startPoint x: 386, startPoint y: 298, endPoint x: 306, endPoint y: 299, distance: 80.0
click at [306, 299] on div "duration : 0.2 , ease : "power2.out" }) ; heroline . fromTo ( ".h1_div" , { aut…" at bounding box center [494, 328] width 441 height 442
click at [676, 88] on button "Save" at bounding box center [678, 83] width 55 height 21
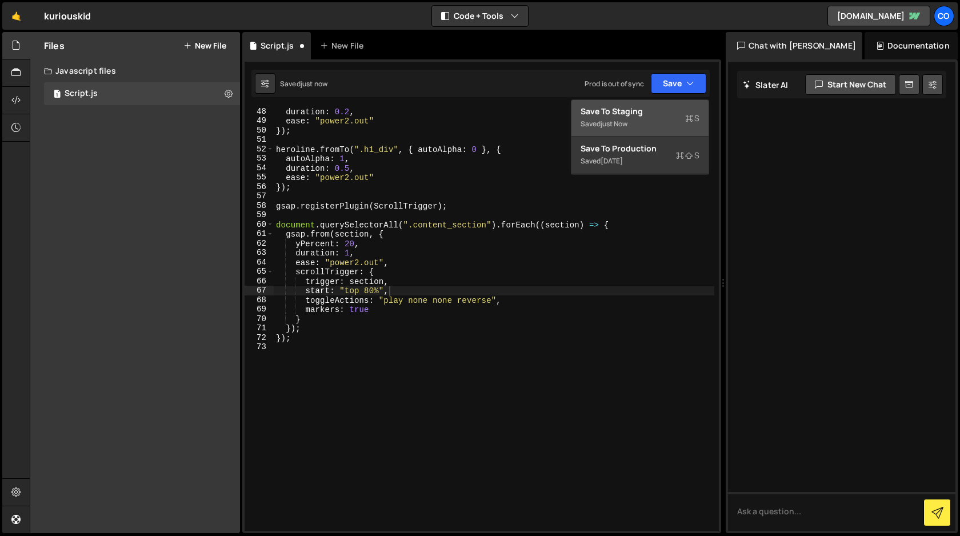
click at [664, 105] on button "Save to Staging S Saved just now" at bounding box center [639, 118] width 137 height 37
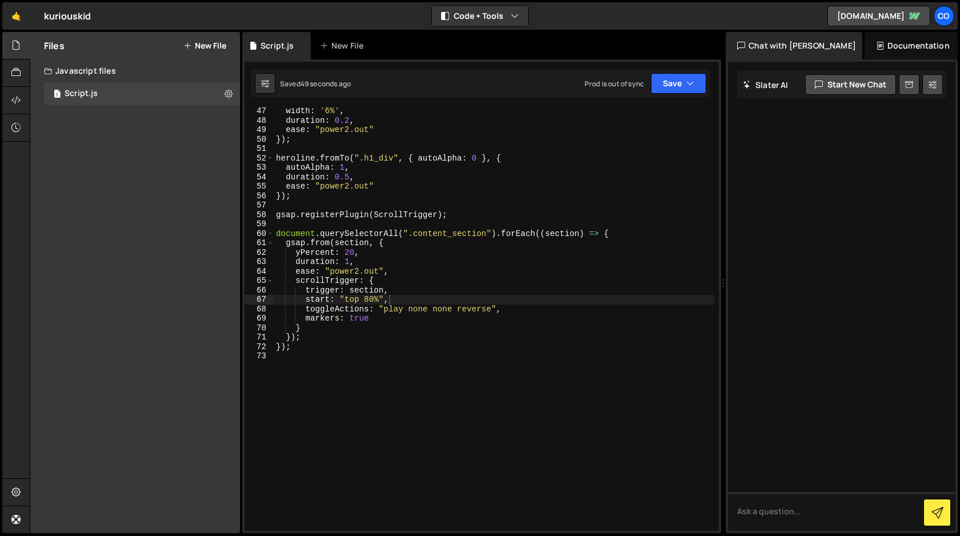
scroll to position [431, 0]
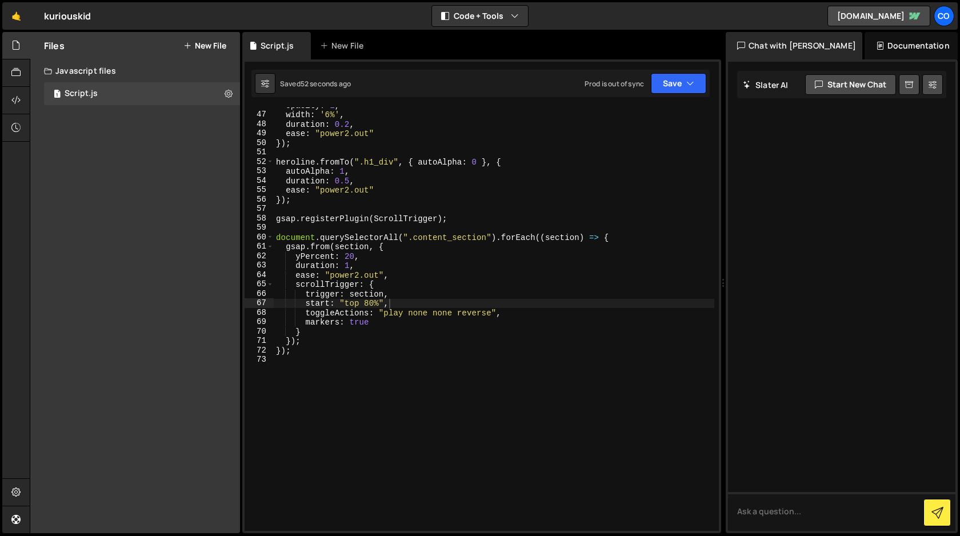
click at [401, 249] on div "opacity : 1 , width : '6%' , duration : 0.2 , ease : "power2.out" }) ; heroline…" at bounding box center [494, 322] width 441 height 442
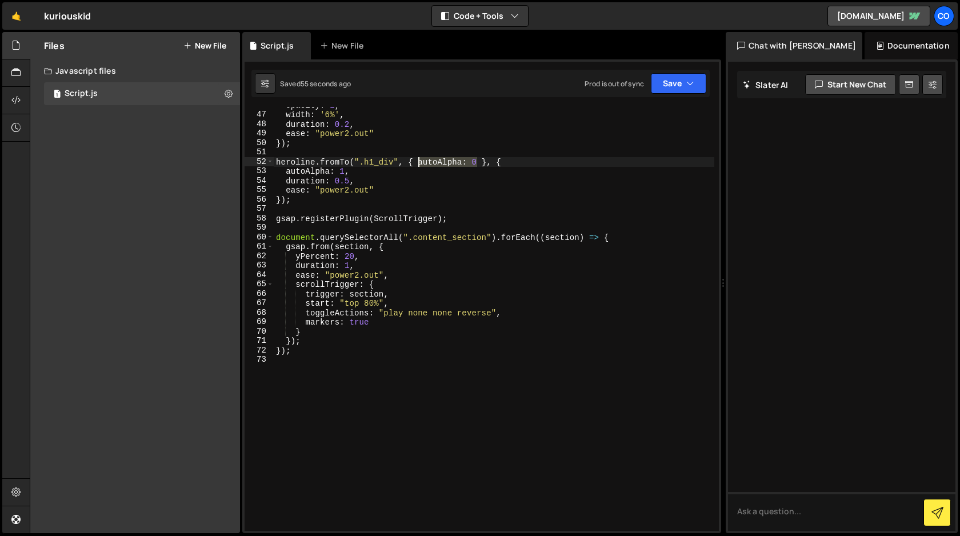
drag, startPoint x: 478, startPoint y: 161, endPoint x: 419, endPoint y: 163, distance: 59.5
click at [419, 163] on div "opacity : 1 , width : '6%' , duration : 0.2 , ease : "power2.out" }) ; heroline…" at bounding box center [494, 322] width 441 height 442
click at [393, 250] on div "opacity : 1 , width : '6%' , duration : 0.2 , ease : "power2.out" }) ; heroline…" at bounding box center [494, 322] width 441 height 442
type textarea "gsap.from(section, {"
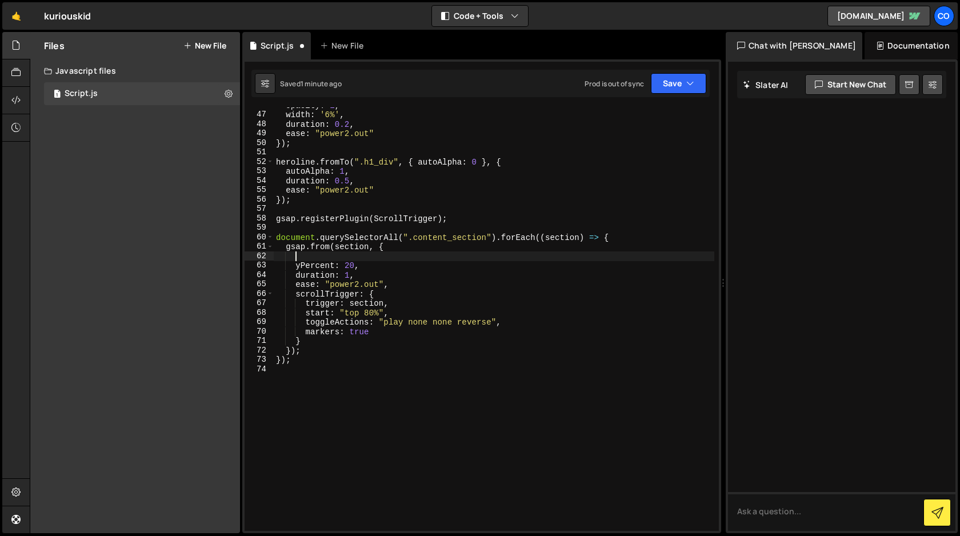
paste textarea "autoAlpha: 0"
click at [402, 304] on div "opacity : 1 , width : '6%' , duration : 0.2 , ease : "power2.out" }) ; heroline…" at bounding box center [494, 322] width 441 height 442
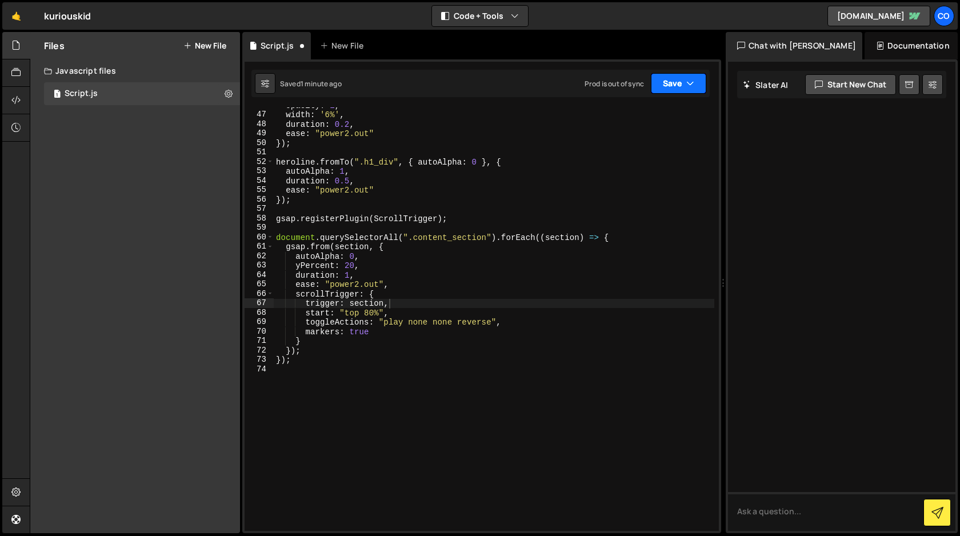
click at [671, 85] on button "Save" at bounding box center [678, 83] width 55 height 21
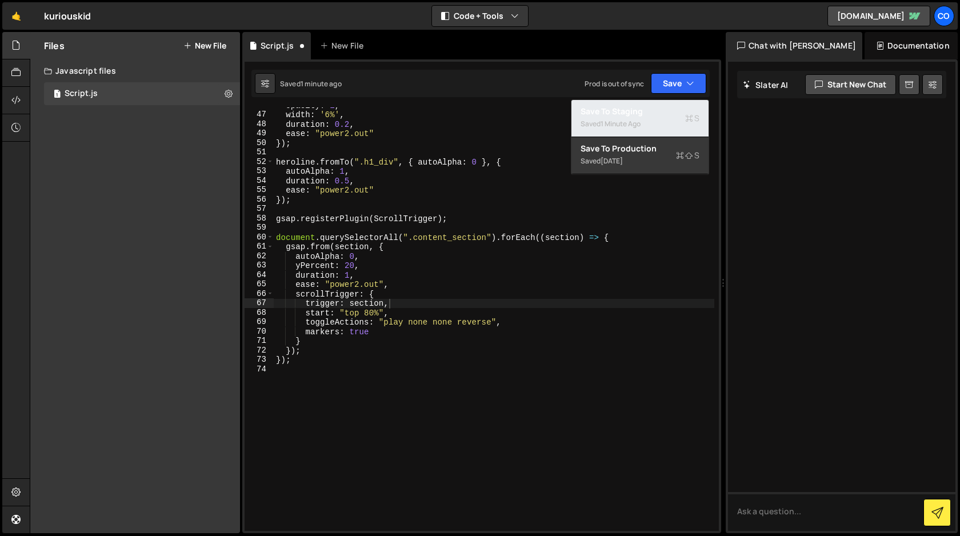
click at [652, 120] on div "Saved 1 minute ago" at bounding box center [640, 124] width 119 height 14
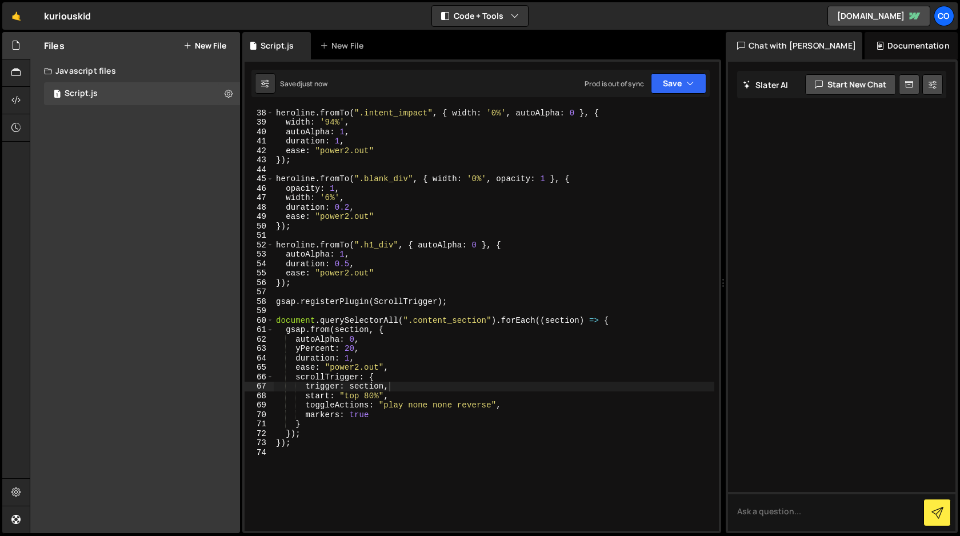
scroll to position [346, 0]
click at [350, 447] on div "heroline . fromTo ( ".intent_impact" , { width : '0%' , autoAlpha : 0 } , { wid…" at bounding box center [494, 321] width 441 height 442
click at [303, 415] on div "heroline . fromTo ( ".intent_impact" , { width : '0%' , autoAlpha : 0 } , { wid…" at bounding box center [494, 321] width 441 height 442
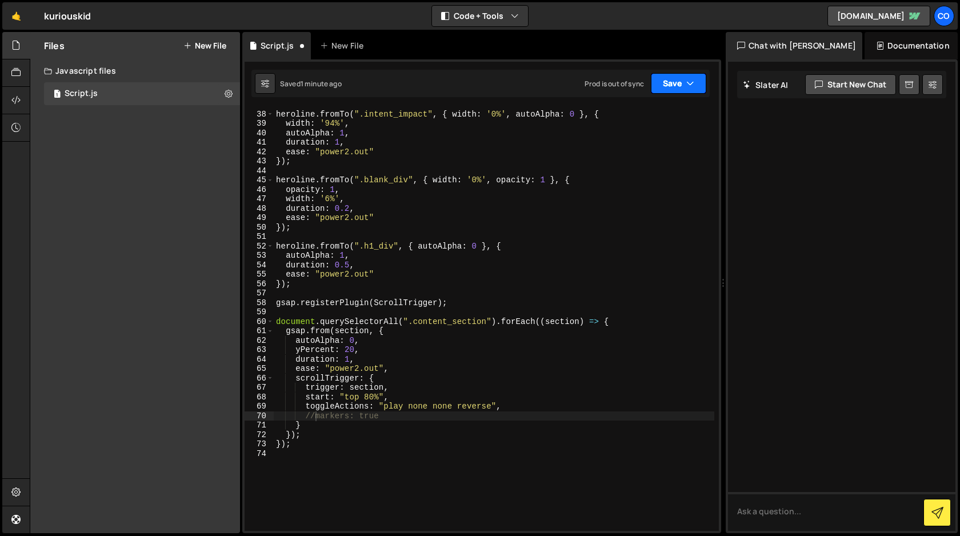
click at [682, 85] on button "Save" at bounding box center [678, 83] width 55 height 21
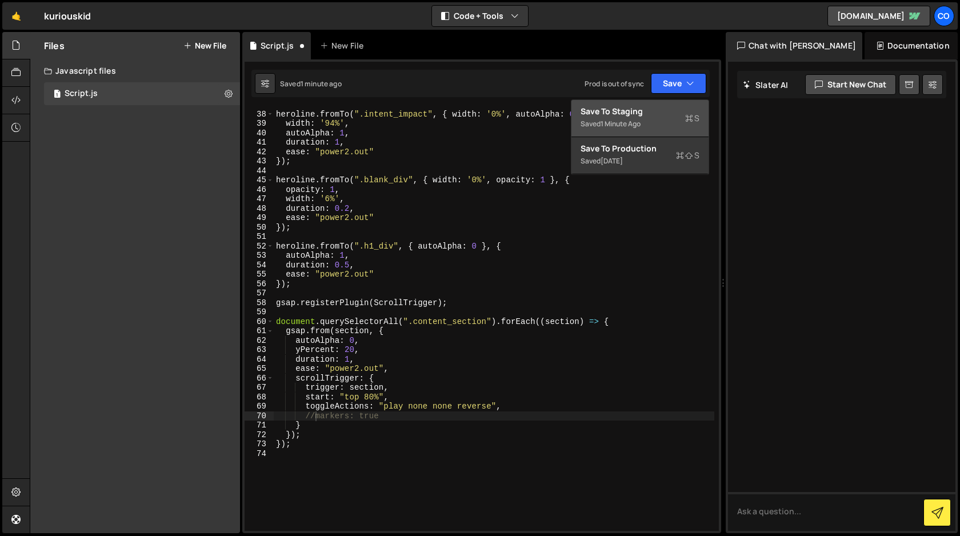
click at [656, 111] on div "Save to Staging S" at bounding box center [640, 111] width 119 height 11
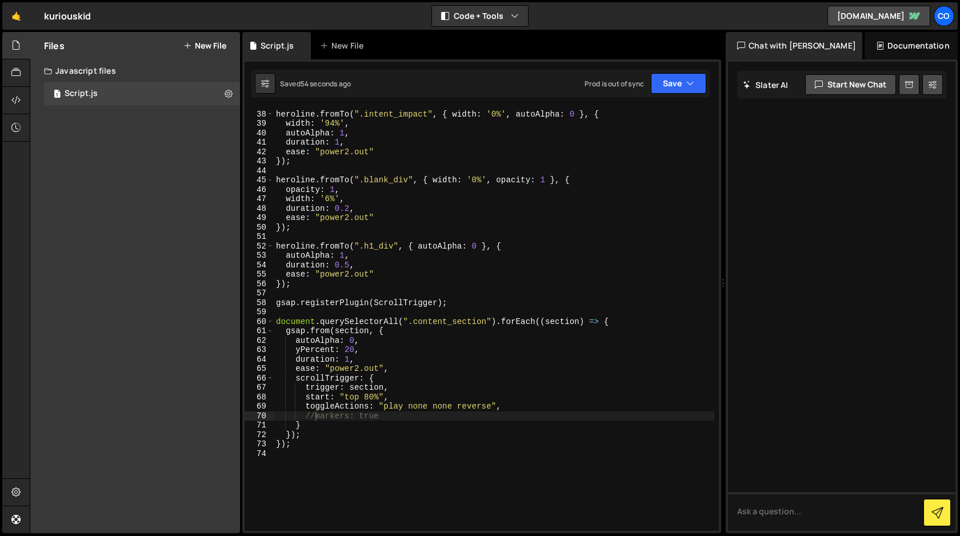
click at [368, 399] on div "heroline . fromTo ( ".intent_impact" , { width : '0%' , autoAlpha : 0 } , { wid…" at bounding box center [494, 321] width 441 height 442
click at [417, 387] on div "heroline . fromTo ( ".intent_impact" , { width : '0%' , autoAlpha : 0 } , { wid…" at bounding box center [494, 321] width 441 height 442
click at [410, 397] on div "heroline . fromTo ( ".intent_impact" , { width : '0%' , autoAlpha : 0 } , { wid…" at bounding box center [494, 321] width 441 height 442
type textarea "start: "top 80%","
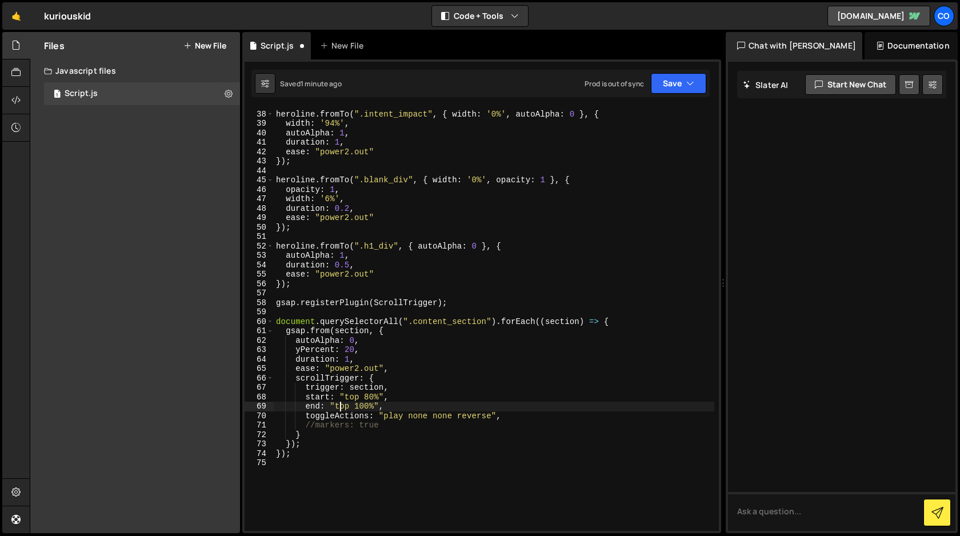
click at [339, 409] on div "heroline . fromTo ( ".intent_impact" , { width : '0%' , autoAlpha : 0 } , { wid…" at bounding box center [494, 321] width 441 height 442
click at [668, 85] on button "Save" at bounding box center [678, 83] width 55 height 21
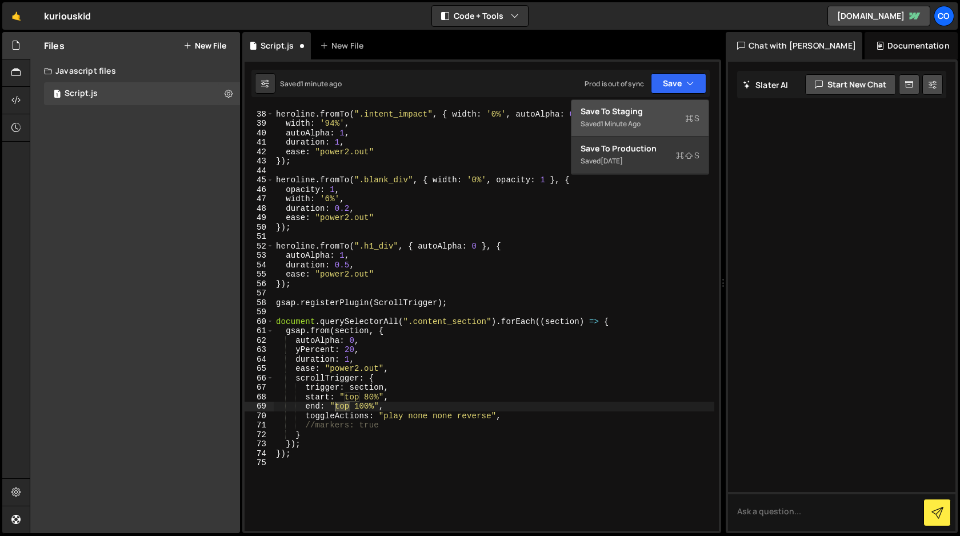
click at [648, 110] on div "Save to Staging S" at bounding box center [640, 111] width 119 height 11
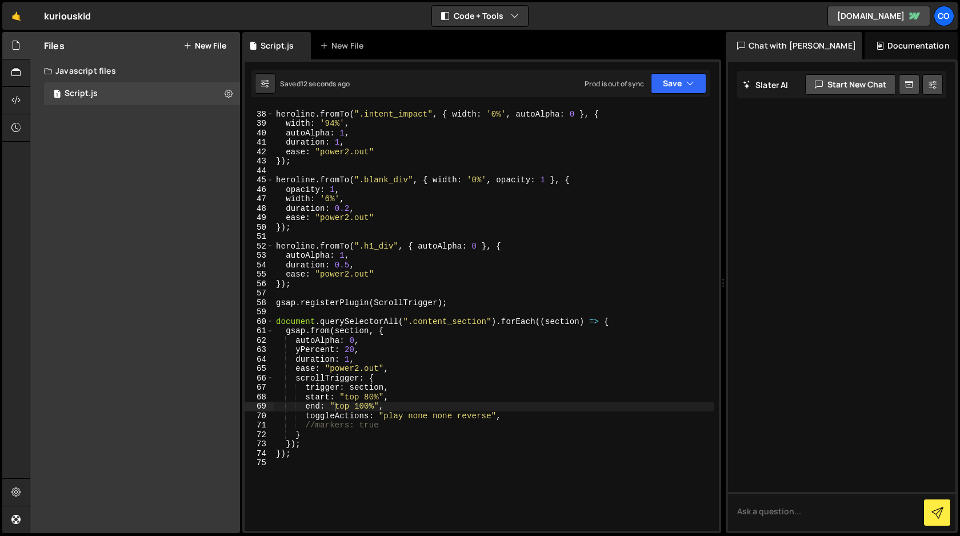
click at [314, 426] on div "heroline . fromTo ( ".intent_impact" , { width : '0%' , autoAlpha : 0 } , { wid…" at bounding box center [494, 321] width 441 height 442
click at [390, 425] on div "heroline . fromTo ( ".intent_impact" , { width : '0%' , autoAlpha : 0 } , { wid…" at bounding box center [494, 321] width 441 height 442
click at [673, 83] on button "Save" at bounding box center [678, 83] width 55 height 21
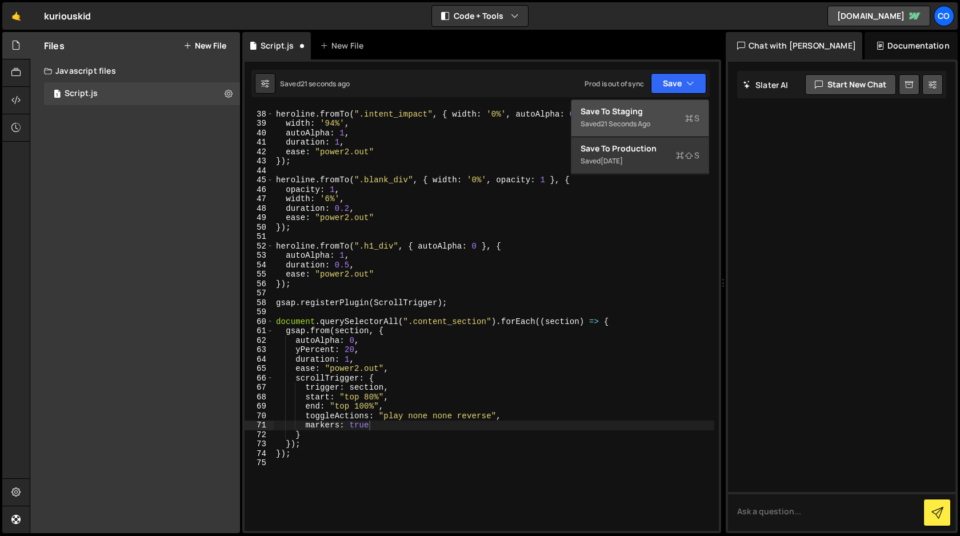
click at [664, 120] on div "Saved 21 seconds ago" at bounding box center [640, 124] width 119 height 14
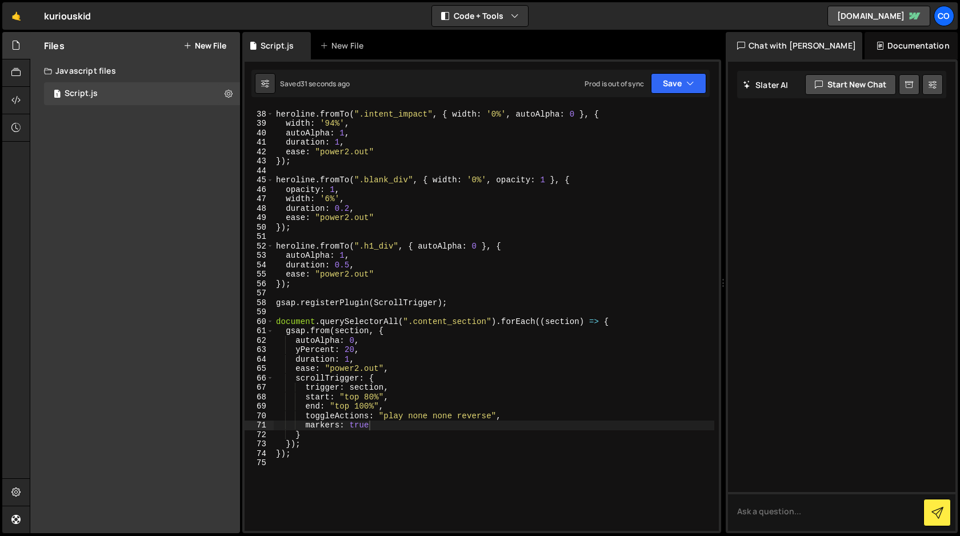
click at [370, 395] on div "heroline . fromTo ( ".intent_impact" , { width : '0%' , autoAlpha : 0 } , { wid…" at bounding box center [494, 321] width 441 height 442
click at [672, 86] on button "Save" at bounding box center [678, 83] width 55 height 21
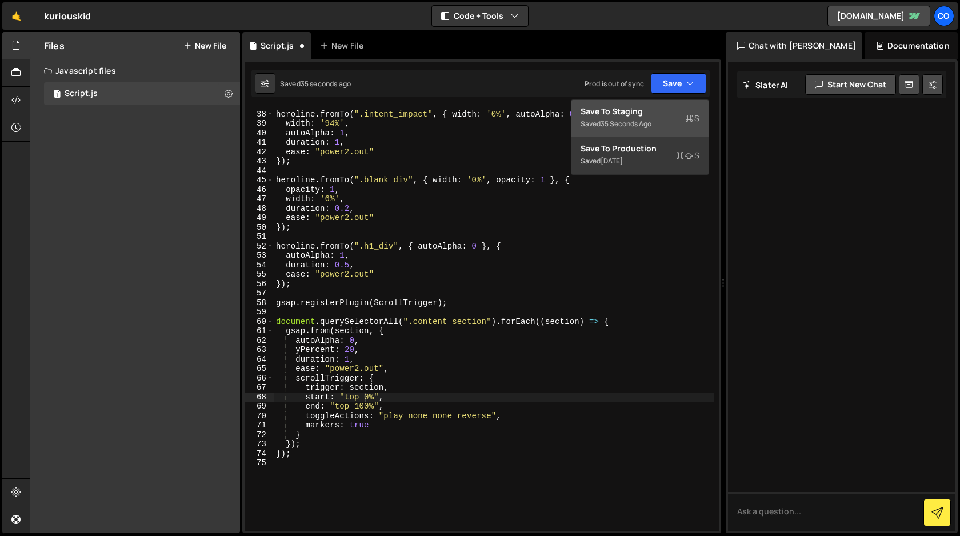
click at [648, 116] on div "Save to Staging S" at bounding box center [640, 111] width 119 height 11
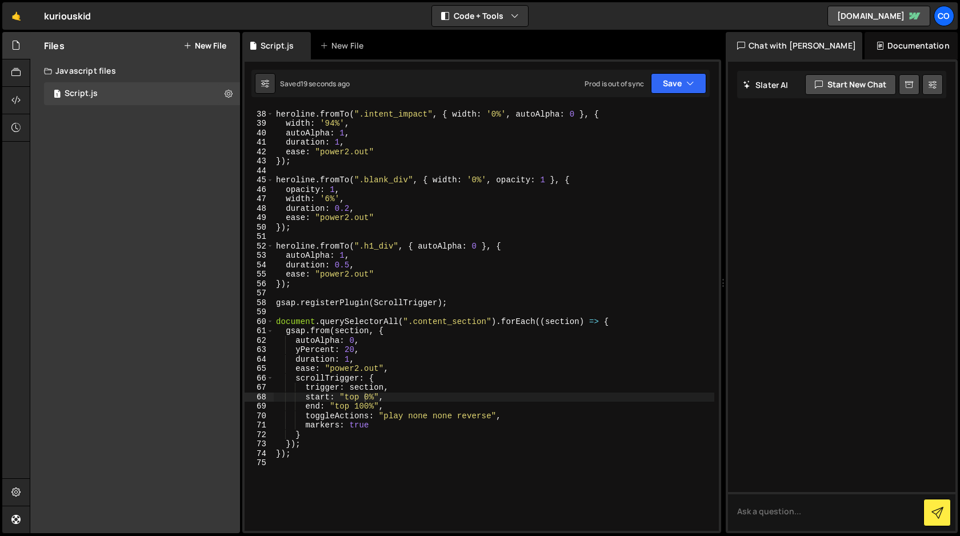
click at [361, 398] on div "heroline . fromTo ( ".intent_impact" , { width : '0%' , autoAlpha : 0 } , { wid…" at bounding box center [494, 321] width 441 height 442
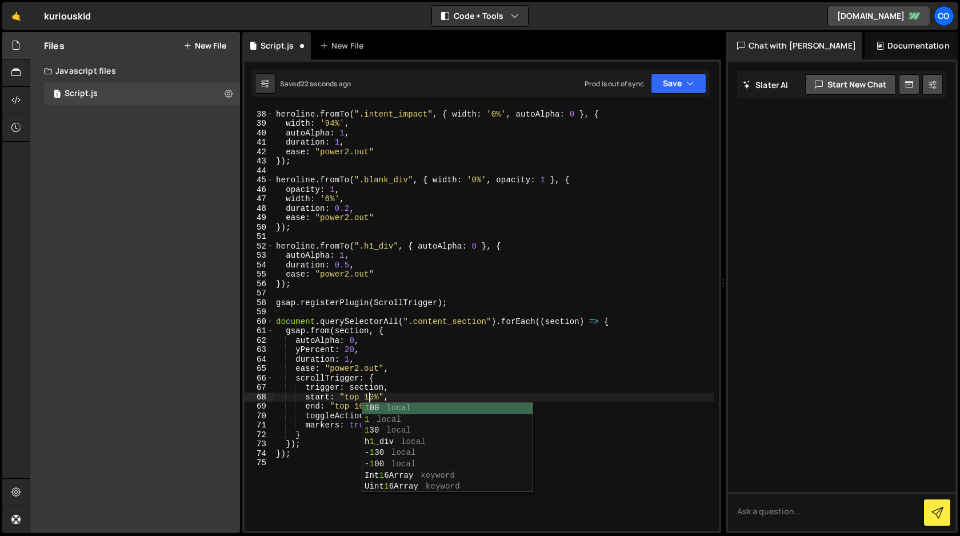
scroll to position [0, 6]
click at [683, 78] on button "Save" at bounding box center [678, 83] width 55 height 21
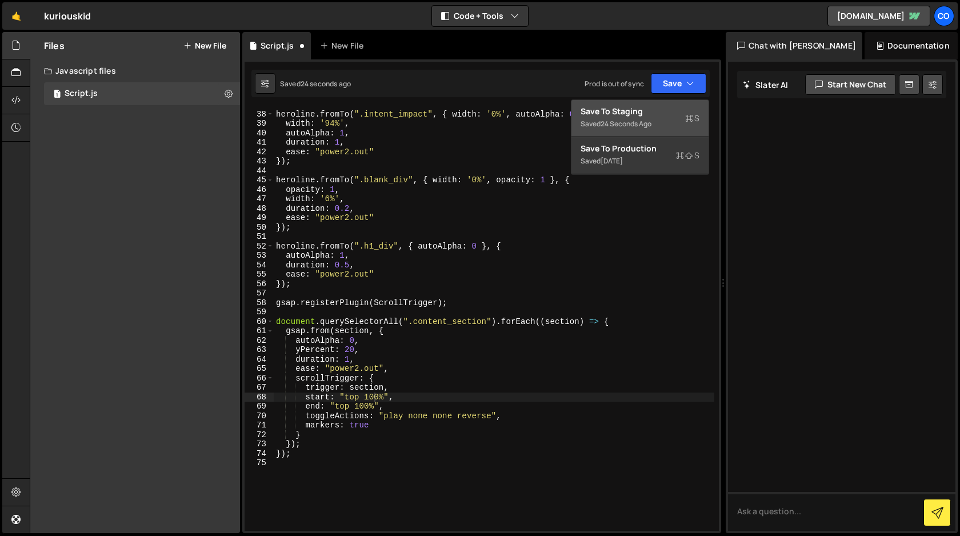
click at [661, 114] on div "Save to Staging S" at bounding box center [640, 111] width 119 height 11
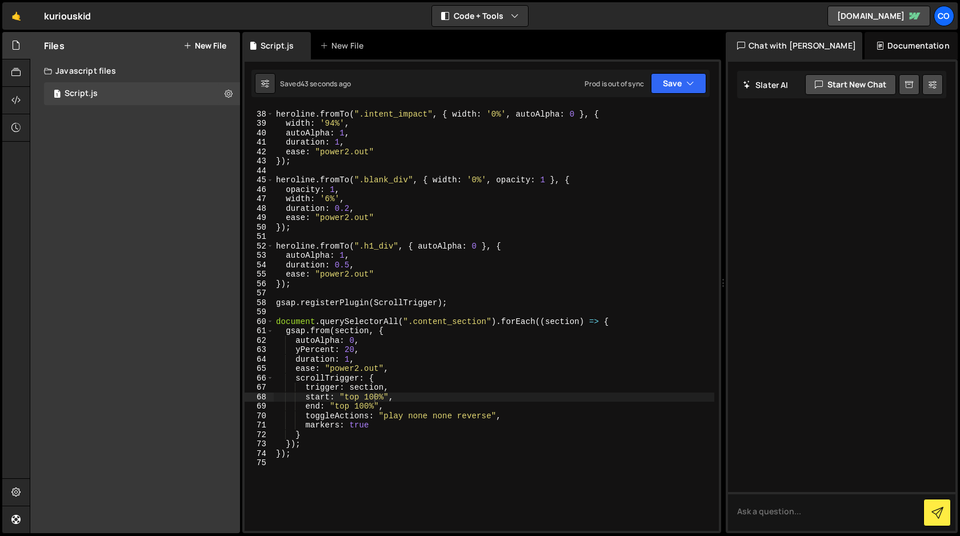
click at [373, 399] on div "heroline . fromTo ( ".intent_impact" , { width : '0%' , autoAlpha : 0 } , { wid…" at bounding box center [494, 321] width 441 height 442
click at [355, 403] on div "heroline . fromTo ( ".intent_impact" , { width : '0%' , autoAlpha : 0 } , { wid…" at bounding box center [494, 321] width 441 height 442
click at [362, 404] on div "heroline . fromTo ( ".intent_impact" , { width : '0%' , autoAlpha : 0 } , { wid…" at bounding box center [494, 321] width 441 height 442
click at [677, 86] on button "Save" at bounding box center [678, 83] width 55 height 21
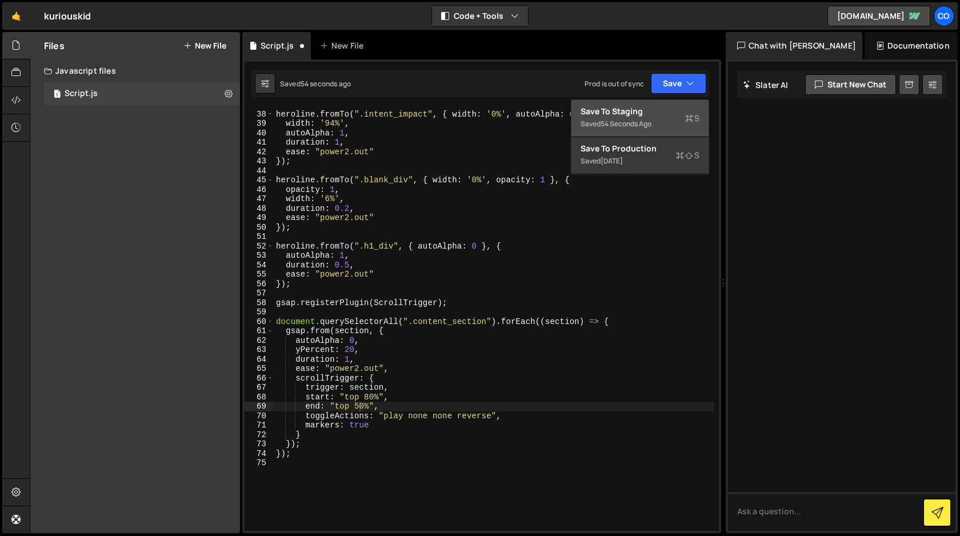
click at [650, 125] on div "54 seconds ago" at bounding box center [626, 124] width 51 height 10
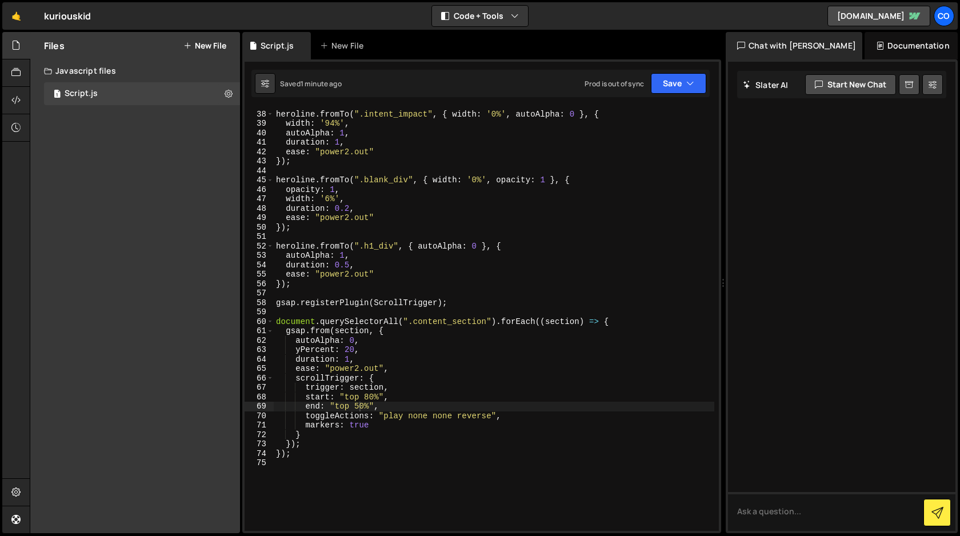
type textarea "});"
click at [313, 453] on div "heroline . fromTo ( ".intent_impact" , { width : '0%' , autoAlpha : 0 } , { wid…" at bounding box center [494, 321] width 441 height 442
paste textarea "});"
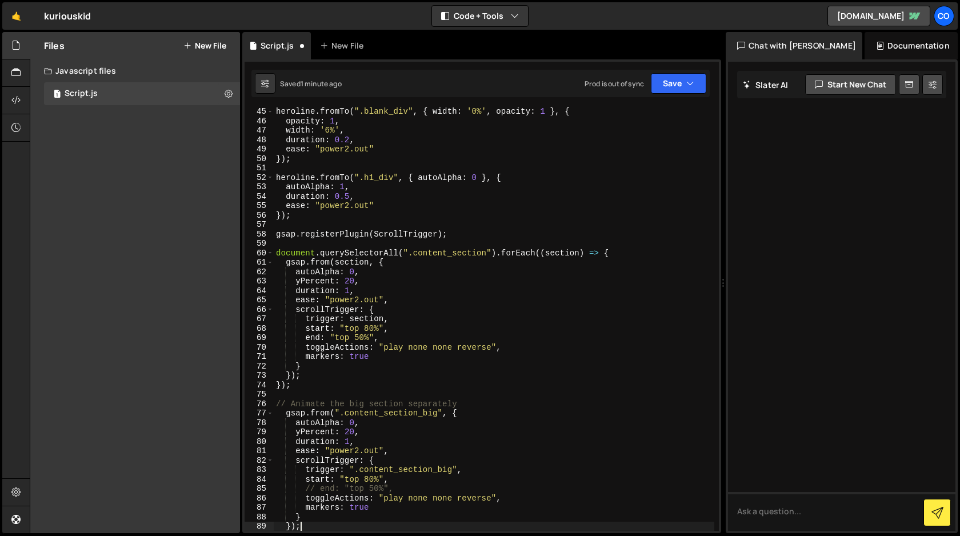
scroll to position [415, 0]
drag, startPoint x: 437, startPoint y: 414, endPoint x: 345, endPoint y: 415, distance: 92.0
click at [345, 415] on div "heroline . fromTo ( ".blank_div" , { width : '0%' , opacity : 1 } , { opacity :…" at bounding box center [494, 328] width 441 height 442
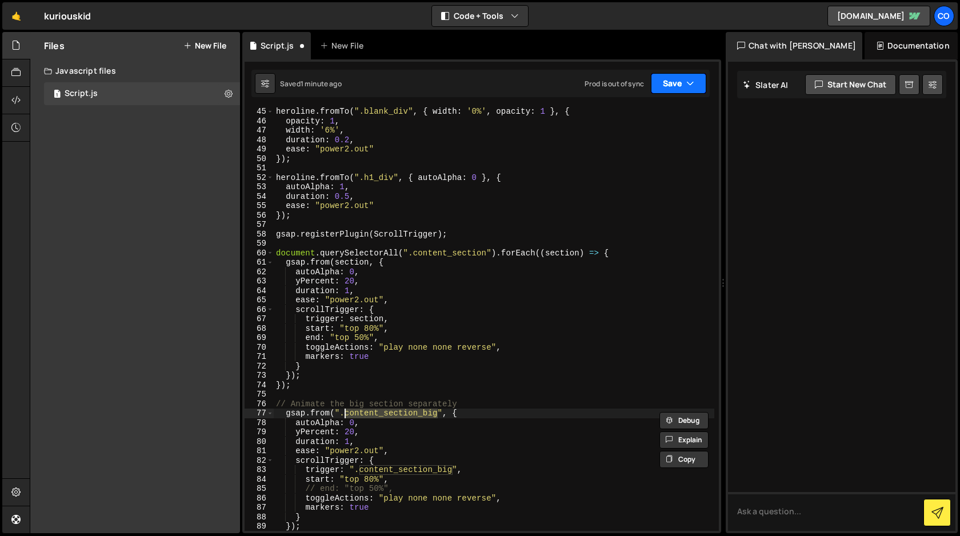
click at [680, 87] on button "Save" at bounding box center [678, 83] width 55 height 21
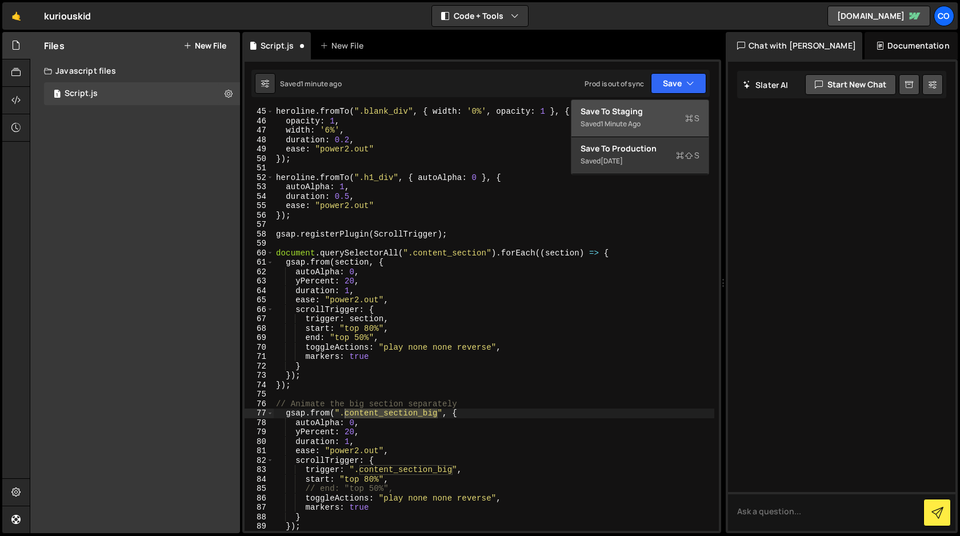
click at [672, 110] on div "Save to Staging S" at bounding box center [640, 111] width 119 height 11
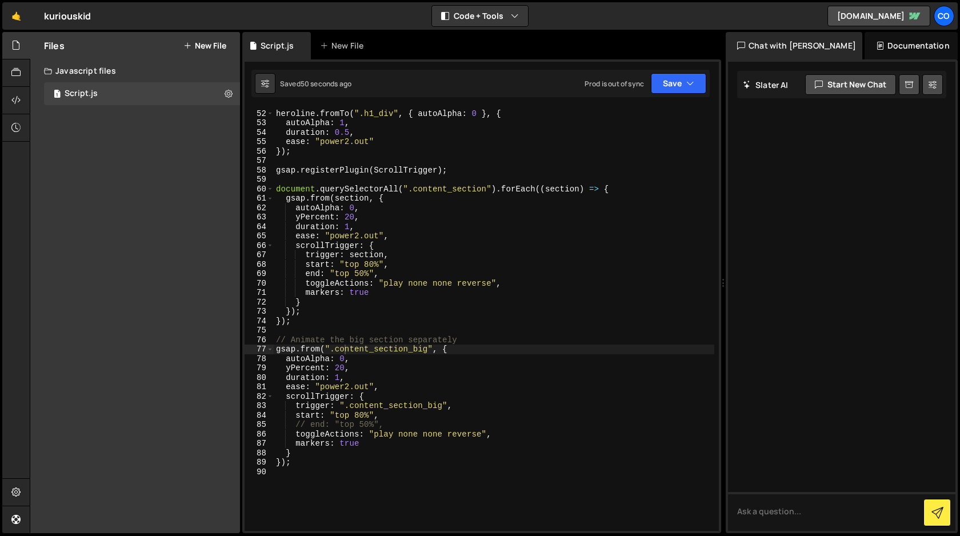
scroll to position [479, 0]
click at [360, 417] on div "heroline . fromTo ( ".h1_div" , { autoAlpha : 0 } , { autoAlpha : 1 , duration …" at bounding box center [494, 320] width 441 height 442
click at [679, 85] on button "Save" at bounding box center [678, 83] width 55 height 21
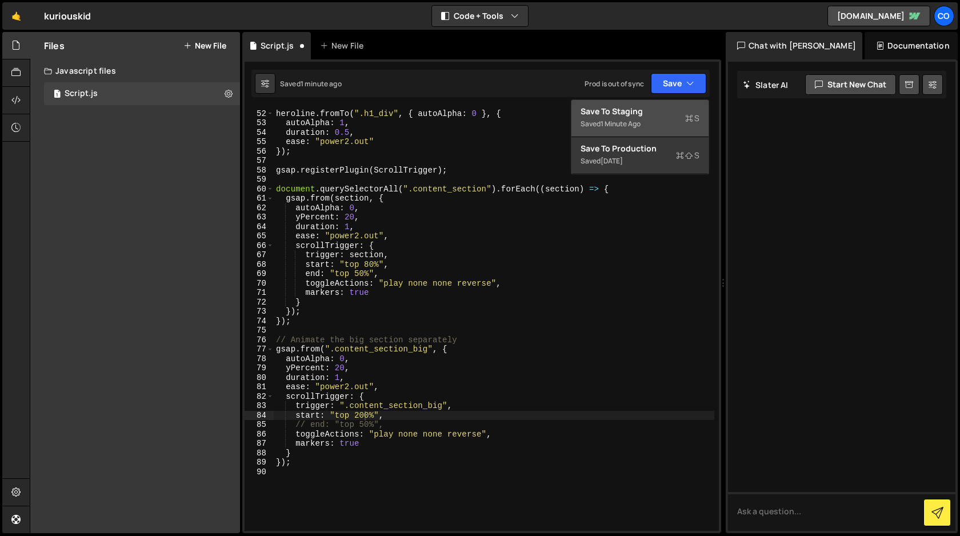
click at [670, 115] on div "Save to Staging S" at bounding box center [640, 111] width 119 height 11
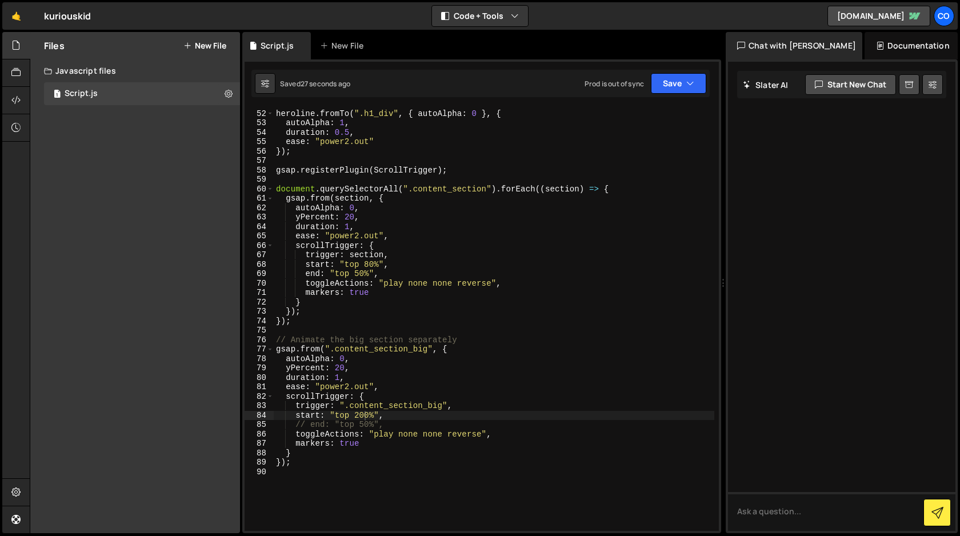
click at [369, 261] on div "heroline . fromTo ( ".h1_div" , { autoAlpha : 0 } , { autoAlpha : 1 , duration …" at bounding box center [494, 320] width 441 height 442
click at [363, 413] on div "heroline . fromTo ( ".h1_div" , { autoAlpha : 0 } , { autoAlpha : 1 , duration …" at bounding box center [494, 320] width 441 height 442
click at [673, 77] on button "Save" at bounding box center [678, 83] width 55 height 21
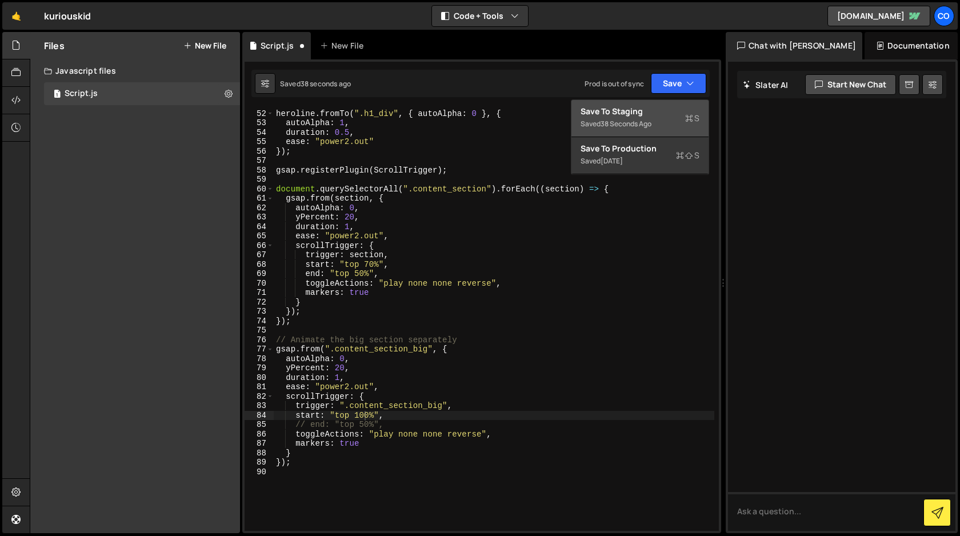
click at [650, 111] on div "Save to Staging S" at bounding box center [640, 111] width 119 height 11
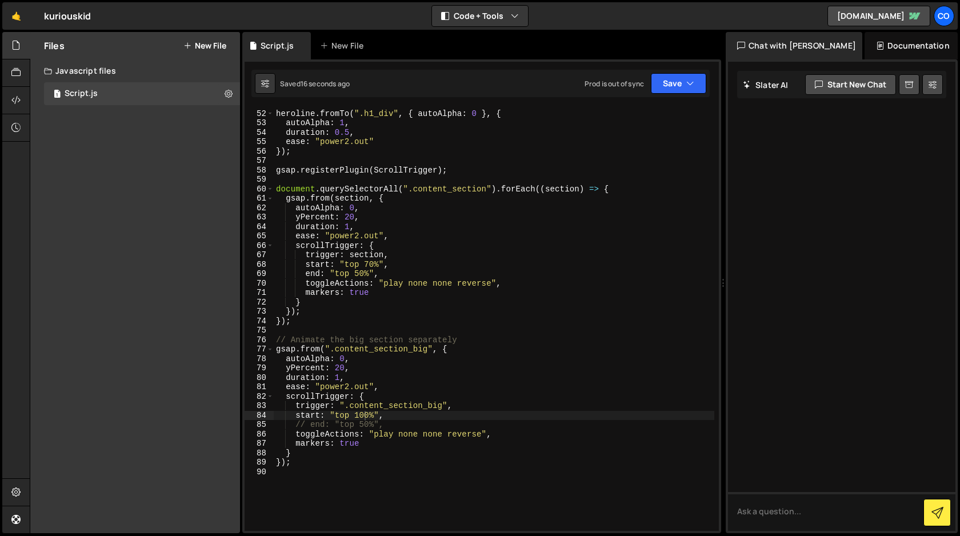
click at [365, 413] on div "heroline . fromTo ( ".h1_div" , { autoAlpha : 0 } , { autoAlpha : 1 , duration …" at bounding box center [494, 320] width 441 height 442
type textarea "start: "top 140%","
